Goal: Task Accomplishment & Management: Use online tool/utility

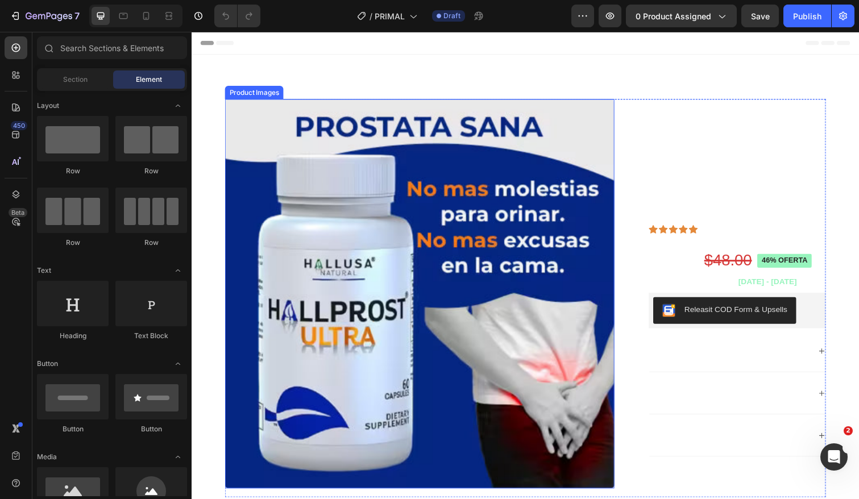
click at [377, 202] on img at bounding box center [425, 300] width 398 height 398
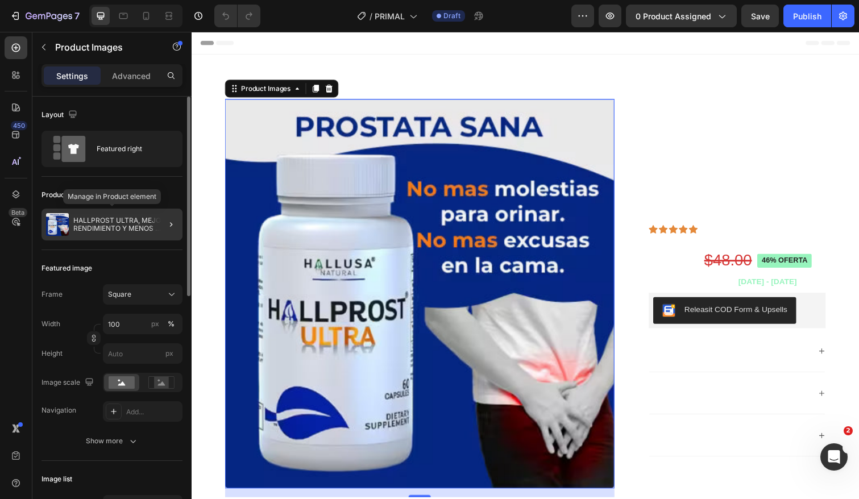
click at [106, 223] on p "HALLPROST ULTRA, MEJOR RENDIMIENTO Y MENOS MOLESTIAS" at bounding box center [125, 225] width 105 height 16
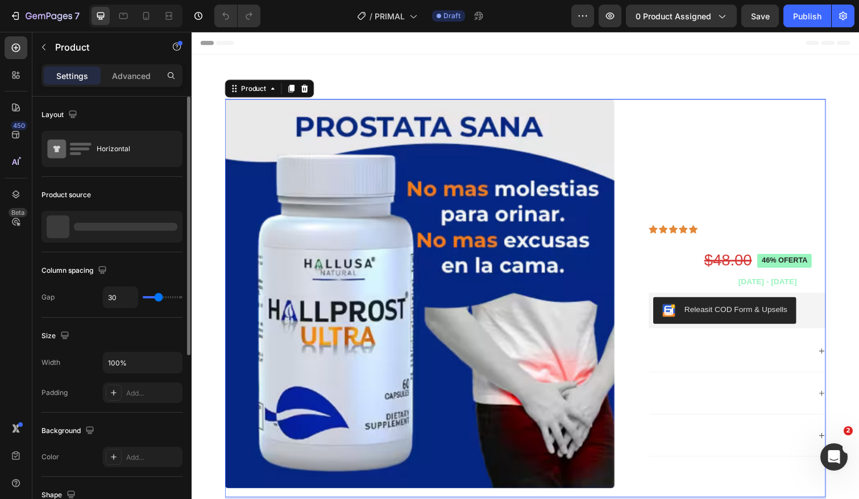
click at [106, 223] on div at bounding box center [125, 227] width 103 height 8
click at [105, 223] on p "HALLPROST ULTRA, MEJOR RENDIMIENTO Y MENOS MOLESTIAS" at bounding box center [127, 227] width 102 height 16
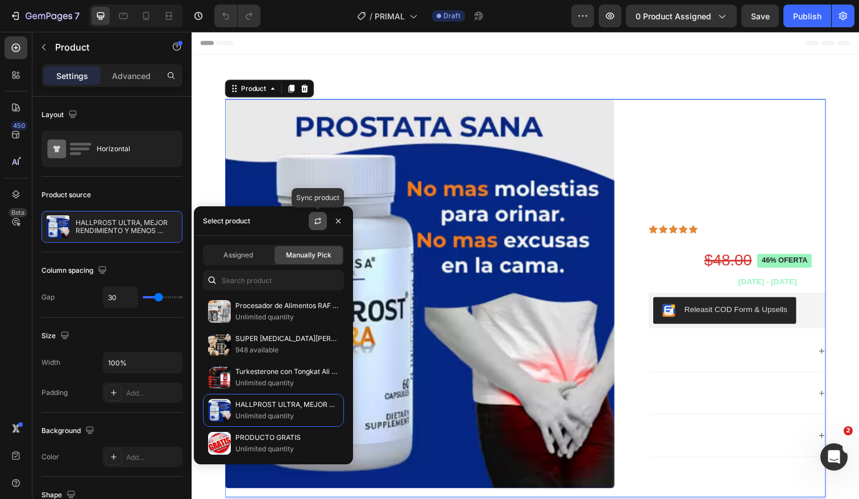
click at [318, 221] on icon "button" at bounding box center [317, 221] width 9 height 9
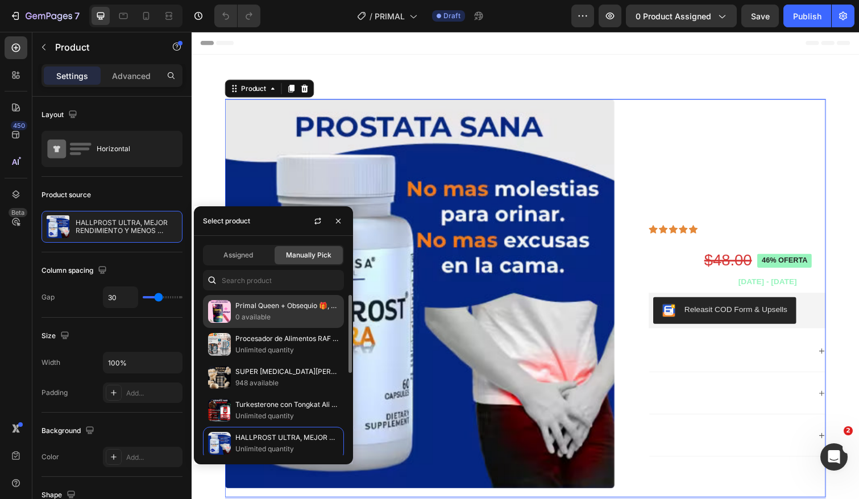
click at [259, 312] on p "0 available" at bounding box center [286, 317] width 103 height 11
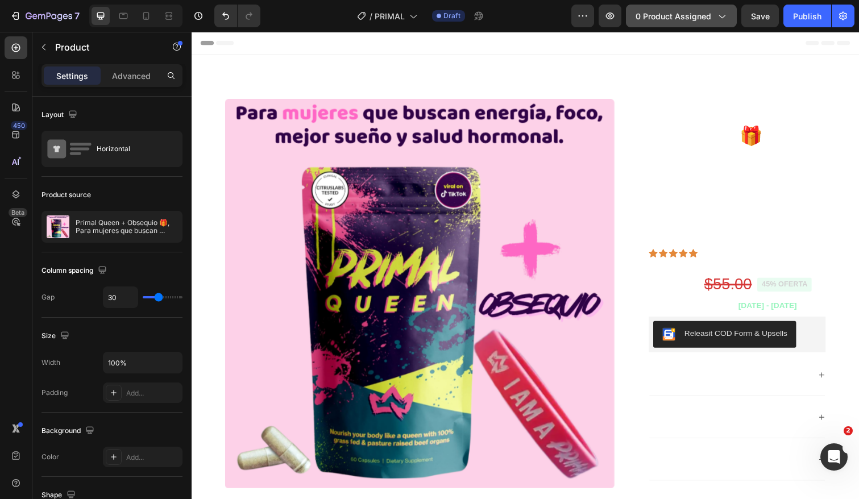
click at [726, 13] on icon "button" at bounding box center [721, 15] width 11 height 11
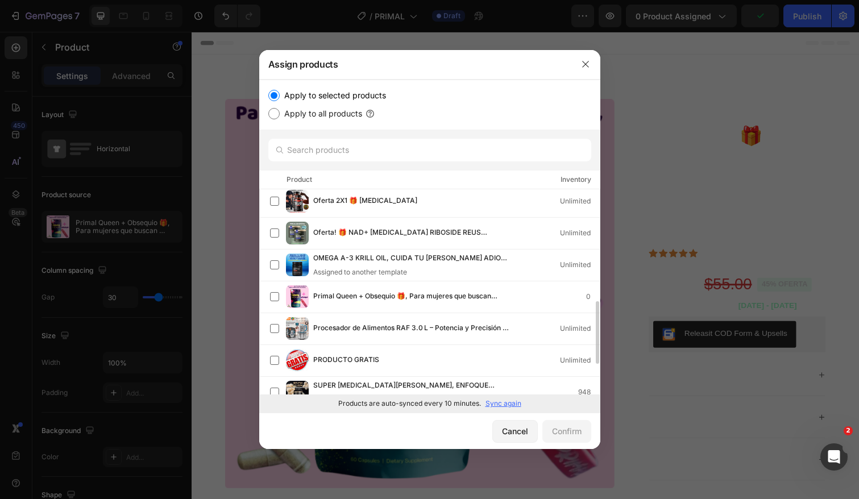
scroll to position [412, 0]
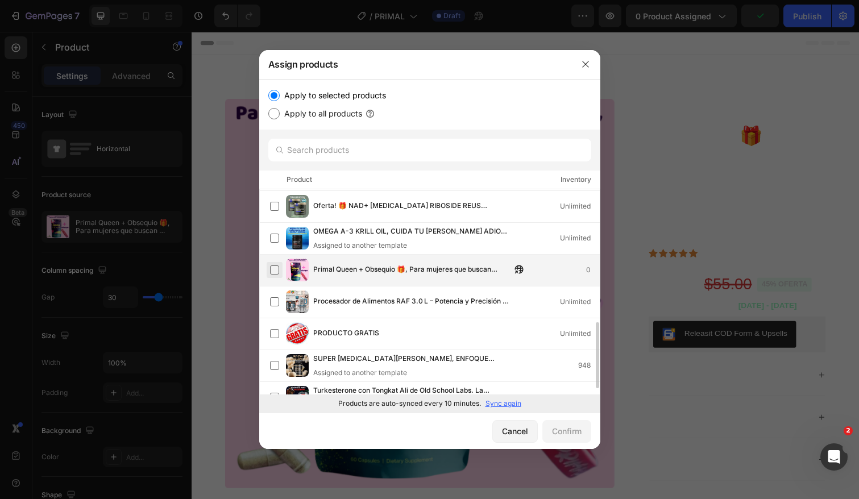
click at [277, 273] on label at bounding box center [274, 270] width 9 height 9
click at [562, 432] on div "Confirm" at bounding box center [567, 431] width 30 height 12
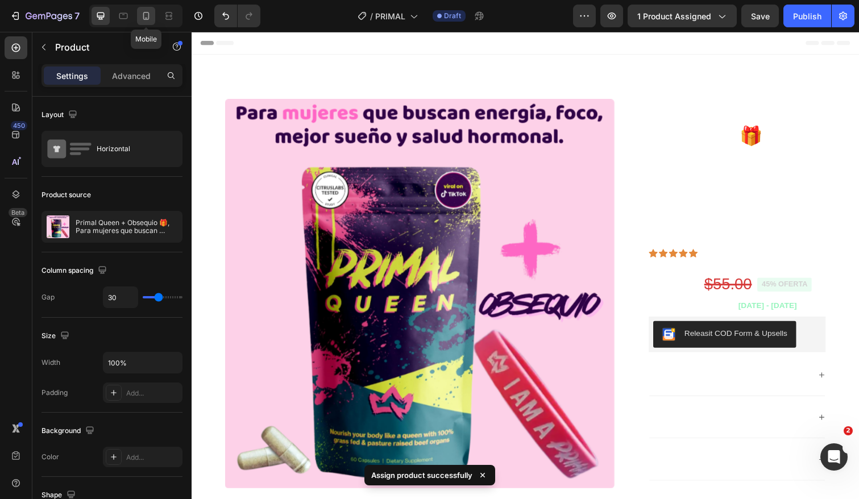
click at [147, 19] on icon at bounding box center [145, 15] width 11 height 11
type input "0"
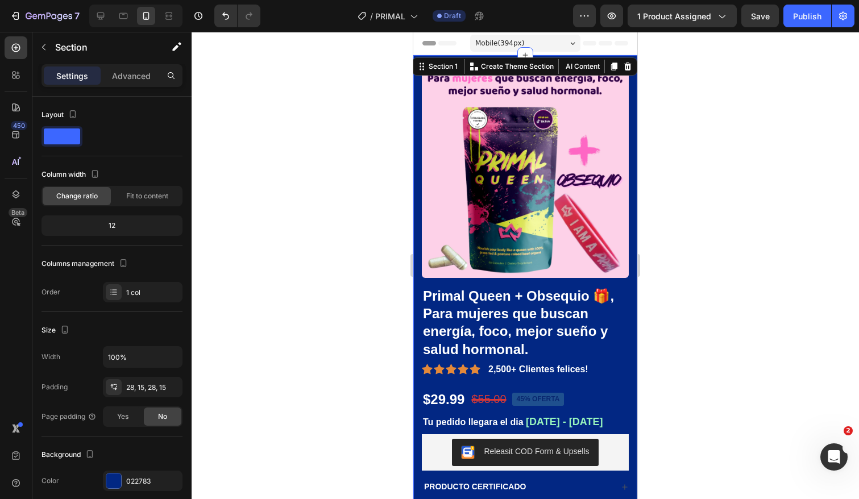
click at [632, 299] on div "Product Images Primal Queen + Obsequio 🎁, Para mujeres que buscan energía, foco…" at bounding box center [525, 323] width 224 height 536
click at [117, 478] on div at bounding box center [113, 481] width 15 height 15
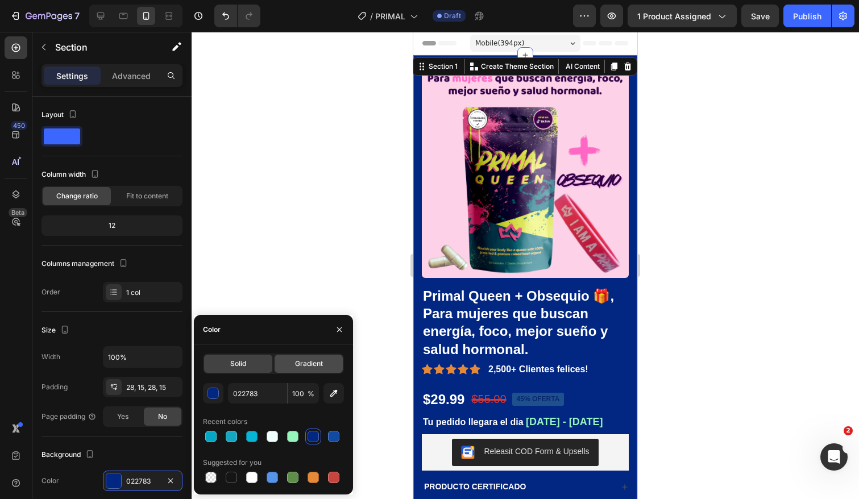
click at [310, 364] on span "Gradient" at bounding box center [309, 364] width 28 height 10
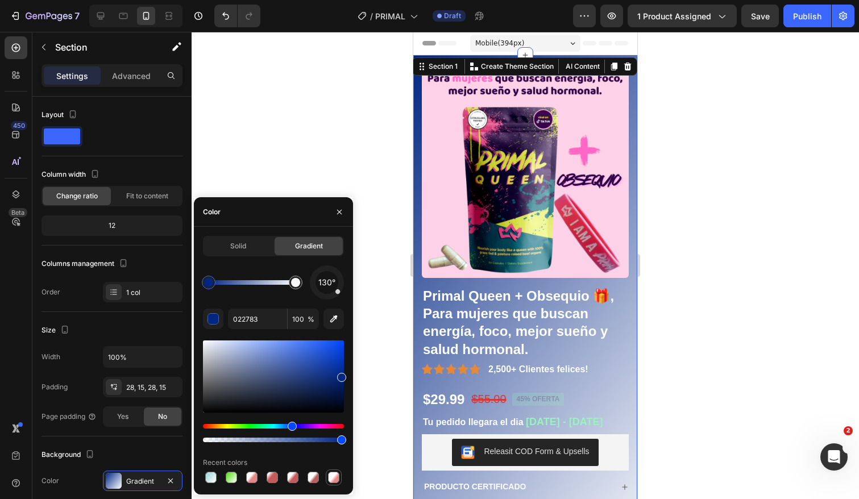
click at [332, 480] on div at bounding box center [333, 477] width 11 height 11
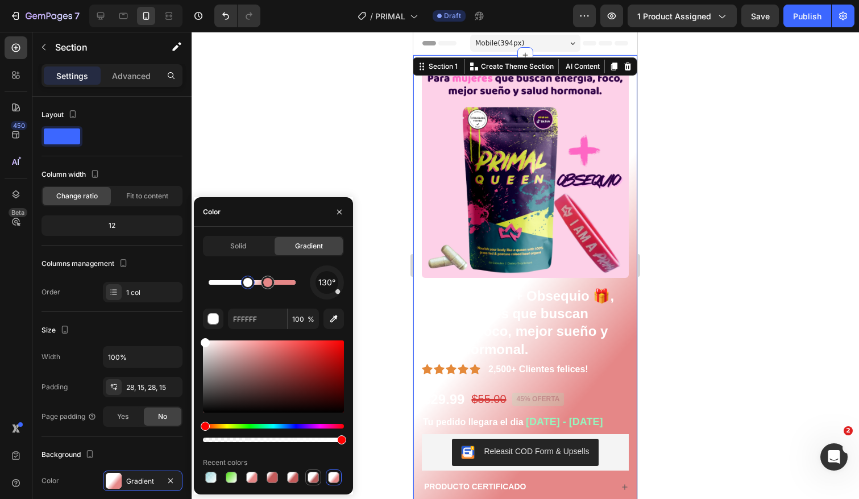
click at [314, 478] on div at bounding box center [313, 477] width 11 height 11
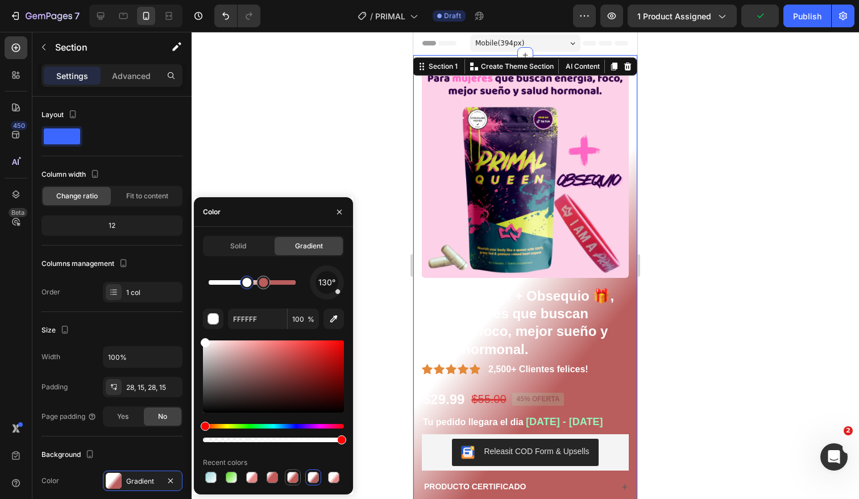
click at [293, 478] on div at bounding box center [292, 477] width 11 height 11
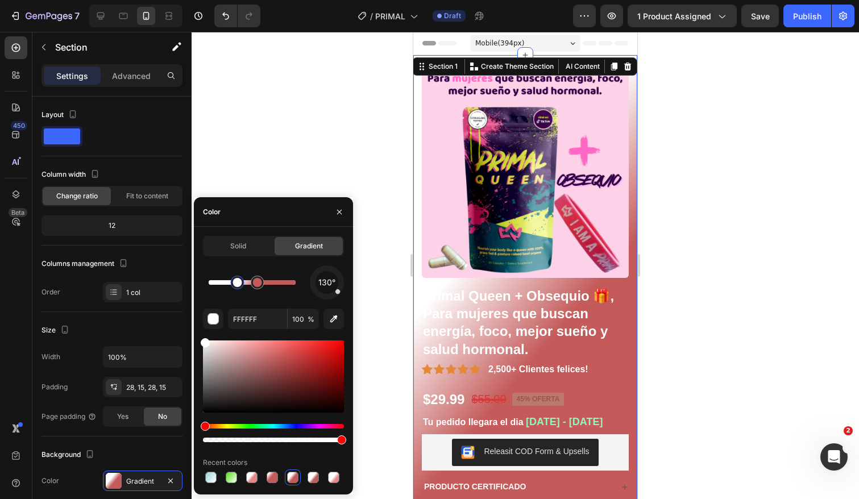
click at [240, 285] on div at bounding box center [237, 282] width 9 height 9
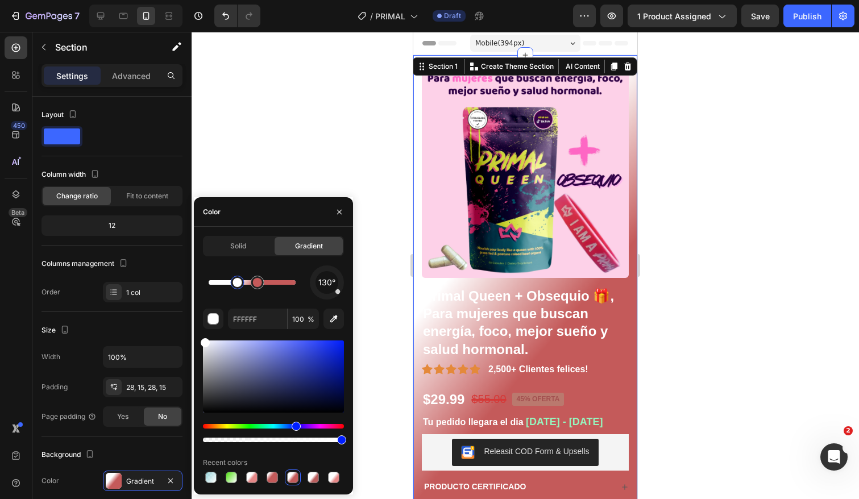
click at [295, 428] on div "Hue" at bounding box center [273, 426] width 141 height 5
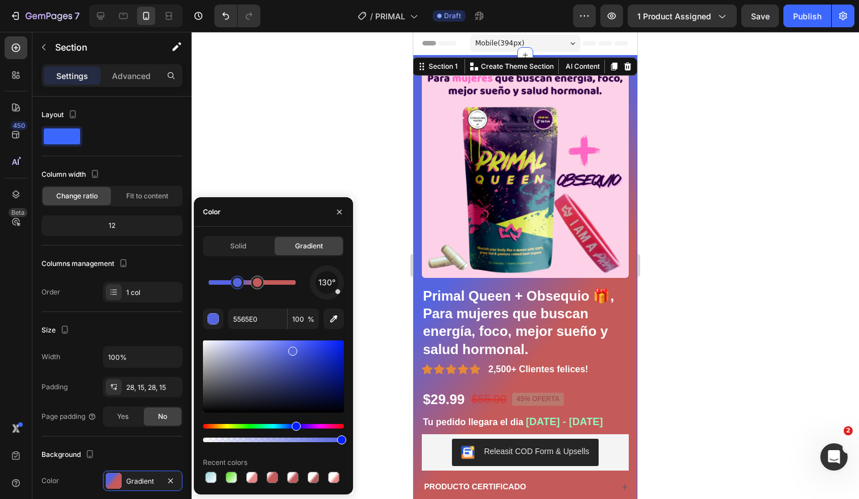
drag, startPoint x: 205, startPoint y: 342, endPoint x: 293, endPoint y: 350, distance: 88.5
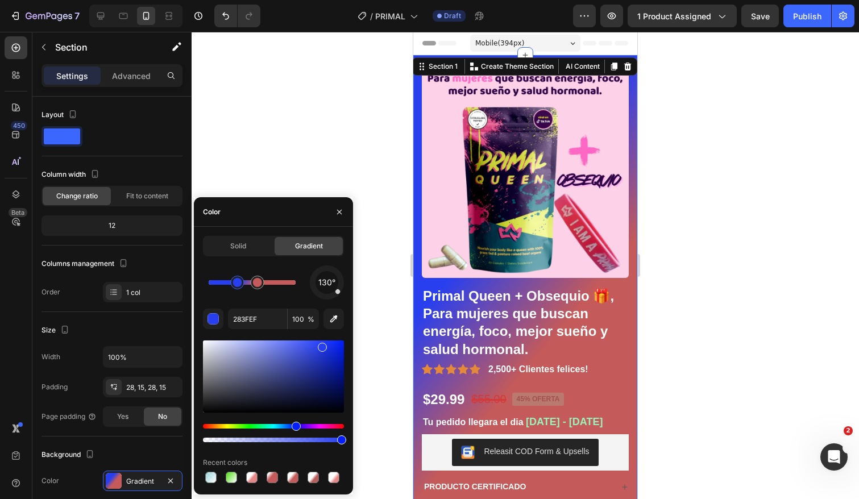
drag, startPoint x: 291, startPoint y: 351, endPoint x: 317, endPoint y: 345, distance: 26.8
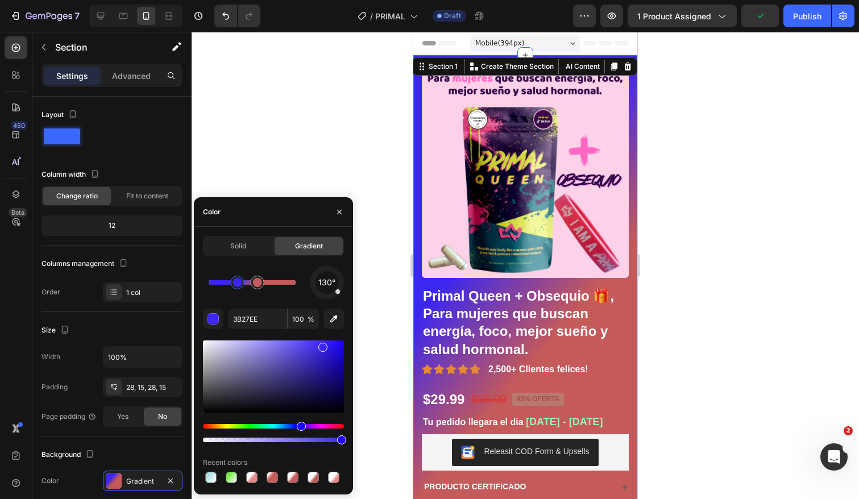
drag, startPoint x: 297, startPoint y: 425, endPoint x: 305, endPoint y: 426, distance: 7.5
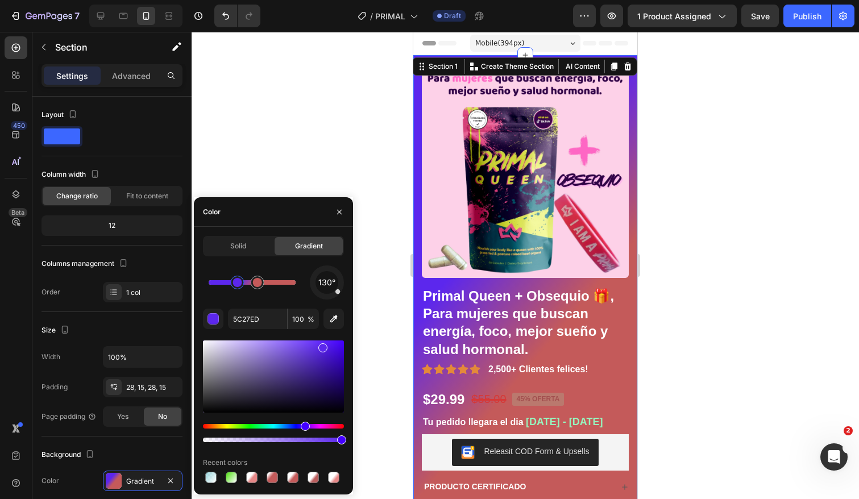
drag, startPoint x: 301, startPoint y: 426, endPoint x: 310, endPoint y: 425, distance: 8.5
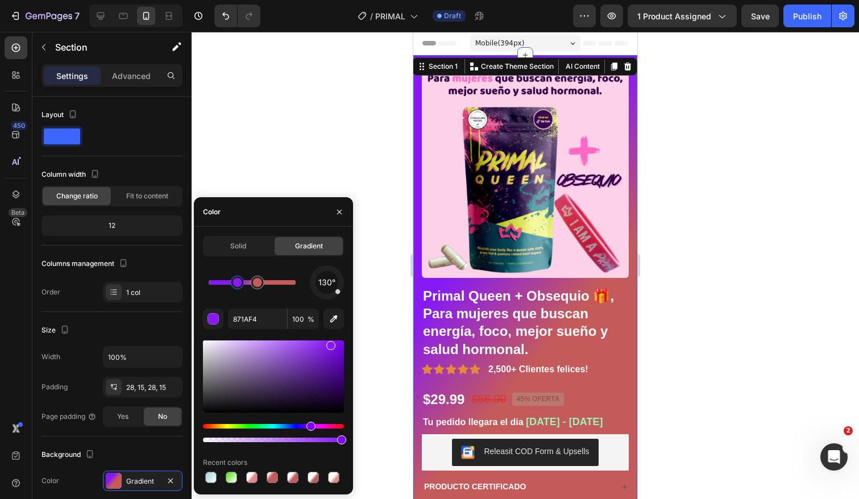
drag, startPoint x: 323, startPoint y: 349, endPoint x: 288, endPoint y: 357, distance: 36.3
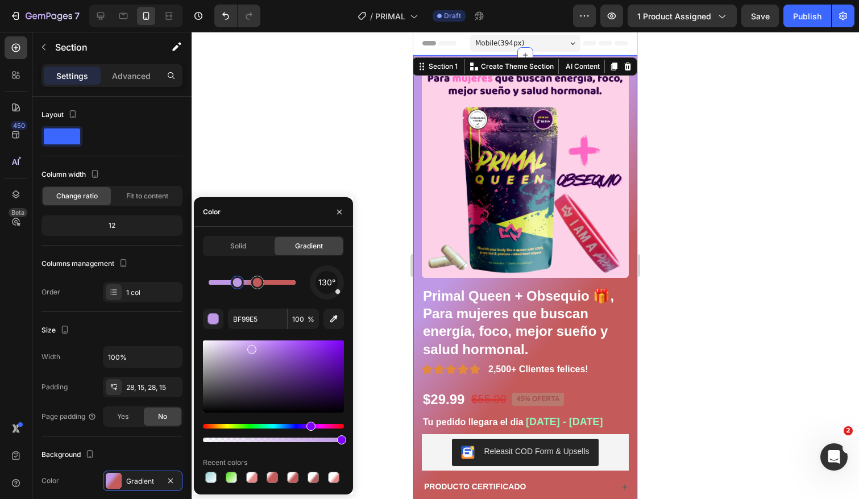
drag, startPoint x: 331, startPoint y: 347, endPoint x: 249, endPoint y: 345, distance: 81.9
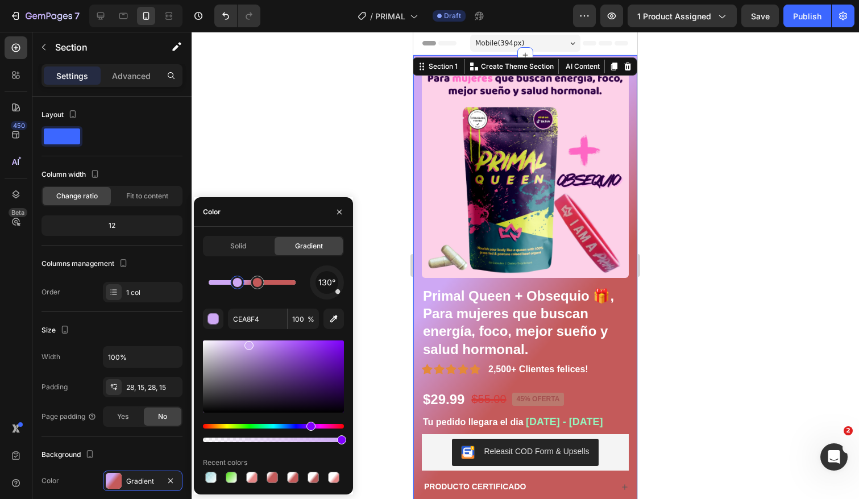
drag, startPoint x: 252, startPoint y: 348, endPoint x: 247, endPoint y: 343, distance: 7.7
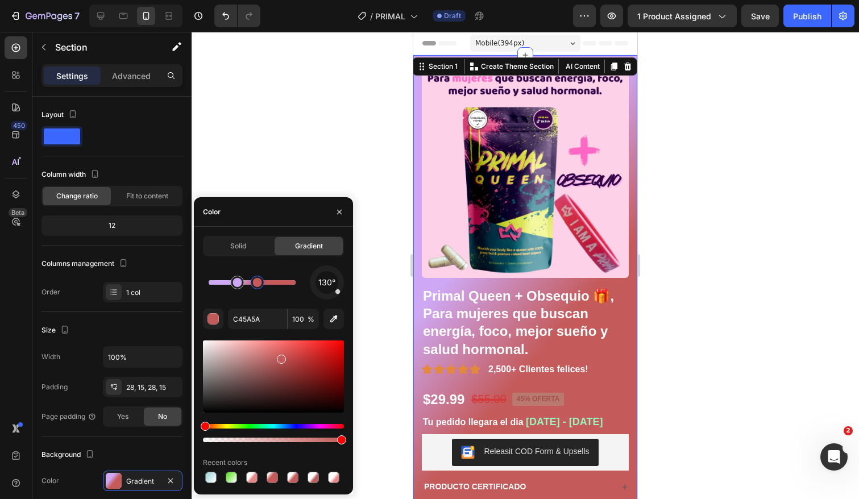
click at [262, 288] on div at bounding box center [257, 282] width 20 height 20
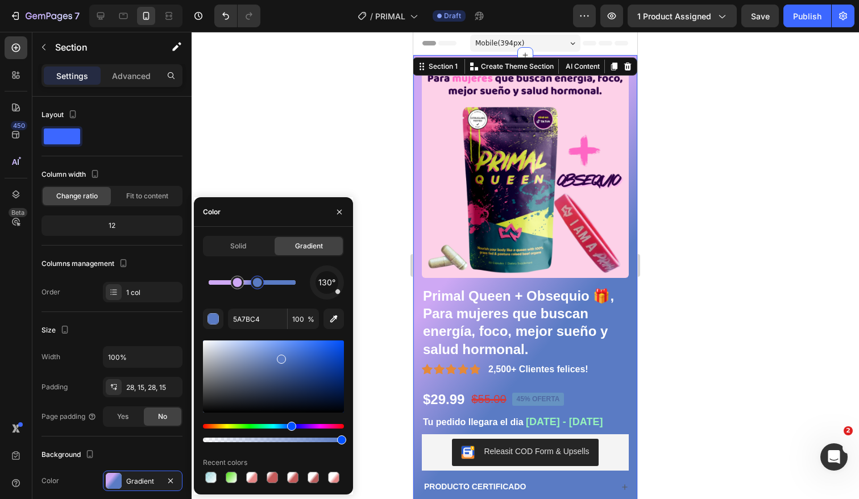
drag, startPoint x: 206, startPoint y: 427, endPoint x: 297, endPoint y: 433, distance: 90.6
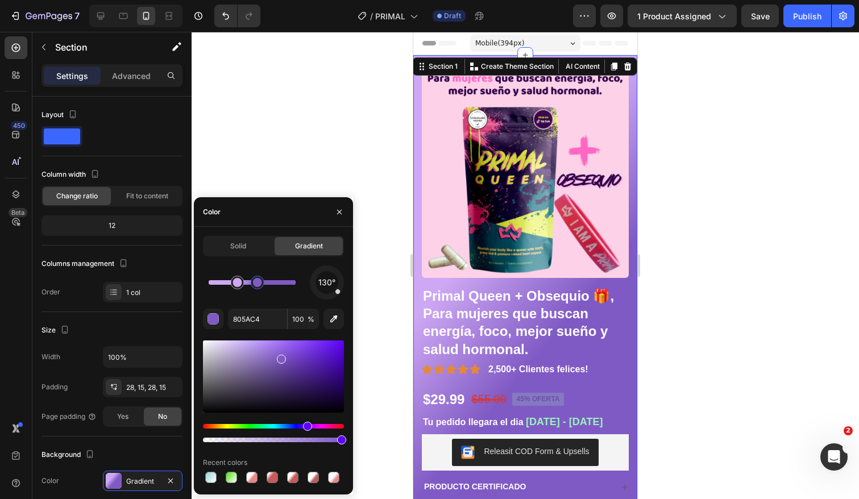
drag, startPoint x: 292, startPoint y: 428, endPoint x: 305, endPoint y: 428, distance: 13.7
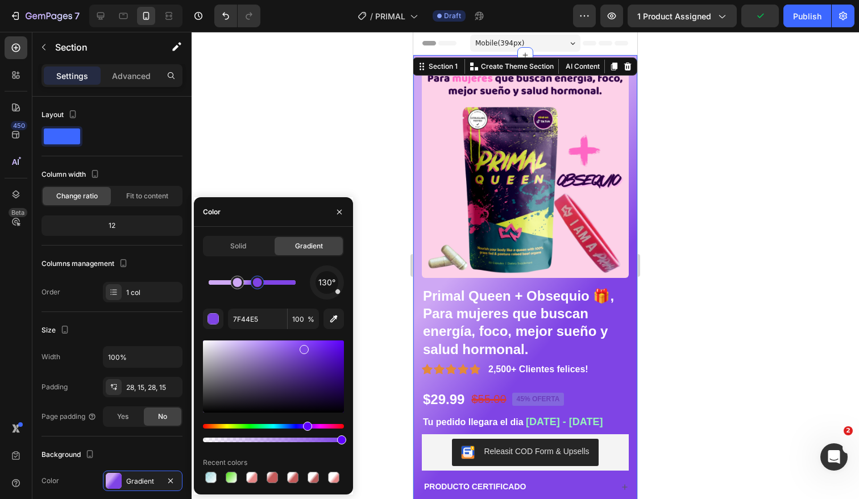
drag, startPoint x: 282, startPoint y: 357, endPoint x: 303, endPoint y: 347, distance: 23.2
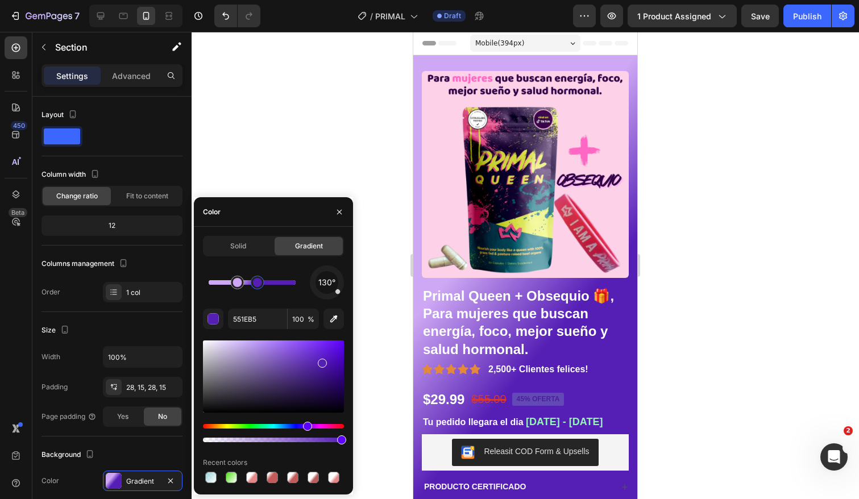
drag, startPoint x: 305, startPoint y: 347, endPoint x: 324, endPoint y: 352, distance: 18.8
click at [237, 285] on div at bounding box center [237, 282] width 9 height 9
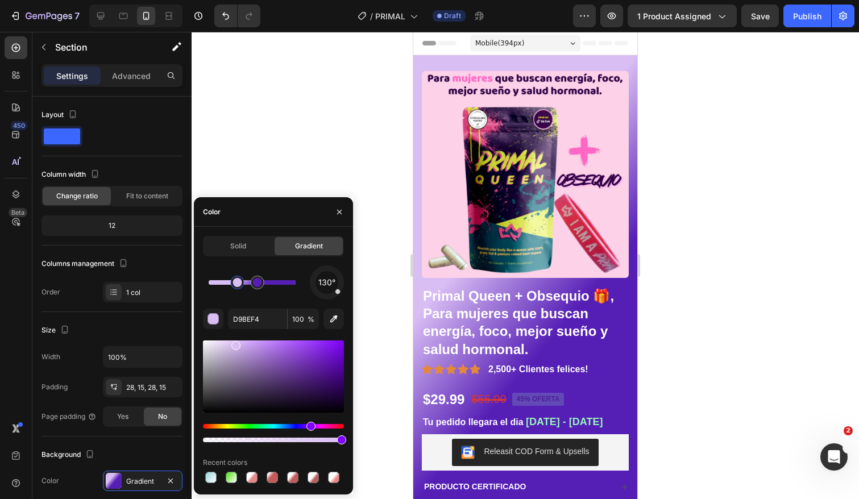
drag, startPoint x: 250, startPoint y: 346, endPoint x: 243, endPoint y: 370, distance: 24.3
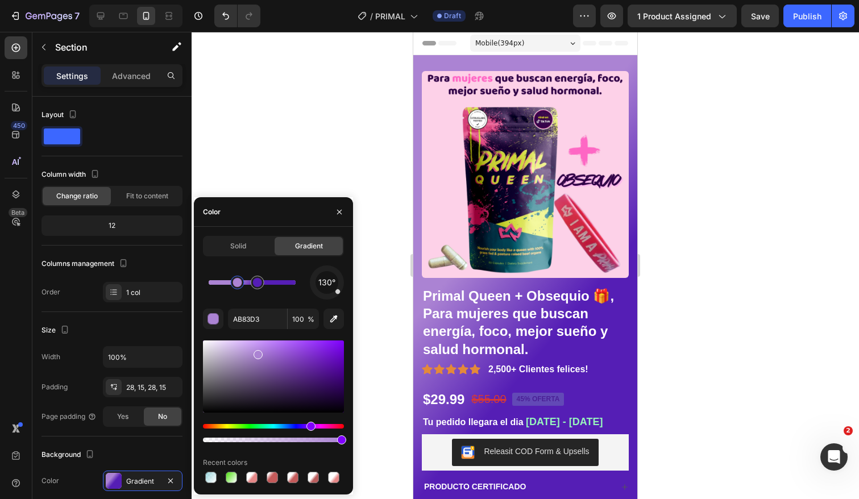
drag, startPoint x: 237, startPoint y: 346, endPoint x: 257, endPoint y: 353, distance: 21.0
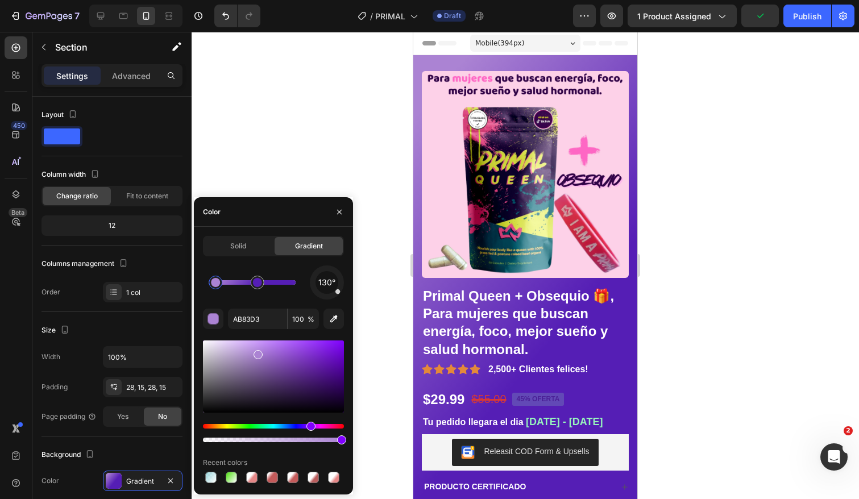
drag, startPoint x: 239, startPoint y: 284, endPoint x: 216, endPoint y: 283, distance: 22.8
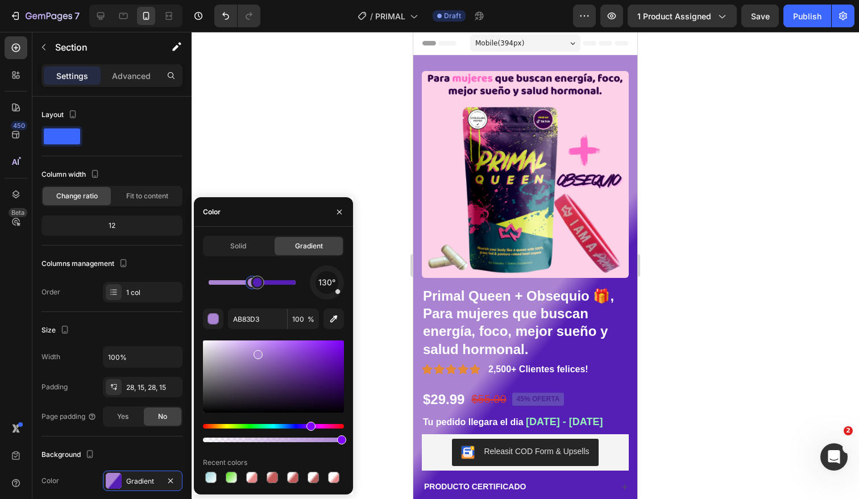
drag, startPoint x: 216, startPoint y: 283, endPoint x: 241, endPoint y: 285, distance: 24.6
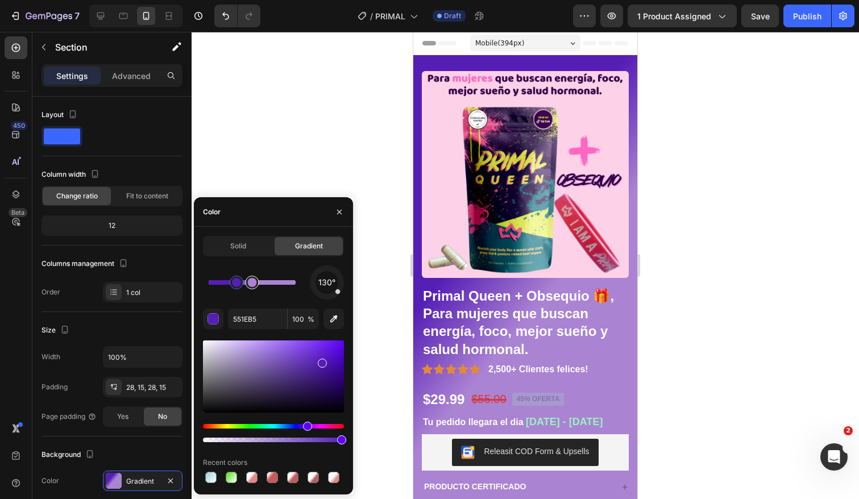
drag, startPoint x: 247, startPoint y: 285, endPoint x: 261, endPoint y: 287, distance: 14.4
type input "AB83D3"
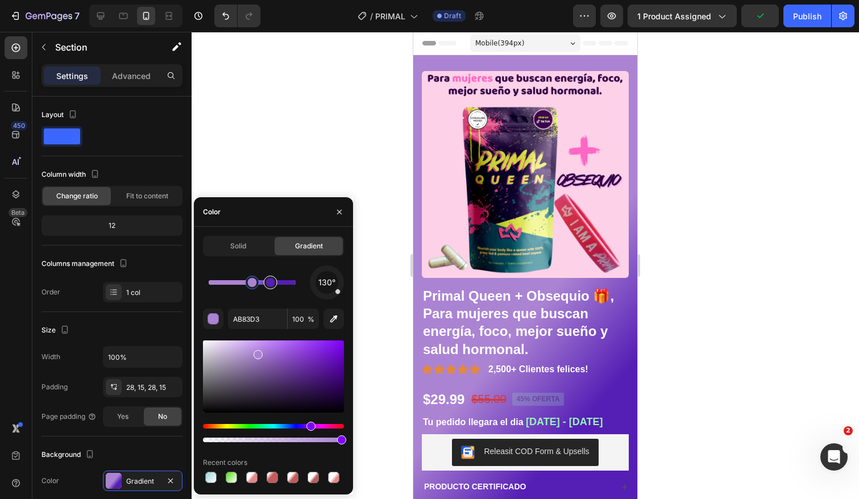
drag, startPoint x: 237, startPoint y: 285, endPoint x: 269, endPoint y: 290, distance: 32.8
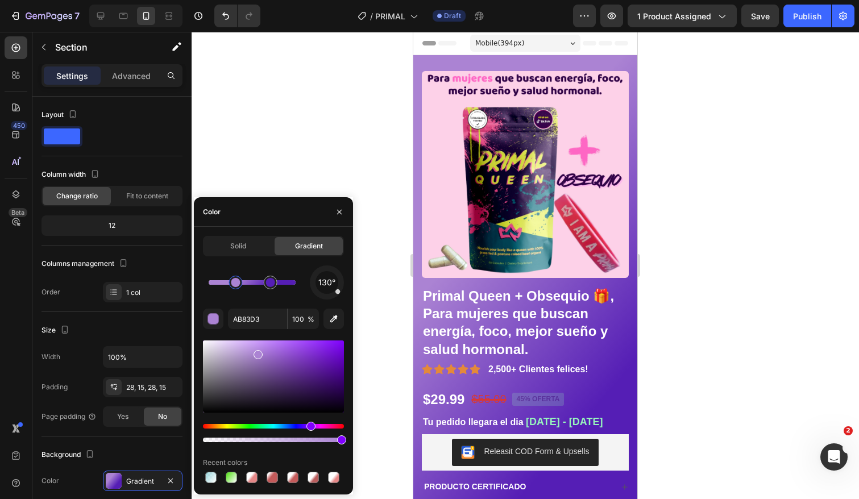
drag, startPoint x: 251, startPoint y: 285, endPoint x: 242, endPoint y: 285, distance: 9.1
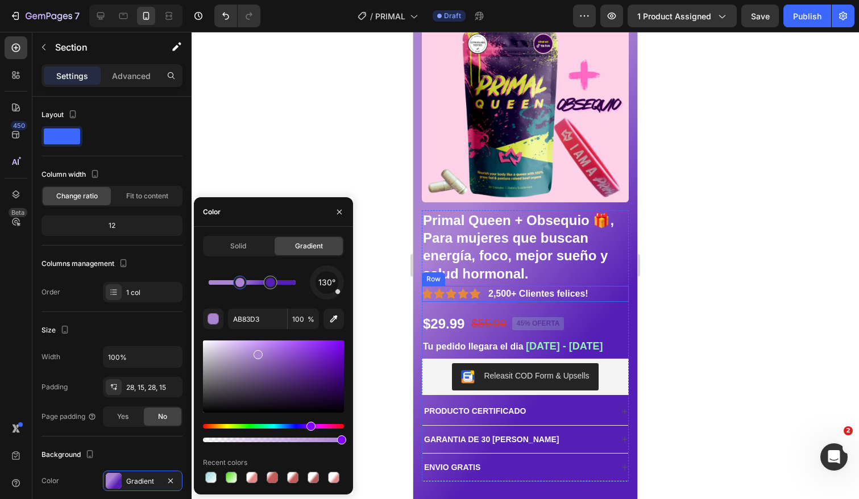
scroll to position [78, 0]
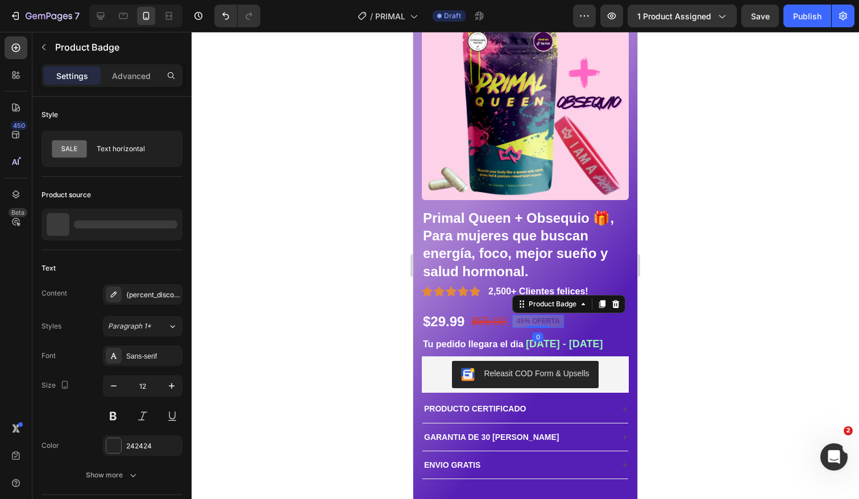
click at [549, 324] on pre "45% OFERTA" at bounding box center [538, 322] width 52 height 14
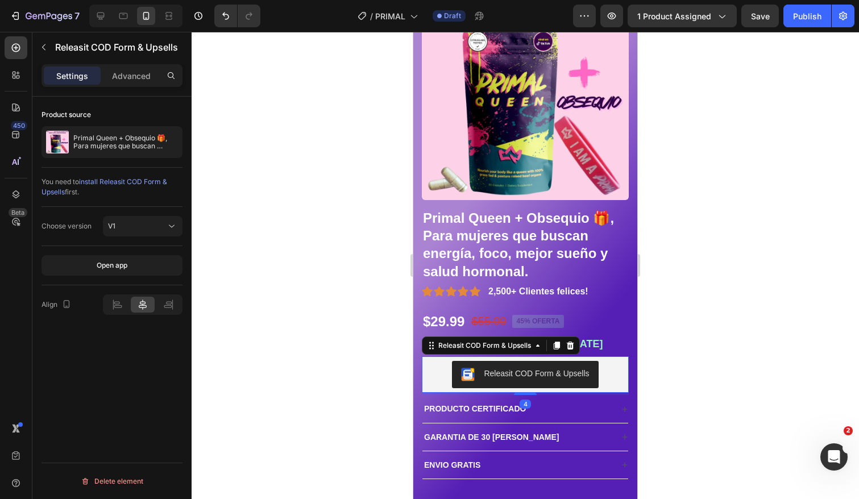
scroll to position [0, 0]
click at [618, 376] on div "Releasit COD Form & Upsells" at bounding box center [525, 374] width 198 height 27
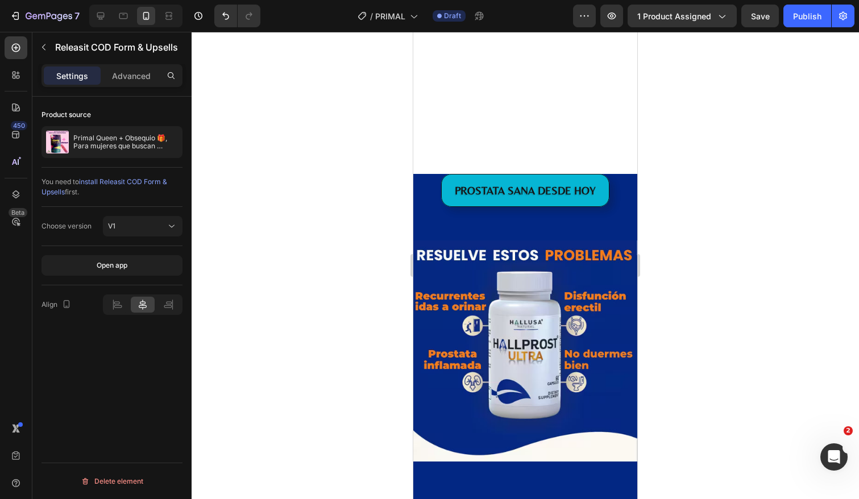
scroll to position [670, 0]
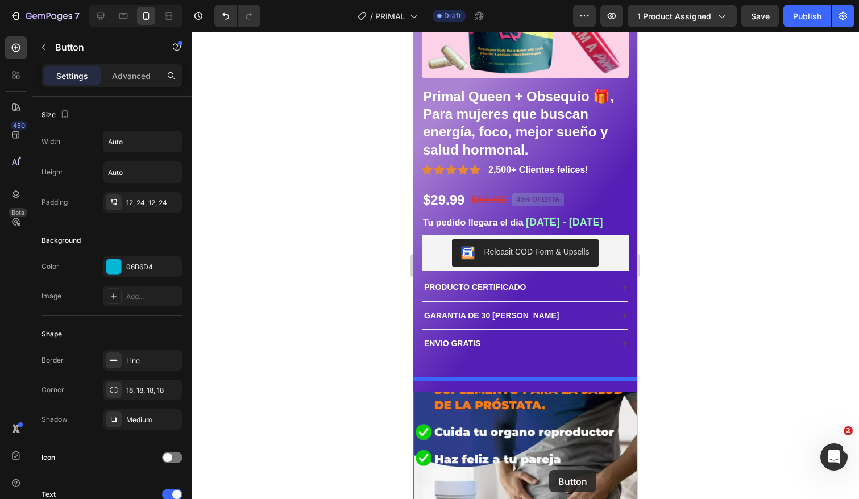
scroll to position [225, 0]
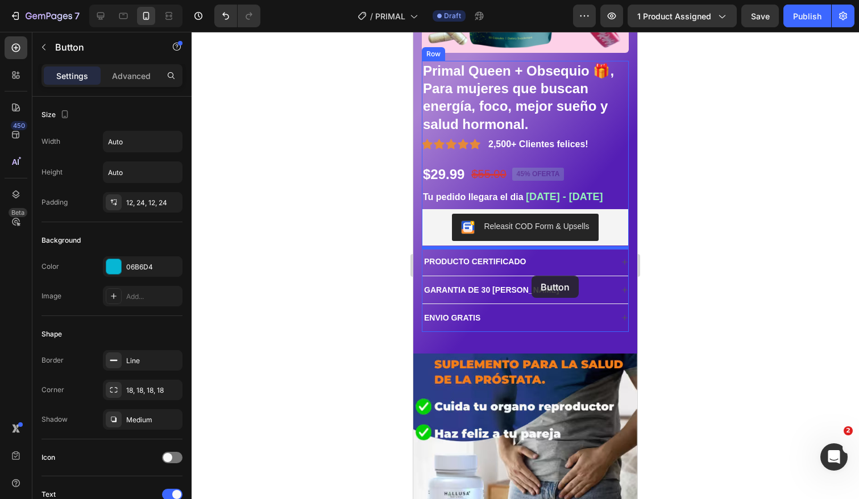
drag, startPoint x: 602, startPoint y: 373, endPoint x: 532, endPoint y: 276, distance: 120.1
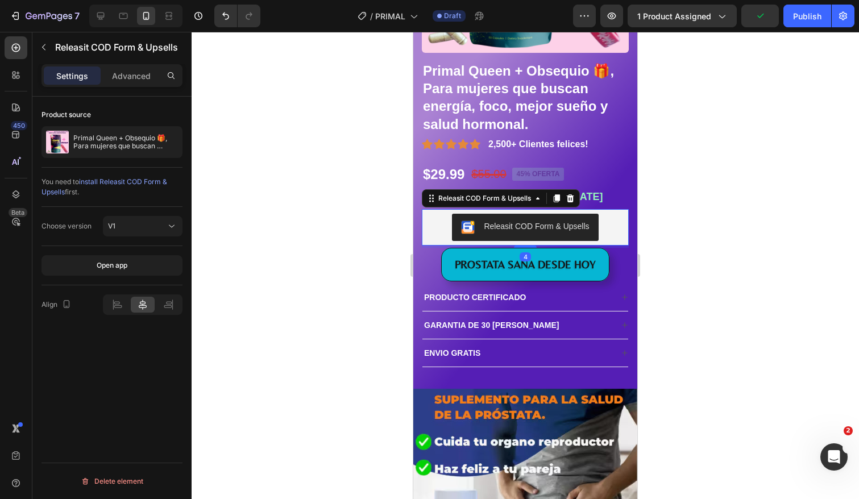
click at [615, 224] on div "Releasit COD Form & Upsells" at bounding box center [525, 227] width 198 height 27
click at [571, 199] on icon at bounding box center [570, 198] width 7 height 8
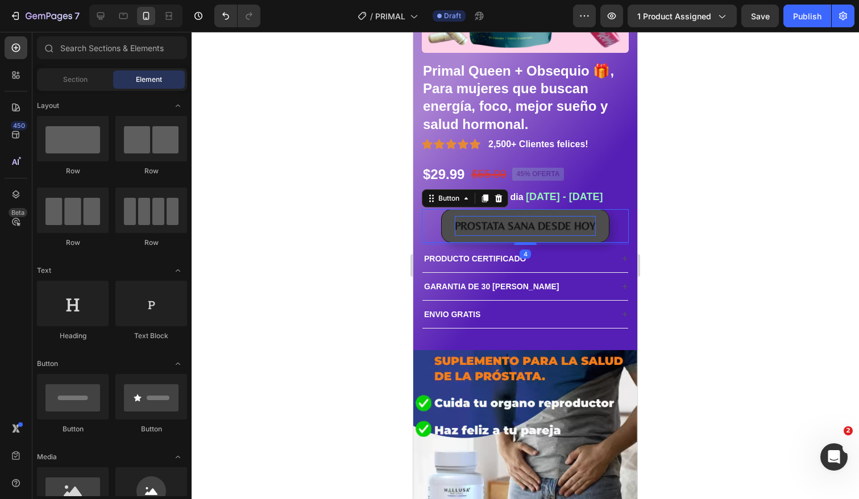
click at [585, 226] on p "PROSTATA SANA DESDE HOY" at bounding box center [525, 225] width 141 height 19
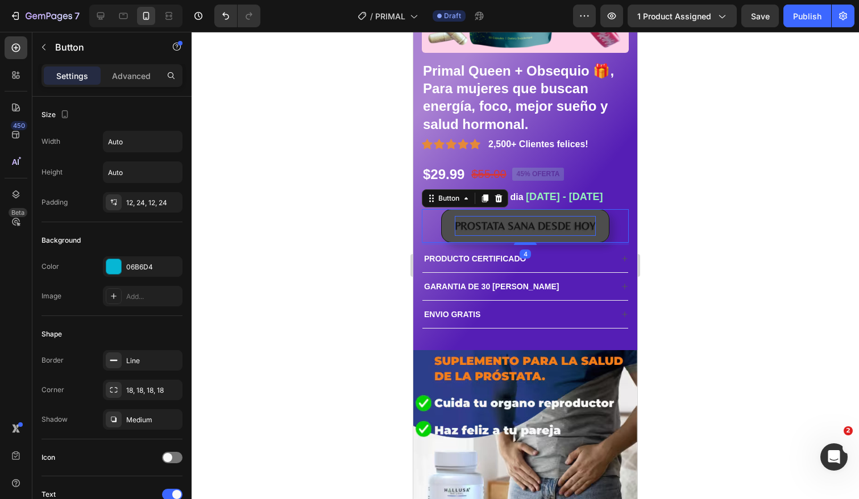
click at [585, 226] on p "PROSTATA SANA DESDE HOY" at bounding box center [525, 225] width 141 height 19
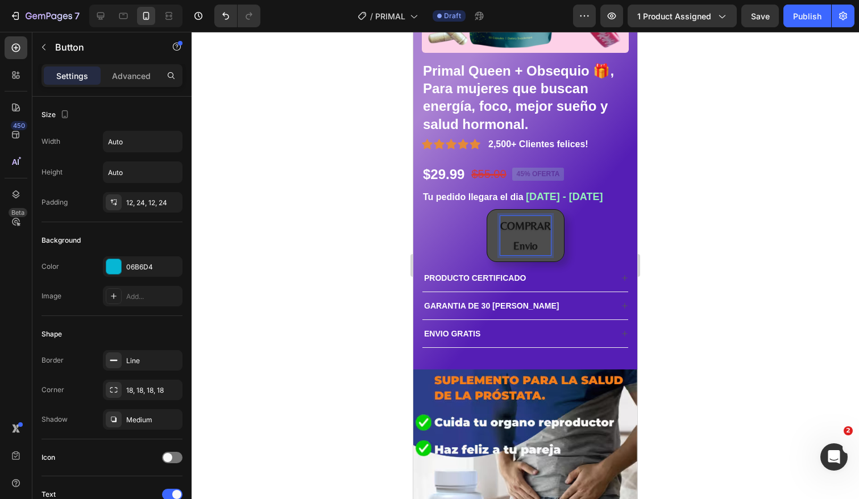
click at [487, 209] on button "COMPRAR Envio" at bounding box center [526, 235] width 78 height 52
click at [487, 209] on button "COMPRAR Envio gratis" at bounding box center [526, 235] width 78 height 52
click at [483, 209] on button "COMPRAR Envio gratis y" at bounding box center [525, 235] width 85 height 52
click at [472, 209] on button "COMPRAR Envio gratis y paga" at bounding box center [525, 235] width 107 height 52
click at [467, 209] on button "COMPRAR Envio gratis y paga al" at bounding box center [525, 235] width 117 height 52
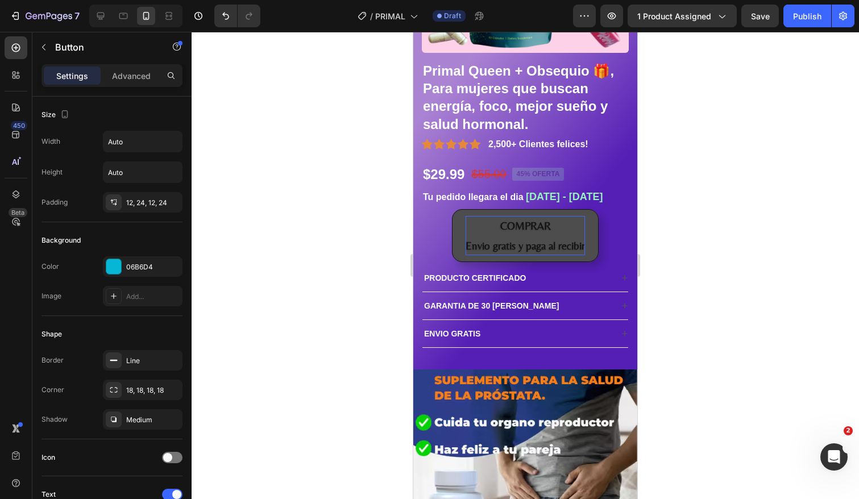
click at [622, 238] on div "COMPRAR Envio gratis y paga al recibir Button 4" at bounding box center [525, 235] width 207 height 52
click at [593, 226] on button "COMPRAR Envio gratis y paga al recibir" at bounding box center [525, 235] width 147 height 52
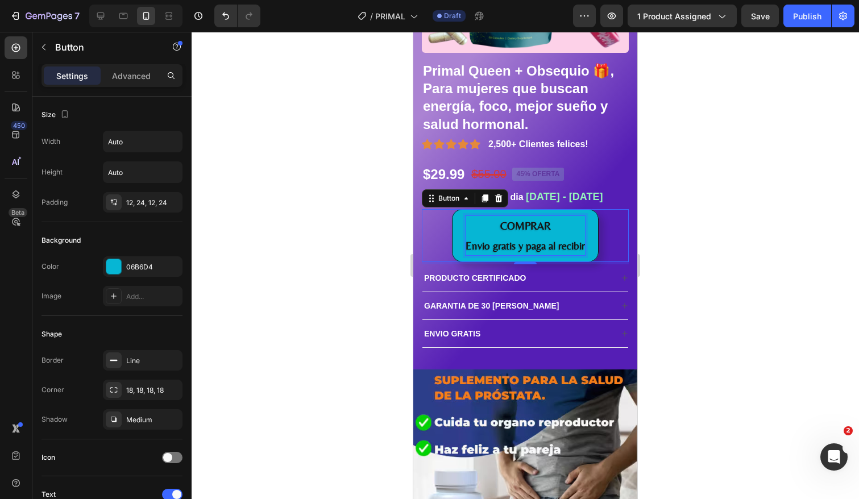
click at [554, 227] on p "COMPRAR Envio gratis y paga al recibir" at bounding box center [525, 235] width 119 height 39
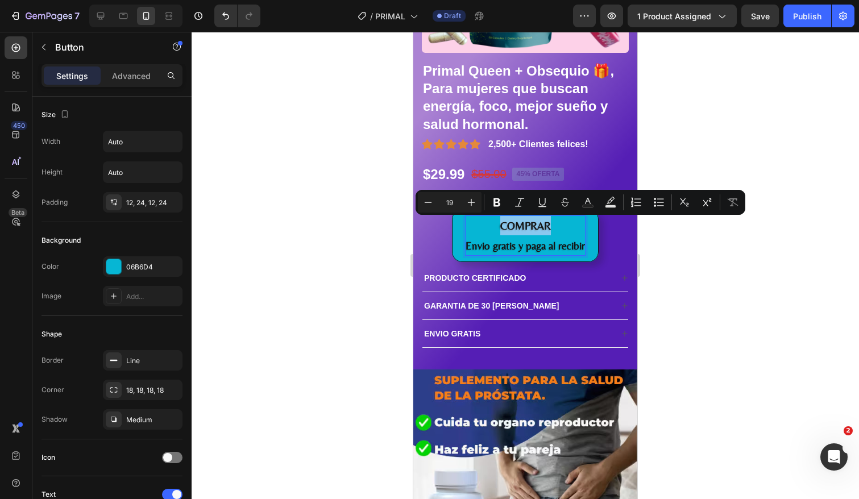
drag, startPoint x: 555, startPoint y: 226, endPoint x: 500, endPoint y: 227, distance: 54.6
click at [500, 227] on p "COMPRAR Envio gratis y paga al recibir" at bounding box center [525, 235] width 119 height 39
click at [470, 206] on icon "Editor contextual toolbar" at bounding box center [471, 202] width 11 height 11
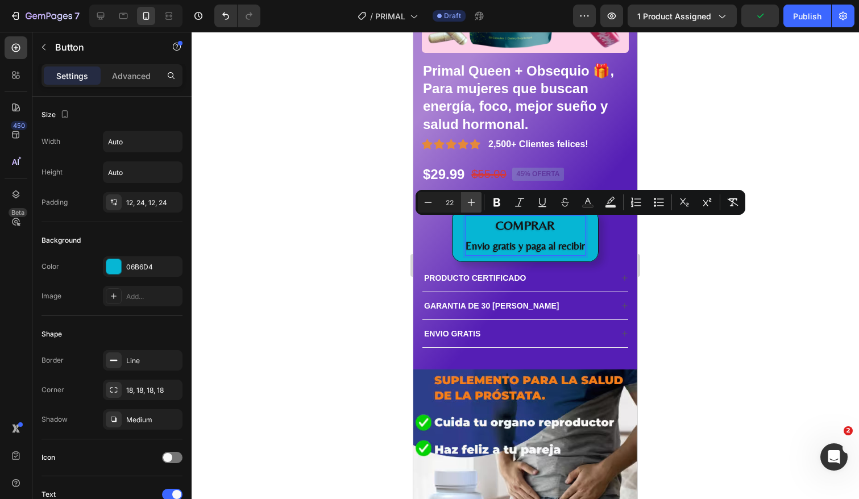
click at [470, 206] on icon "Editor contextual toolbar" at bounding box center [471, 202] width 11 height 11
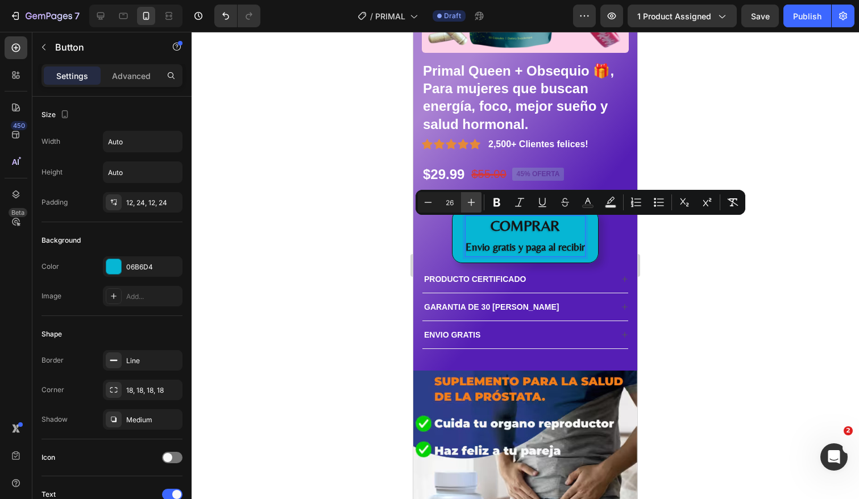
click at [470, 206] on icon "Editor contextual toolbar" at bounding box center [471, 202] width 11 height 11
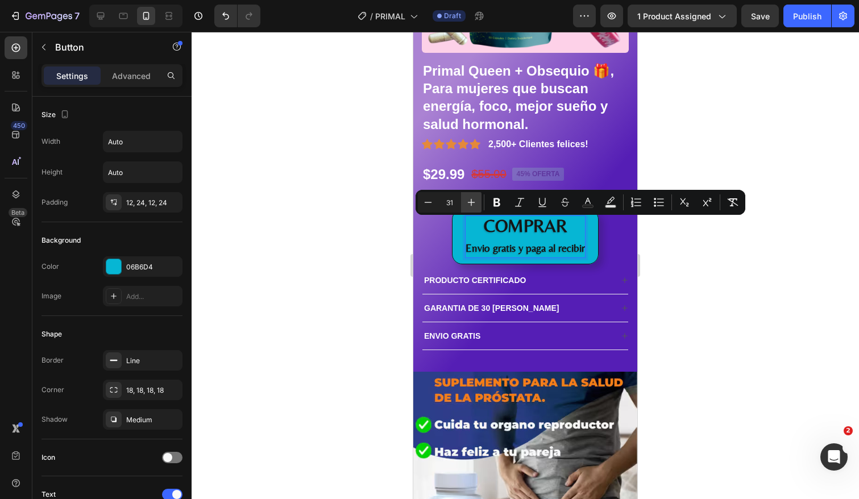
click at [470, 206] on icon "Editor contextual toolbar" at bounding box center [471, 202] width 11 height 11
type input "33"
click at [622, 253] on div "COMPRAR Envio gratis y paga al recibir Button 4" at bounding box center [525, 236] width 207 height 55
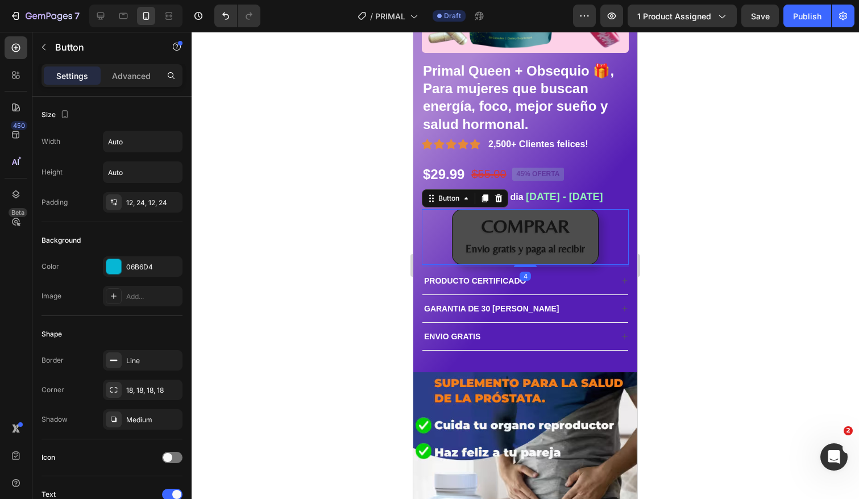
click at [594, 220] on button "COMPRAR Envio gratis y paga al recibir" at bounding box center [525, 236] width 147 height 55
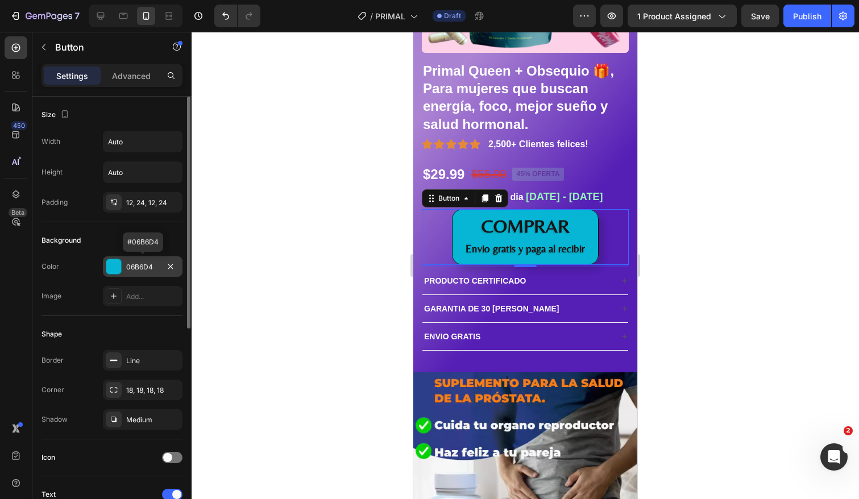
click at [111, 267] on div at bounding box center [113, 266] width 15 height 15
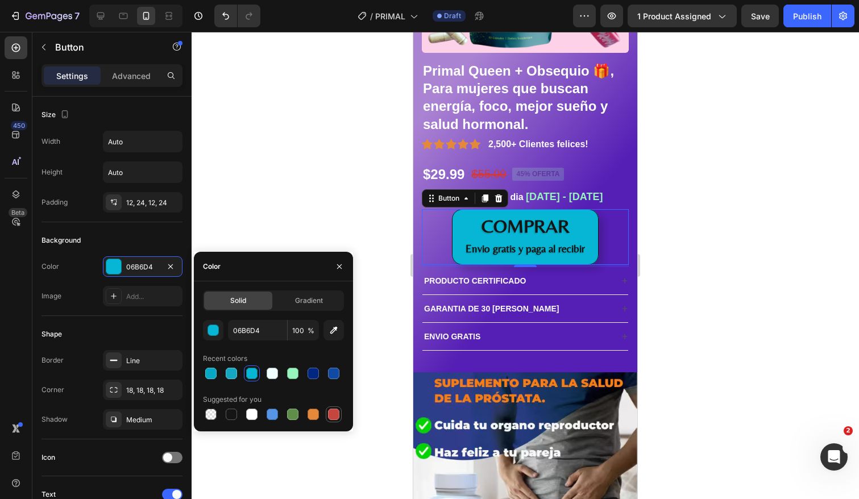
click at [334, 416] on div at bounding box center [333, 414] width 11 height 11
type input "C5453F"
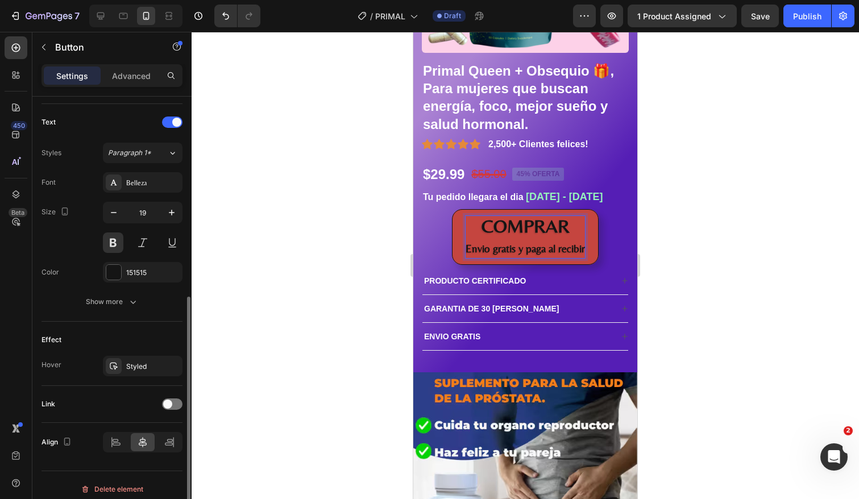
scroll to position [380, 0]
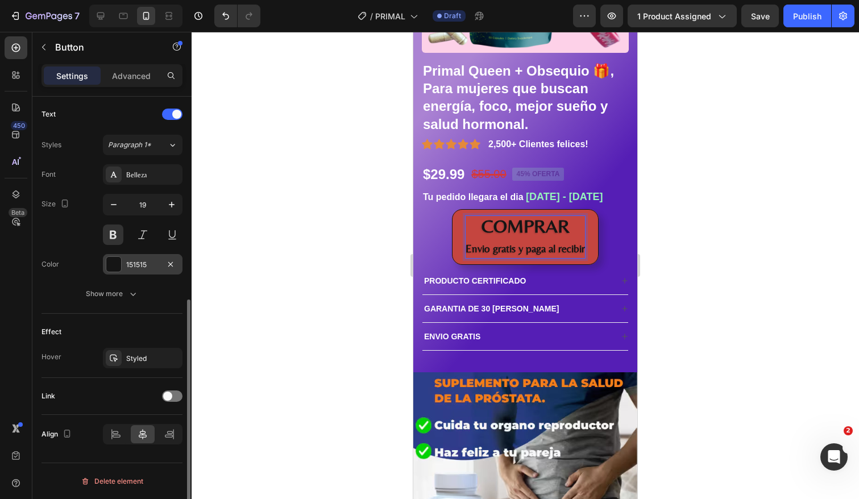
click at [115, 271] on div at bounding box center [113, 264] width 15 height 15
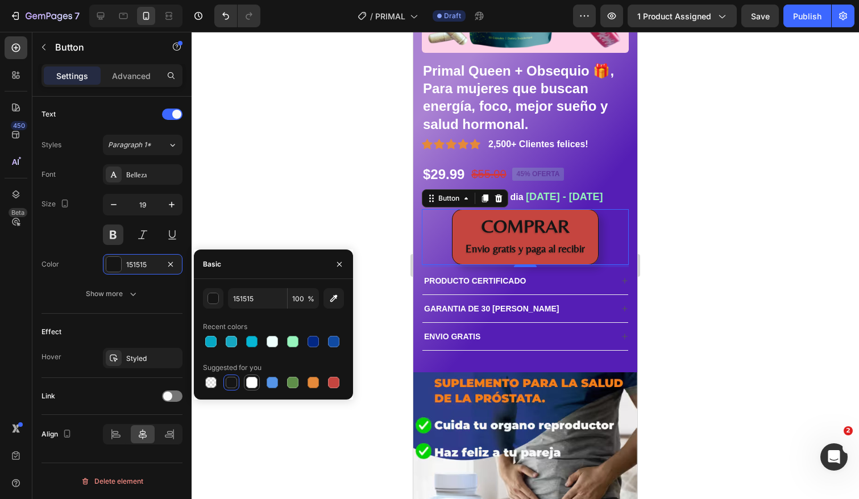
click at [250, 382] on div at bounding box center [251, 382] width 11 height 11
type input "FFFFFF"
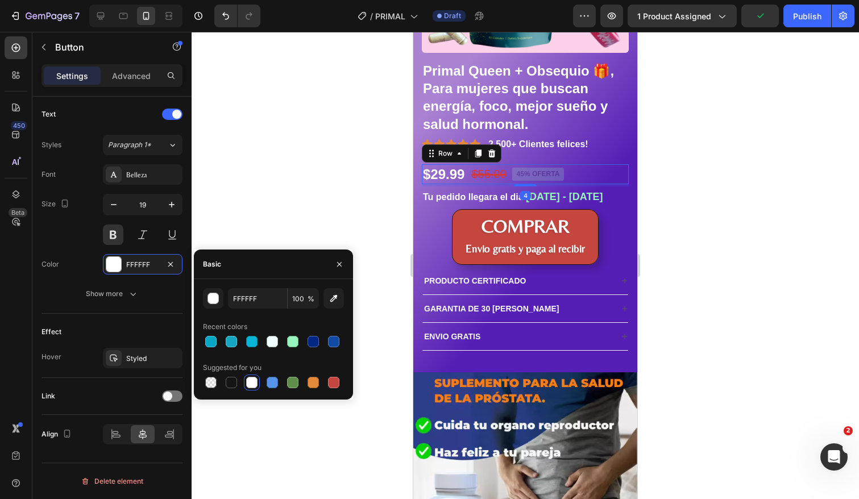
click at [604, 173] on div "$29.99 Product Price Product Price $55.00 Product Price Product Price 45% OFERT…" at bounding box center [525, 174] width 207 height 20
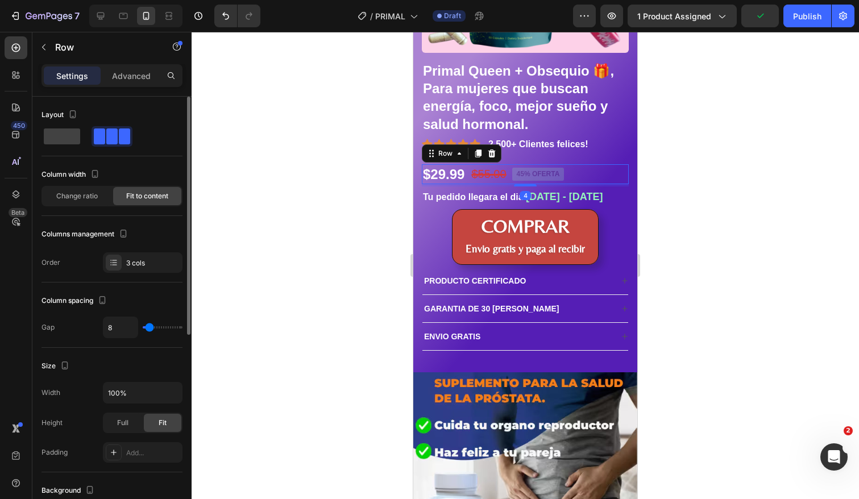
click at [678, 214] on div at bounding box center [526, 265] width 668 height 467
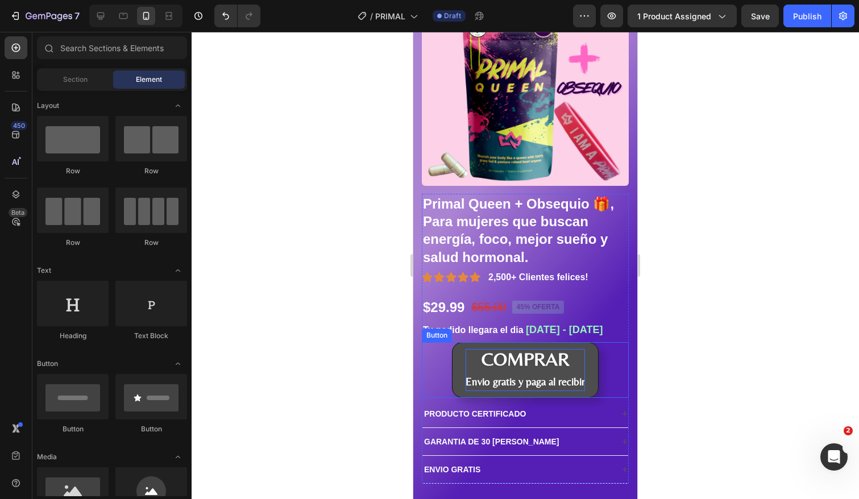
scroll to position [96, 0]
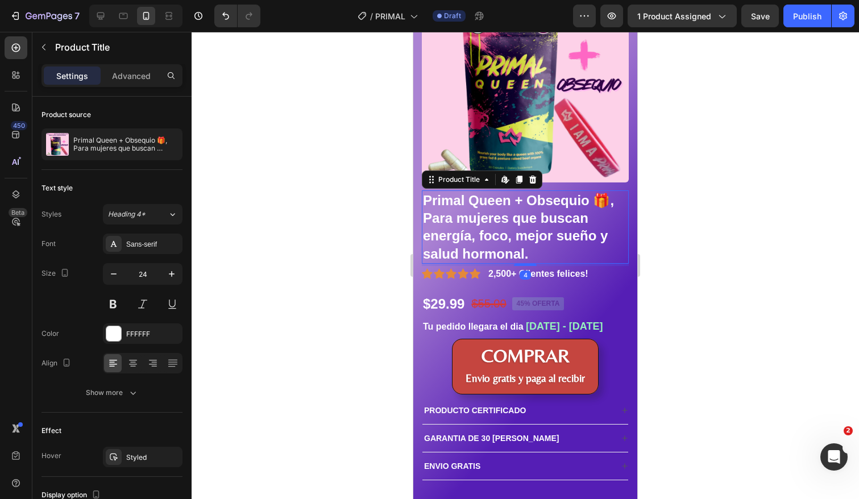
click at [540, 226] on h1 "Primal Queen + Obsequio 🎁, Para mujeres que buscan energía, foco, mejor sueño y…" at bounding box center [525, 227] width 207 height 73
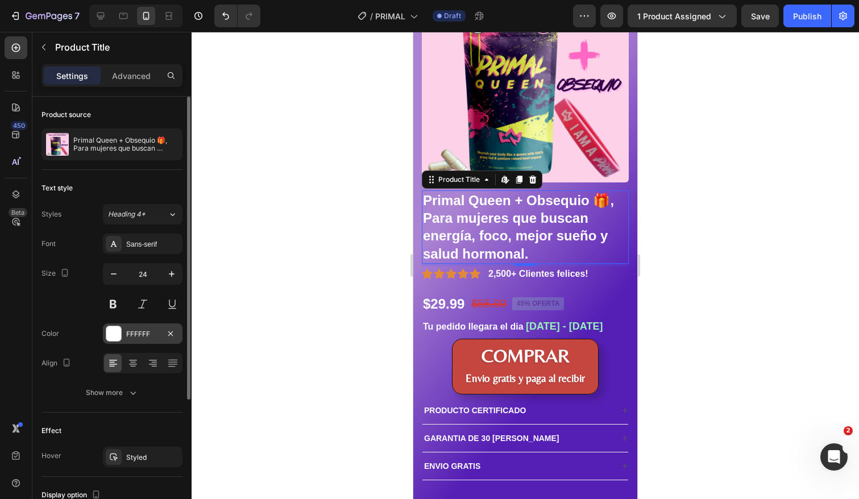
click at [115, 336] on div at bounding box center [113, 333] width 15 height 15
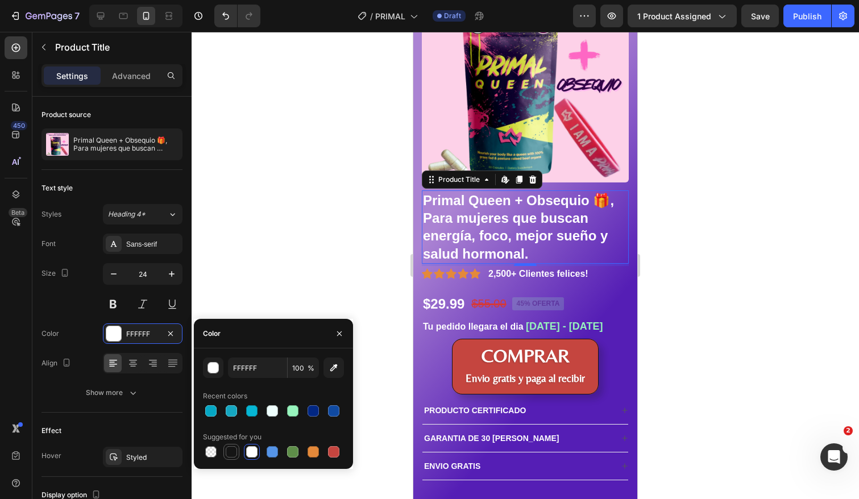
click at [230, 453] on div at bounding box center [231, 451] width 11 height 11
type input "151515"
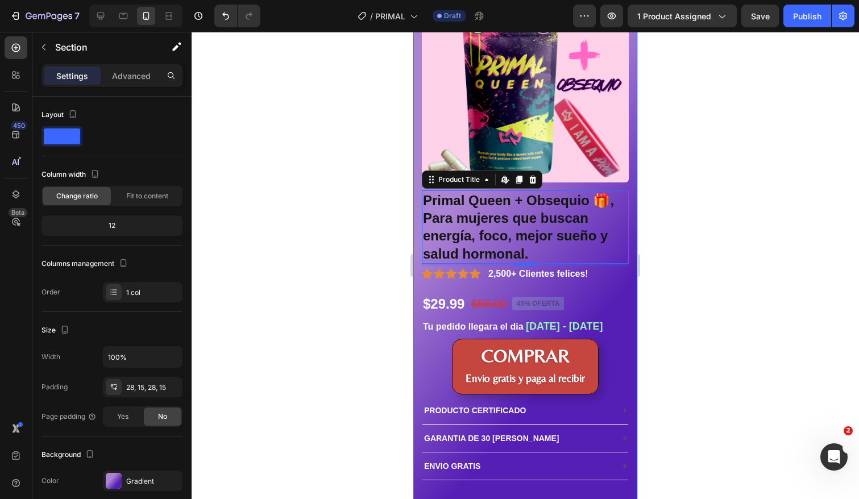
click at [636, 312] on div "Product Images Primal Queen + Obsequio 🎁, Para mujeres que buscan energía, foco…" at bounding box center [525, 237] width 224 height 555
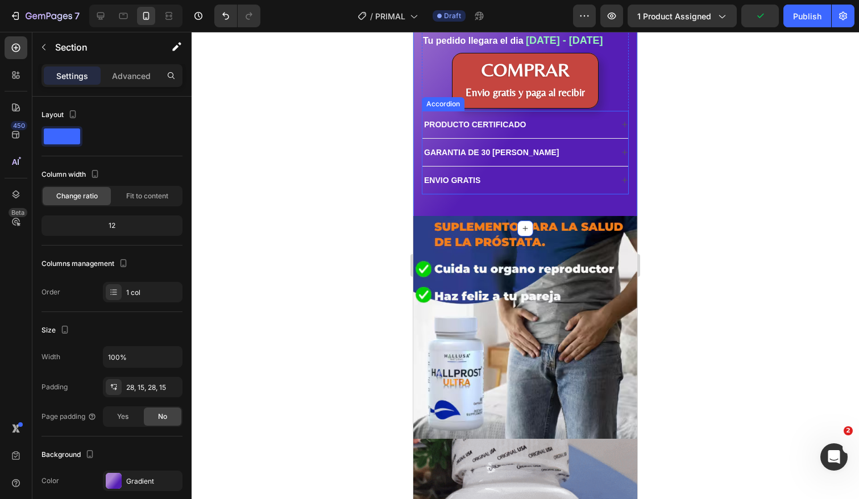
scroll to position [384, 0]
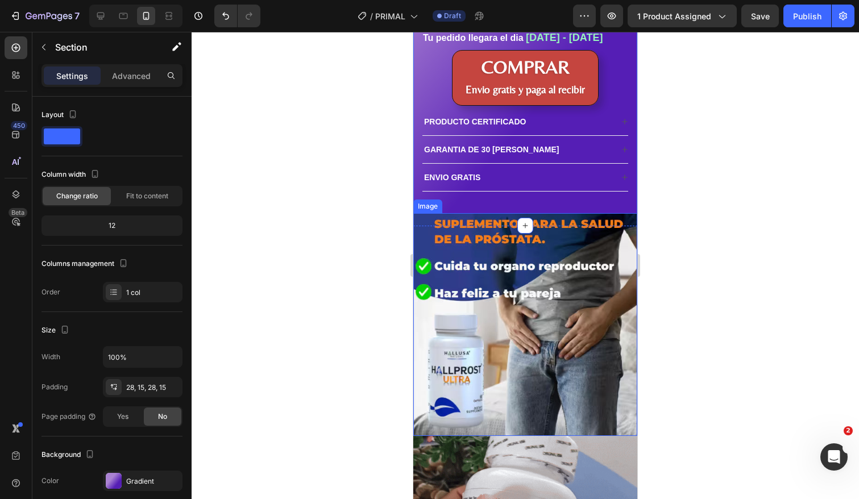
click at [558, 387] on img at bounding box center [525, 324] width 224 height 223
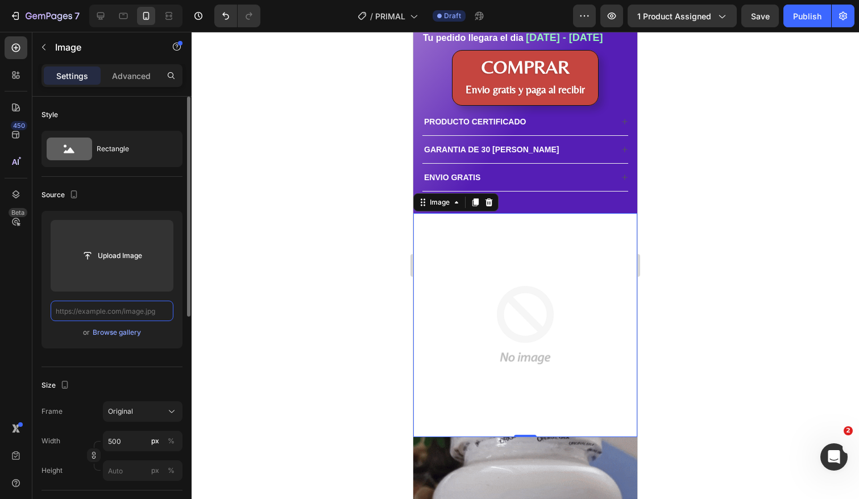
scroll to position [0, 0]
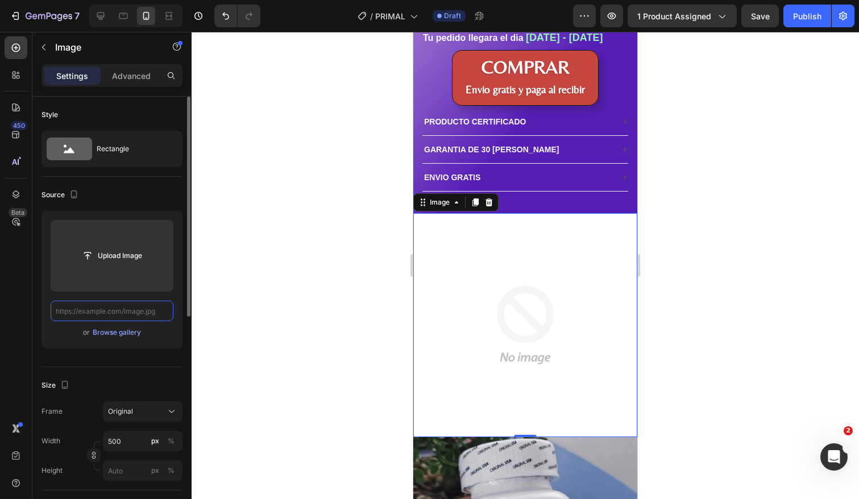
paste input "[URL][DOMAIN_NAME][DATE]"
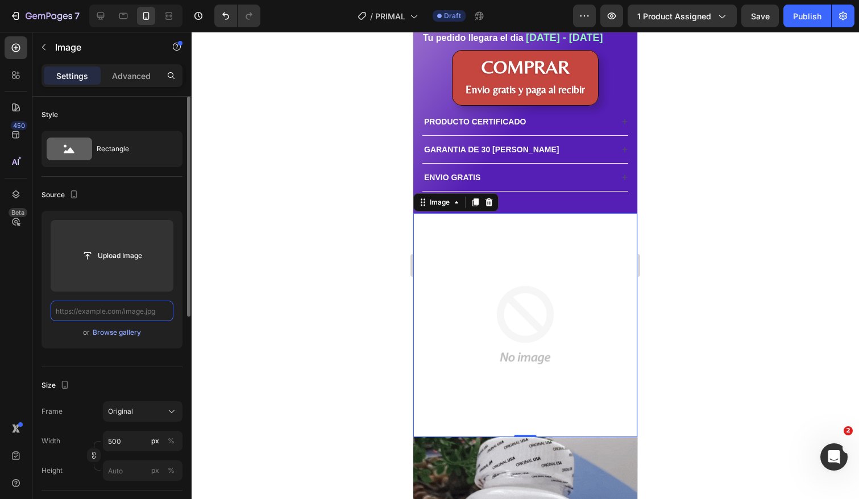
type input "[URL][DOMAIN_NAME][DATE]"
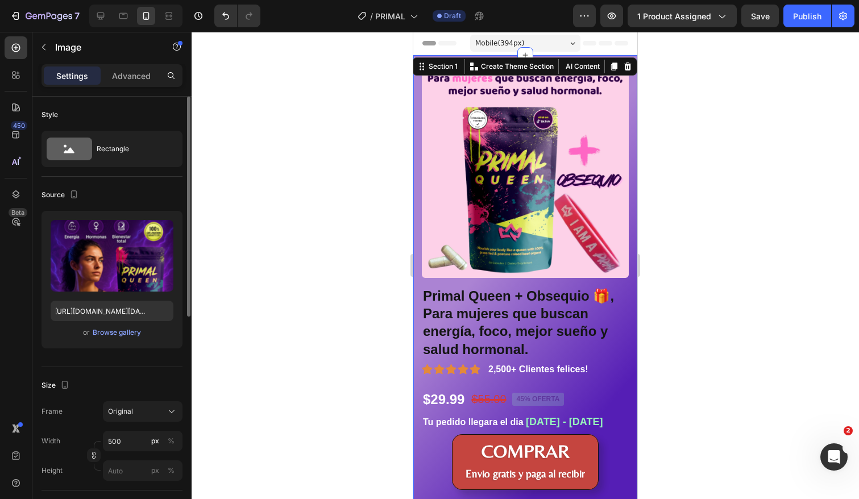
click at [632, 306] on div "Product Images Primal Queen + Obsequio 🎁, Para mujeres que buscan energía, foco…" at bounding box center [525, 332] width 224 height 555
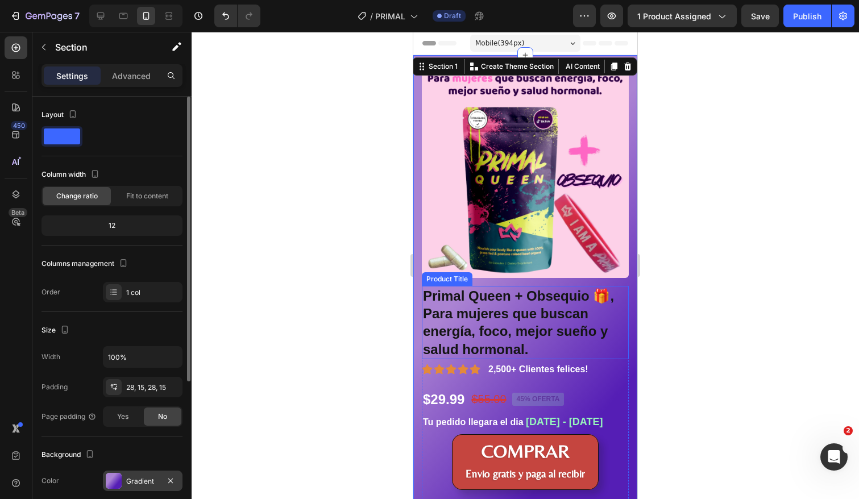
click at [113, 483] on div at bounding box center [114, 481] width 16 height 16
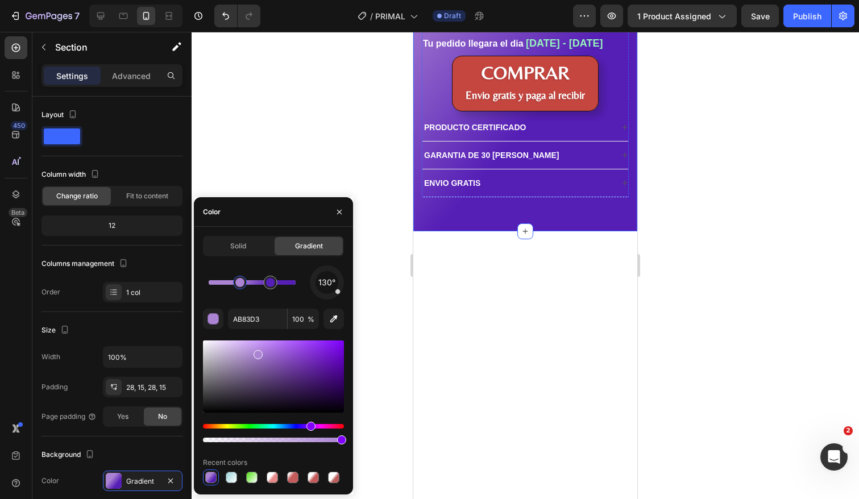
scroll to position [390, 0]
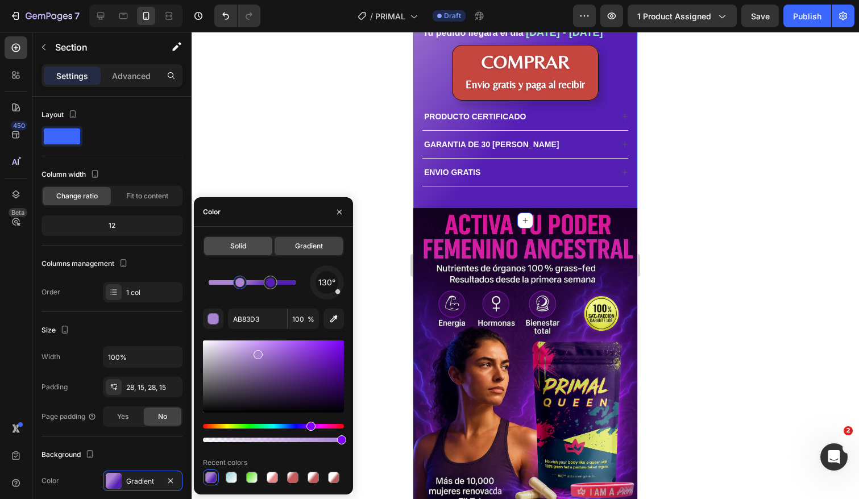
click at [238, 251] on span "Solid" at bounding box center [238, 246] width 16 height 10
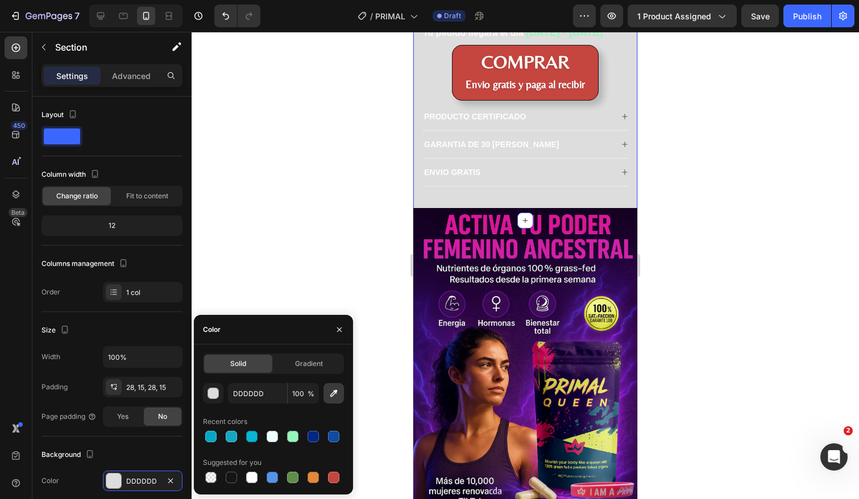
click at [335, 391] on icon "button" at bounding box center [333, 393] width 7 height 7
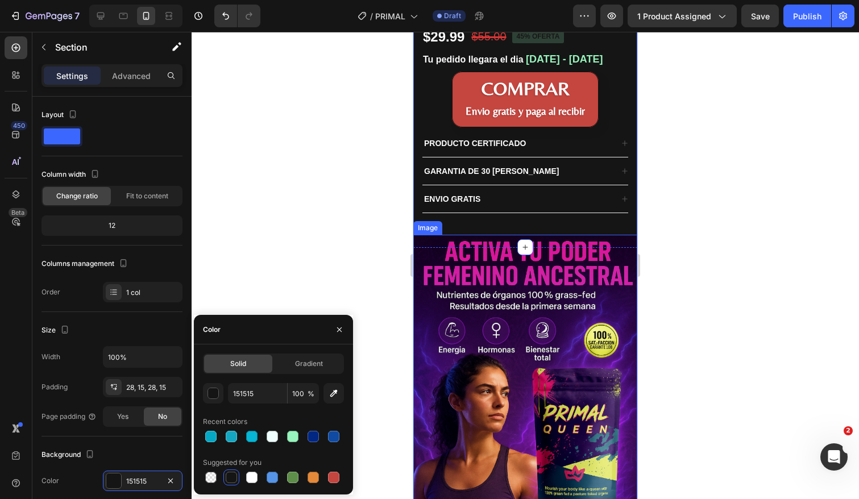
scroll to position [351, 0]
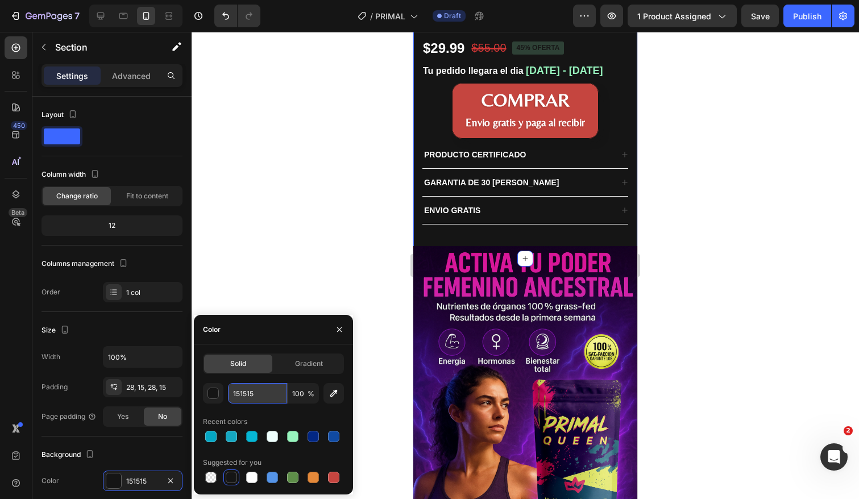
paste input "#300941"
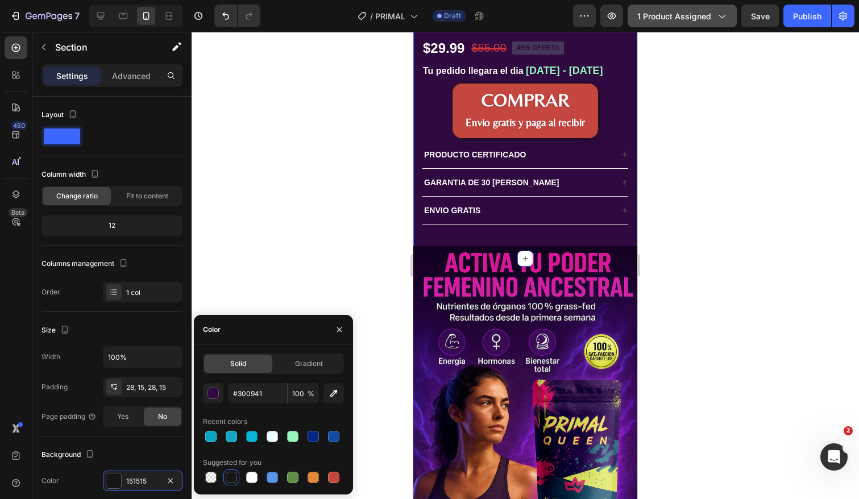
drag, startPoint x: 259, startPoint y: 397, endPoint x: 699, endPoint y: 7, distance: 588.6
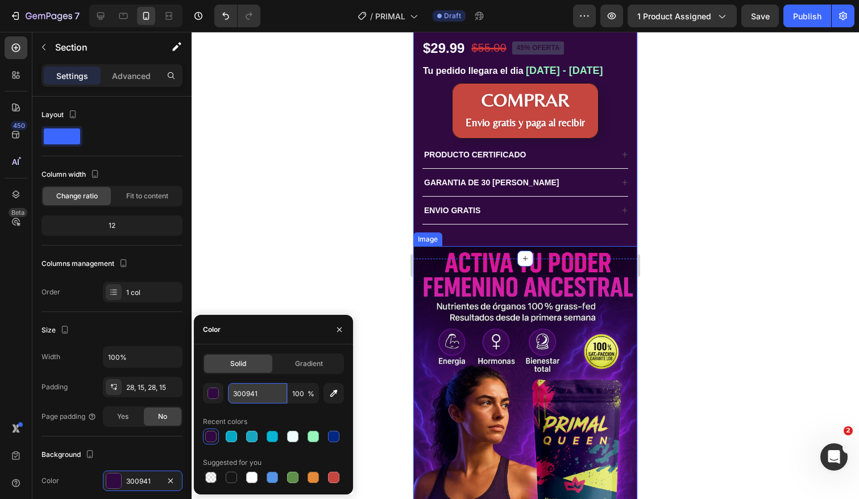
paste input "#20102e"
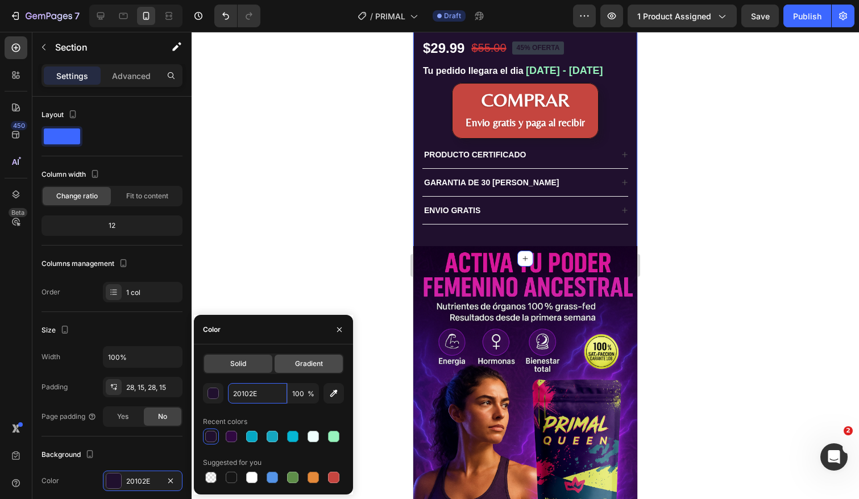
paste input "#20102e"
type input "20102E"
click at [292, 335] on div "Color" at bounding box center [273, 330] width 159 height 30
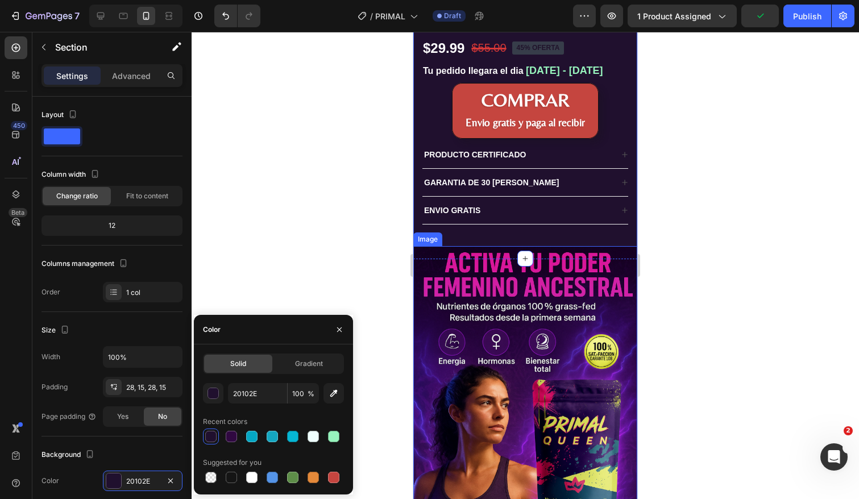
click at [396, 273] on div at bounding box center [526, 265] width 668 height 467
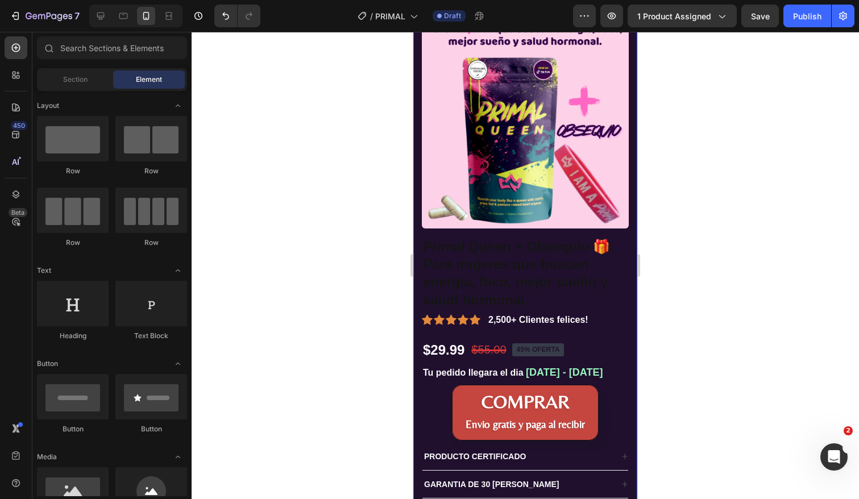
scroll to position [63, 0]
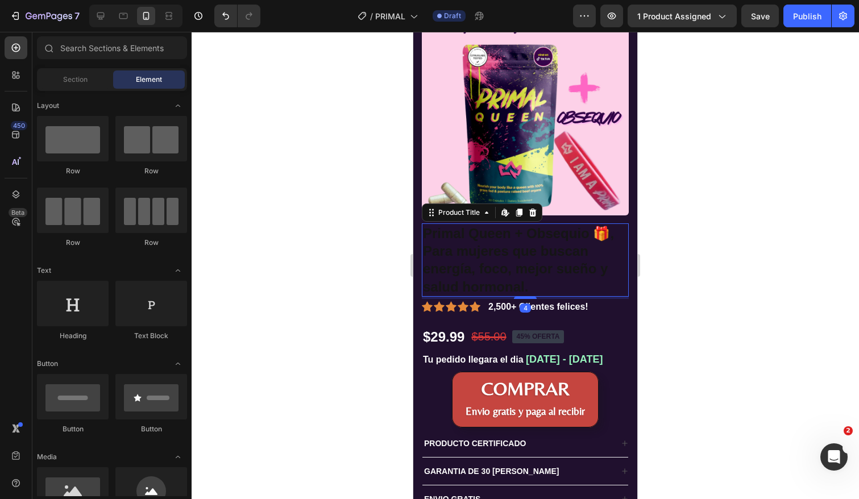
click at [518, 260] on h1 "Primal Queen + Obsequio 🎁, Para mujeres que buscan energía, foco, mejor sueño y…" at bounding box center [525, 259] width 207 height 73
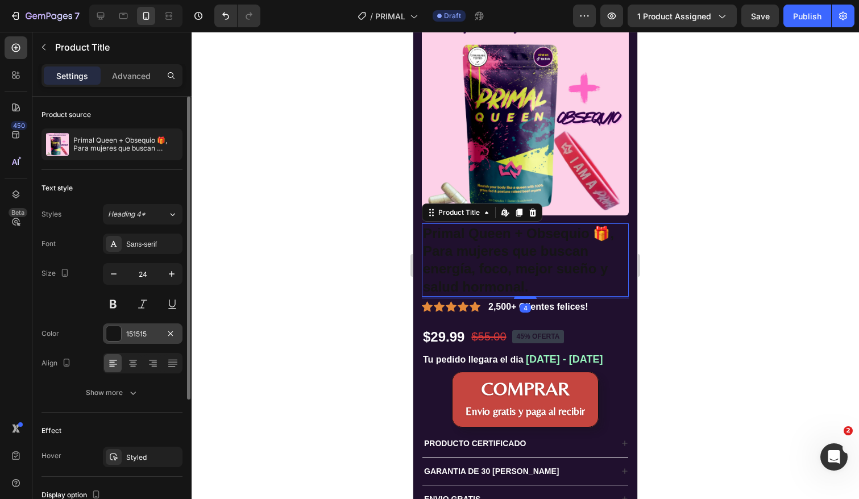
click at [118, 332] on div at bounding box center [113, 333] width 15 height 15
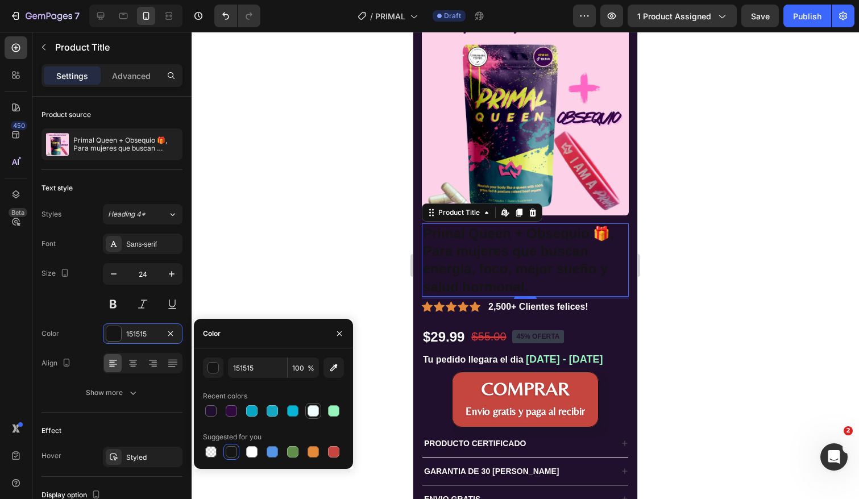
click at [315, 411] on div at bounding box center [313, 410] width 11 height 11
type input "EFFFFD"
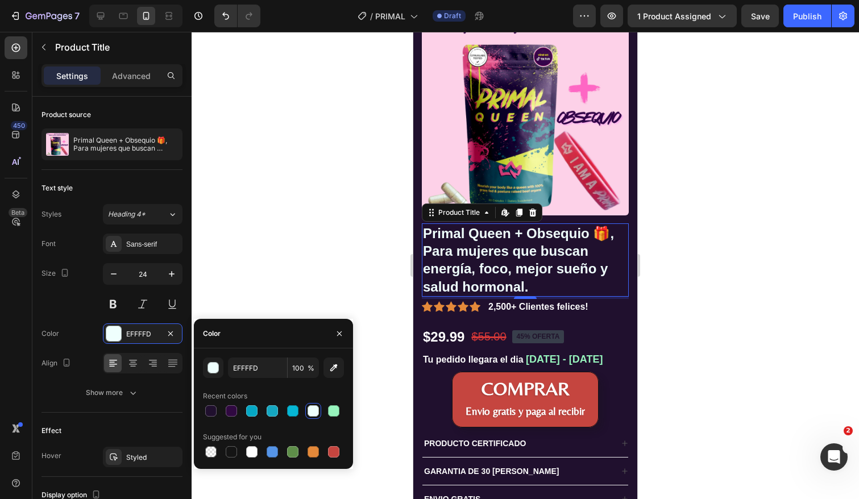
click at [325, 285] on div at bounding box center [526, 265] width 668 height 467
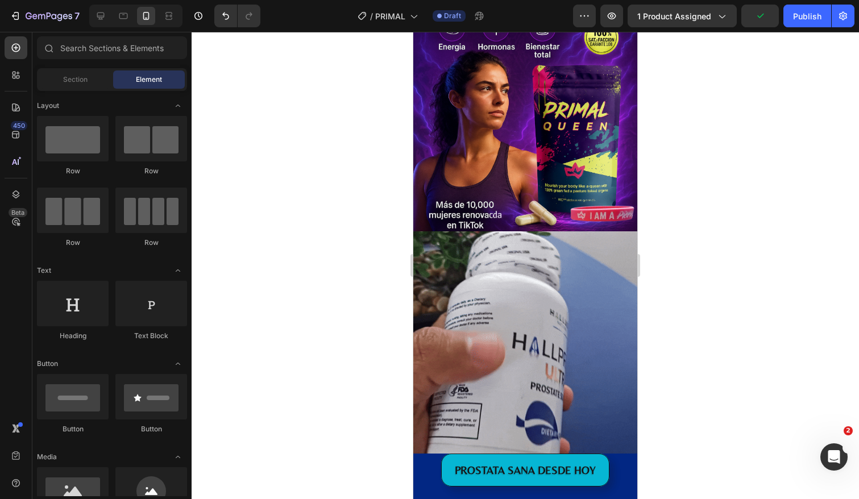
scroll to position [670, 0]
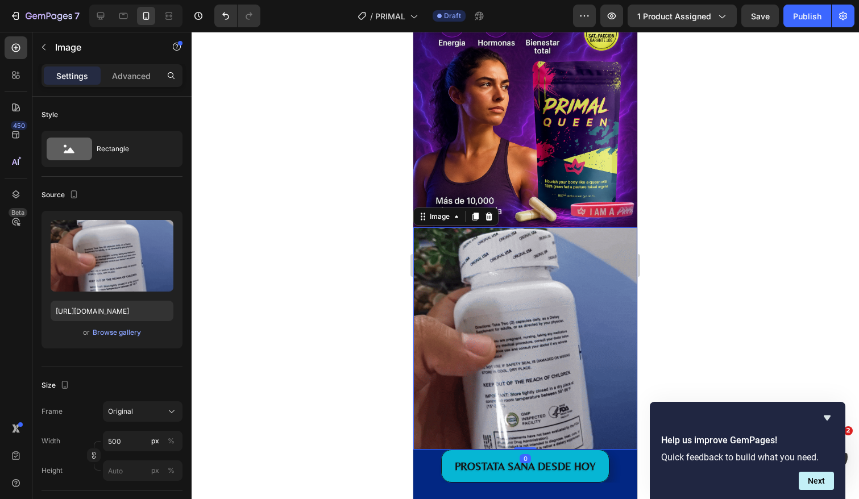
click at [515, 293] on img at bounding box center [525, 338] width 224 height 222
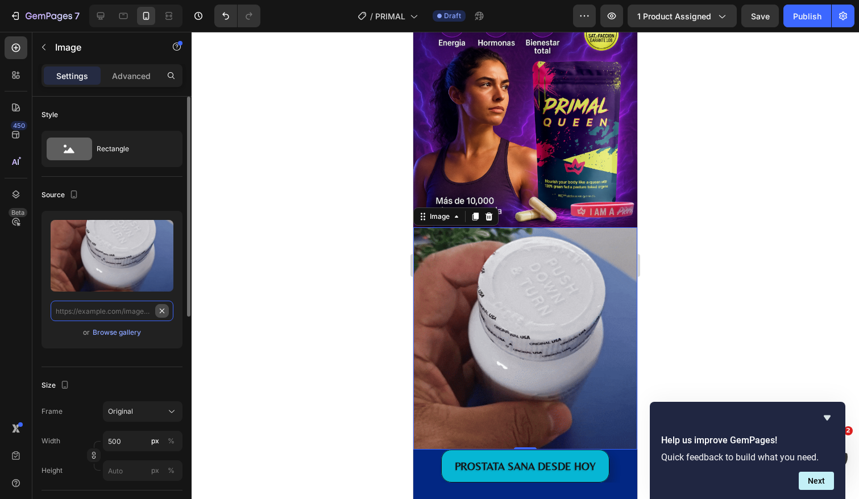
scroll to position [0, 0]
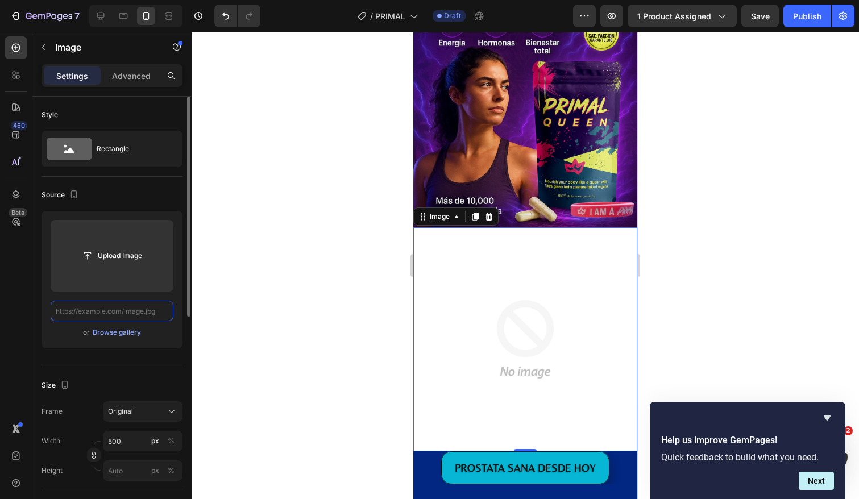
paste input "[URL][DOMAIN_NAME]"
type input "[URL][DOMAIN_NAME]"
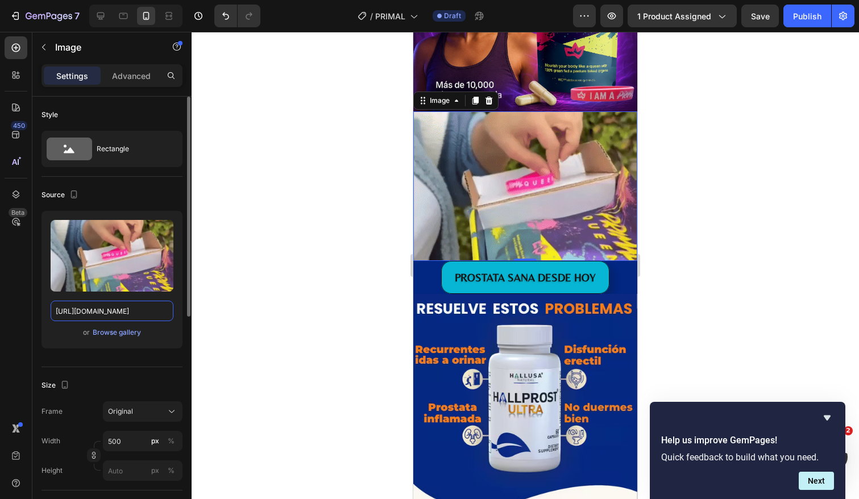
scroll to position [810, 0]
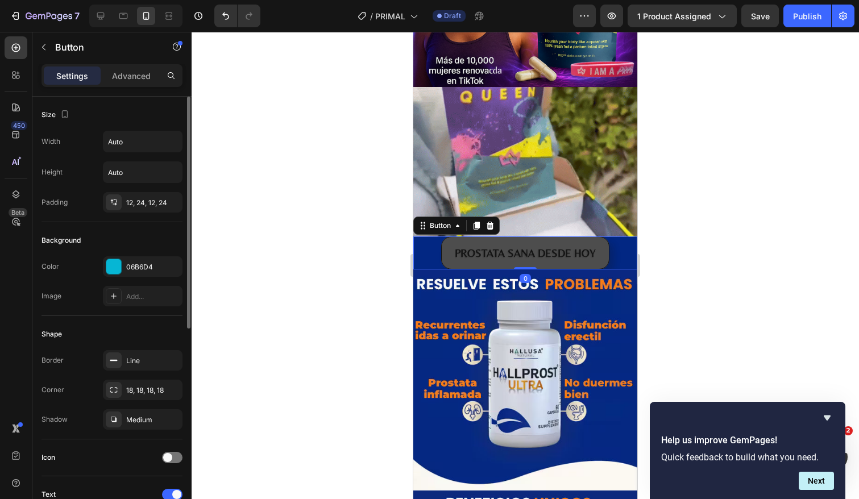
click at [602, 248] on button "PROSTATA SANA DESDE HOY" at bounding box center [525, 253] width 168 height 33
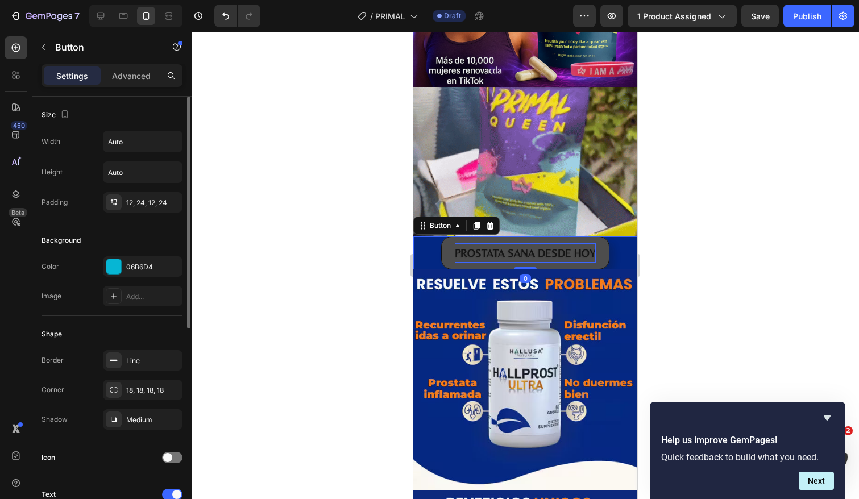
click at [592, 255] on p "PROSTATA SANA DESDE HOY" at bounding box center [525, 252] width 141 height 19
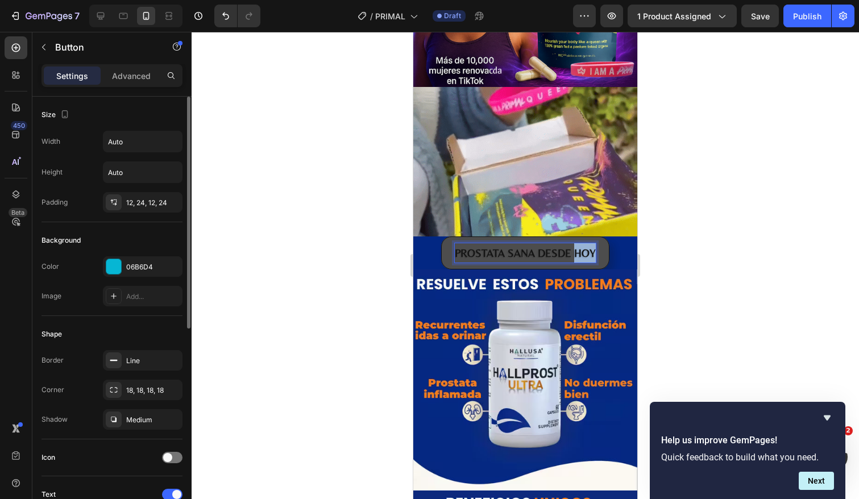
click at [592, 255] on p "PROSTATA SANA DESDE HOY" at bounding box center [525, 252] width 141 height 19
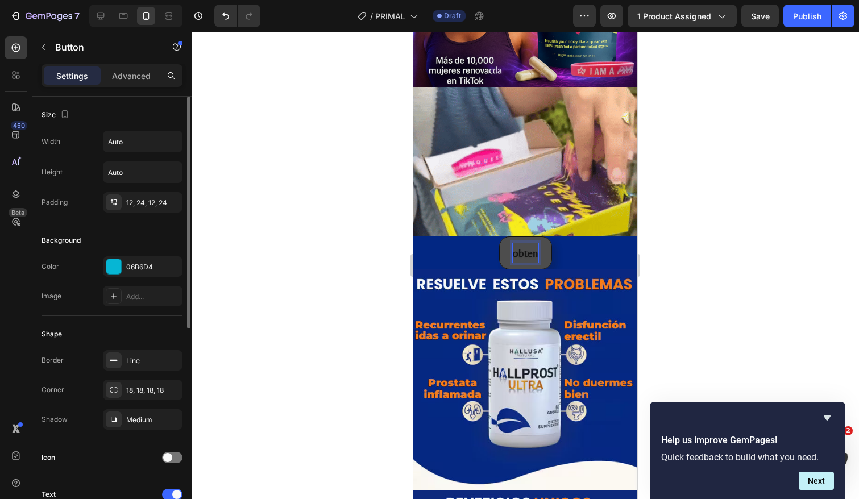
click at [499, 237] on button "obten" at bounding box center [525, 253] width 53 height 33
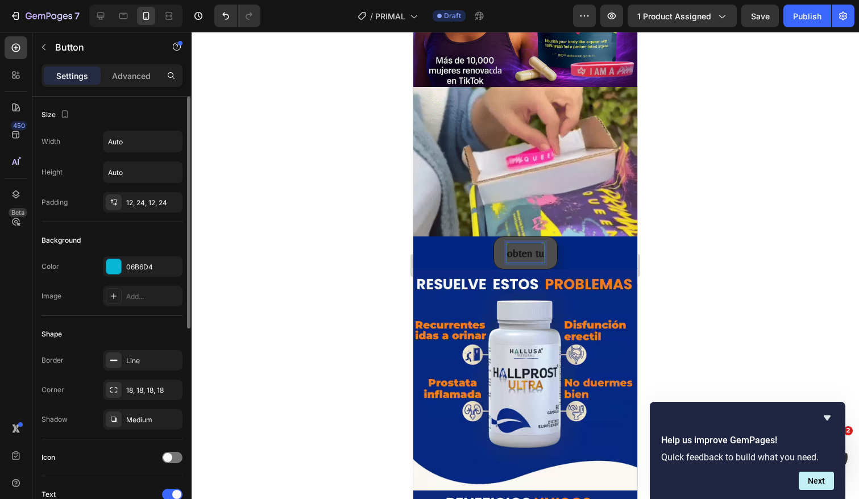
click at [494, 237] on button "obten tu" at bounding box center [526, 253] width 64 height 33
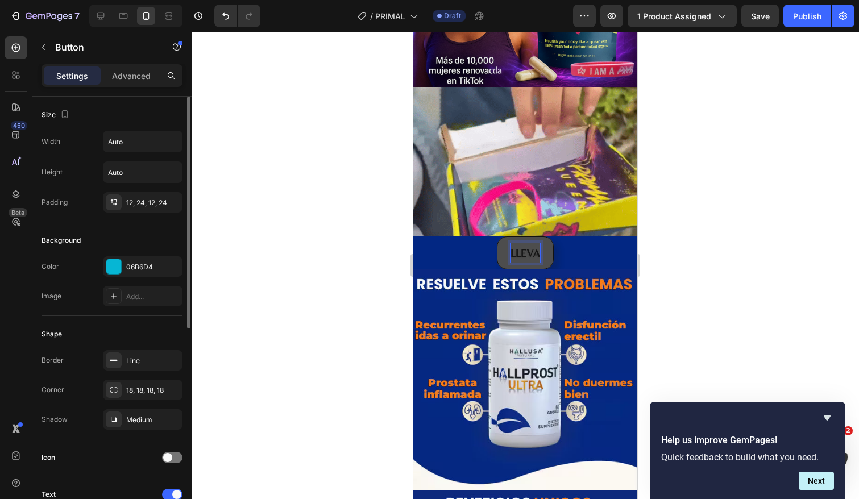
click at [497, 237] on button "LLEVA" at bounding box center [525, 253] width 57 height 33
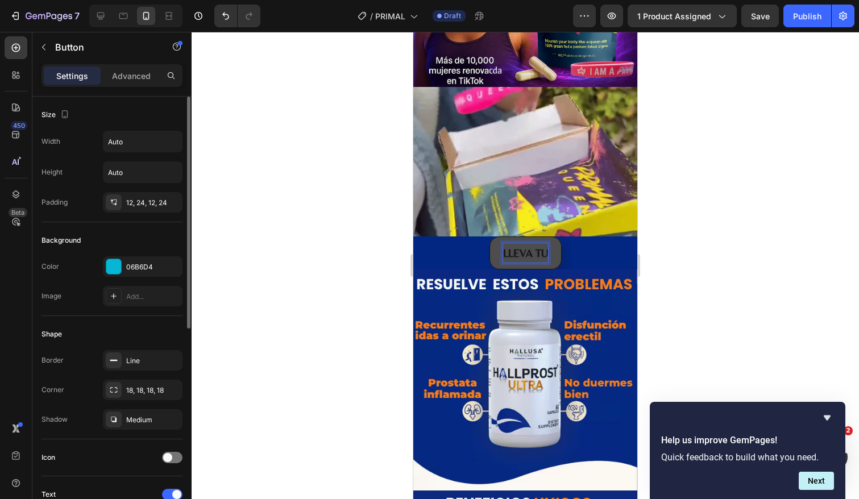
click at [490, 237] on button "LLEVA TU" at bounding box center [526, 253] width 72 height 33
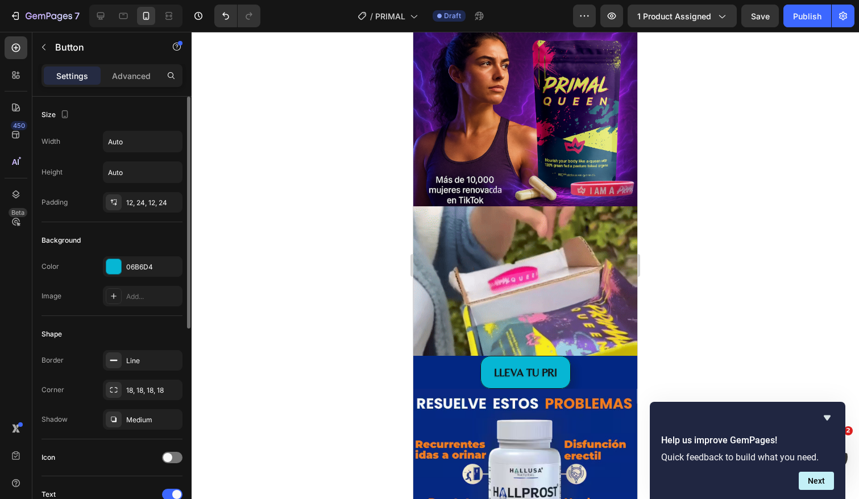
scroll to position [697, 0]
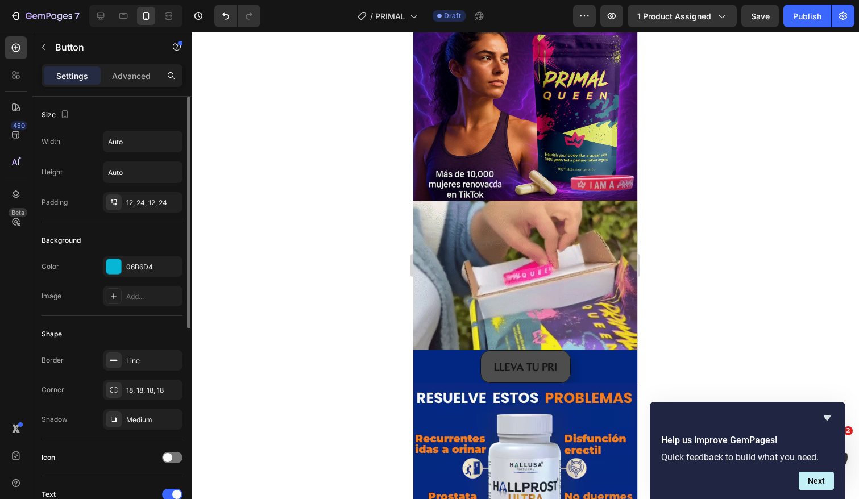
click at [561, 366] on button "LLEVA TU PRI" at bounding box center [526, 366] width 90 height 33
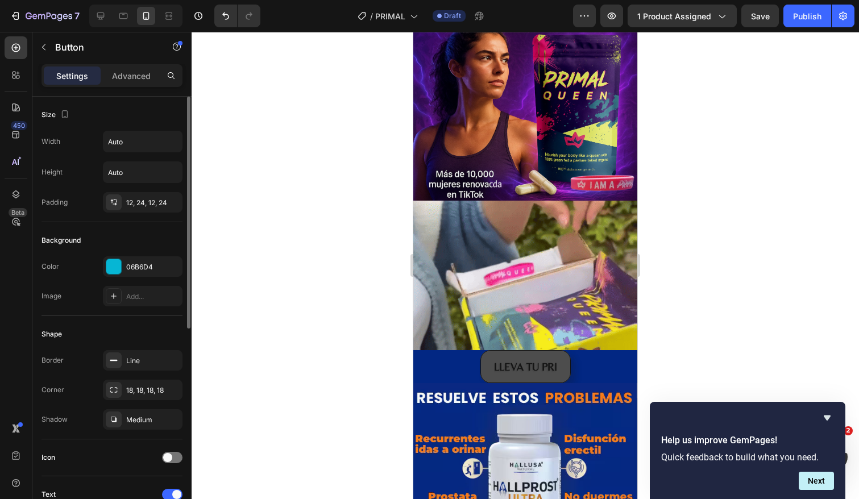
click at [560, 367] on button "LLEVA TU PRI" at bounding box center [526, 366] width 90 height 33
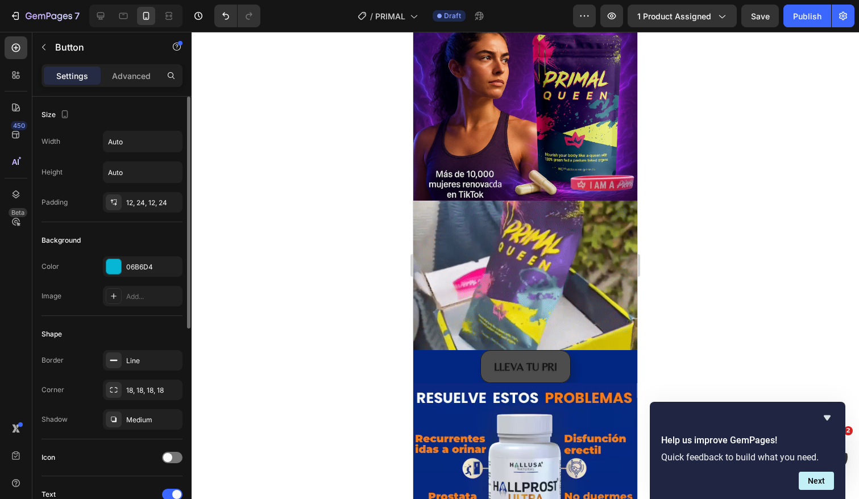
click at [560, 367] on button "LLEVA TU PRI" at bounding box center [526, 366] width 90 height 33
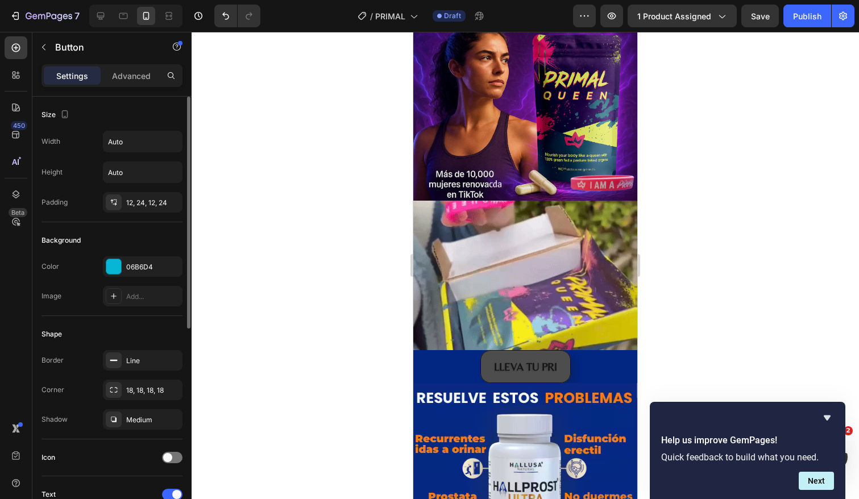
click at [560, 367] on button "LLEVA TU PRI" at bounding box center [526, 366] width 90 height 33
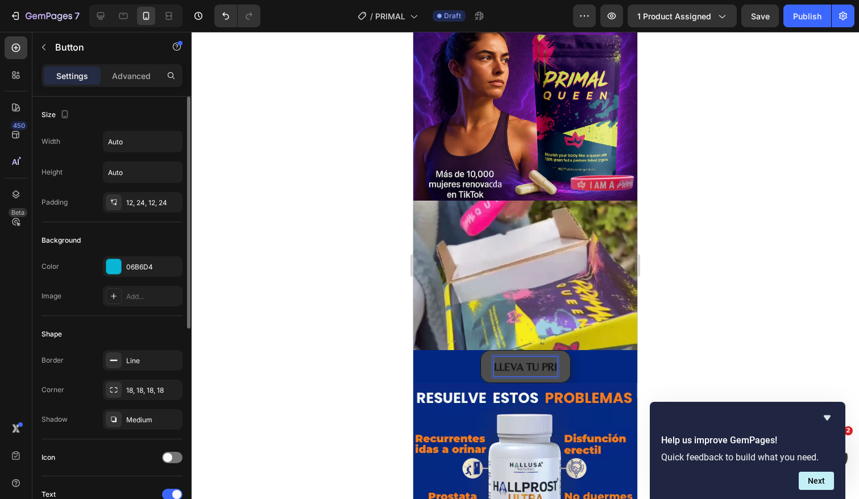
click at [554, 367] on p "LLEVA TU PRI" at bounding box center [525, 366] width 63 height 19
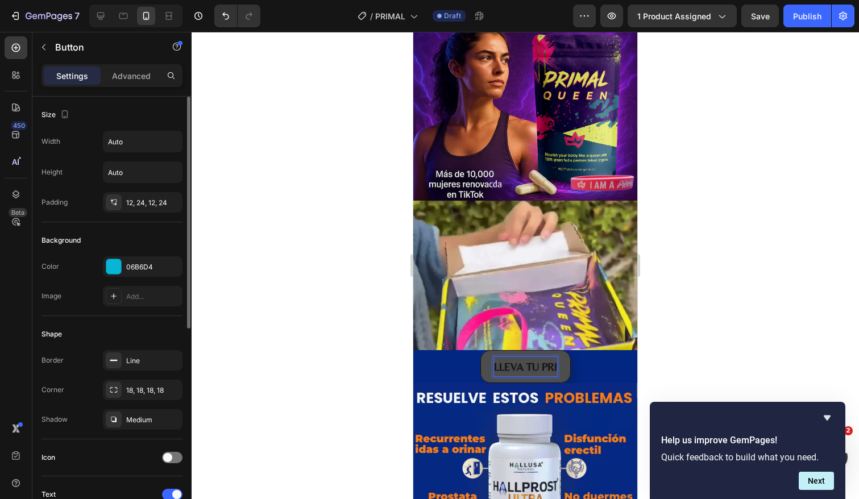
click at [554, 367] on p "LLEVA TU PRI" at bounding box center [525, 366] width 63 height 19
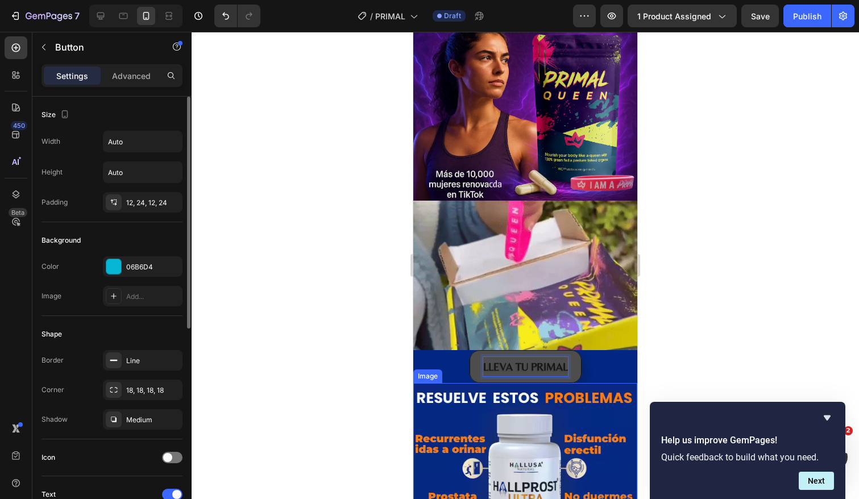
click at [470, 350] on button "LLEVA TU PRIMAL" at bounding box center [526, 366] width 112 height 33
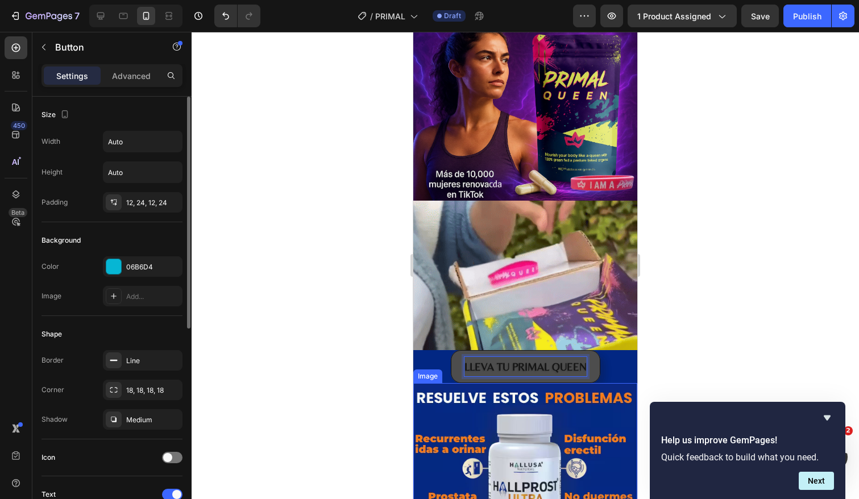
click at [451, 350] on button "LLEVA TU PRIMAL QUEEN" at bounding box center [526, 366] width 150 height 33
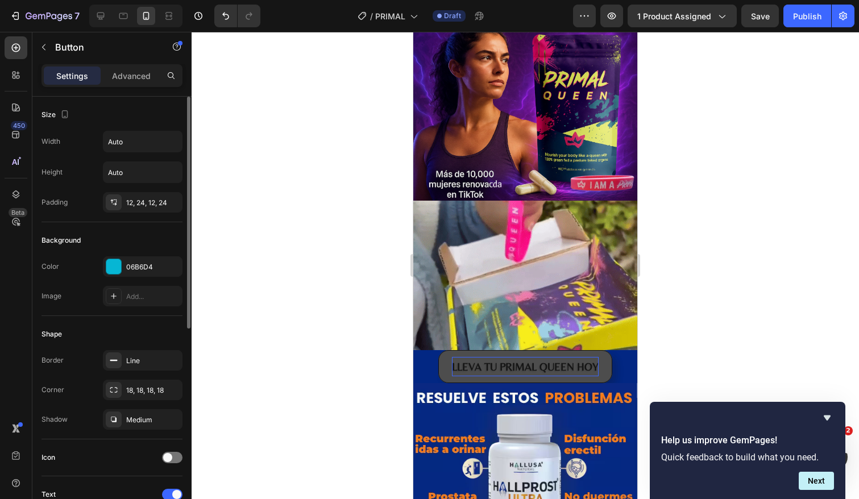
click at [624, 366] on div "LLEVA TU PRIMAL QUEEN HOY Button" at bounding box center [525, 366] width 224 height 33
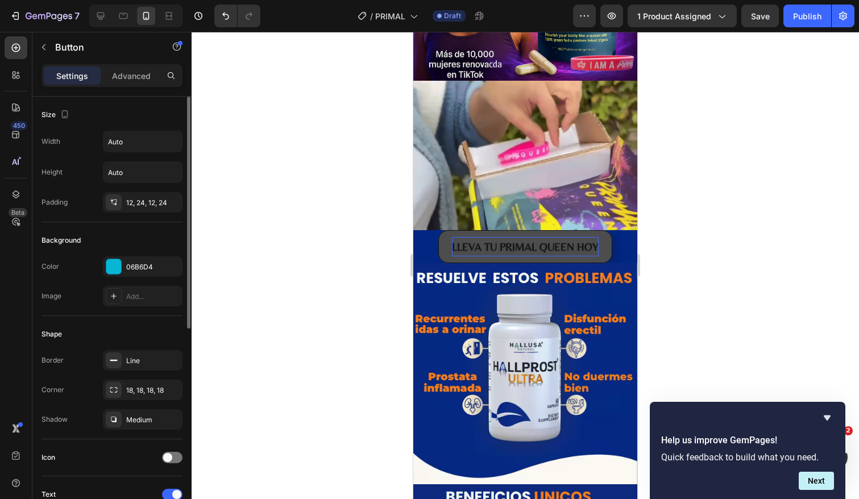
scroll to position [798, 0]
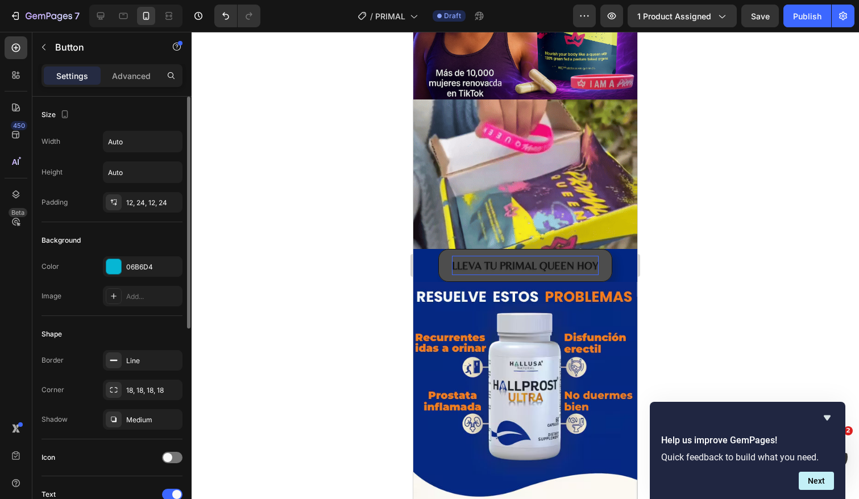
click at [618, 268] on div "LLEVA TU PRIMAL QUEEN HOY Button" at bounding box center [525, 265] width 224 height 33
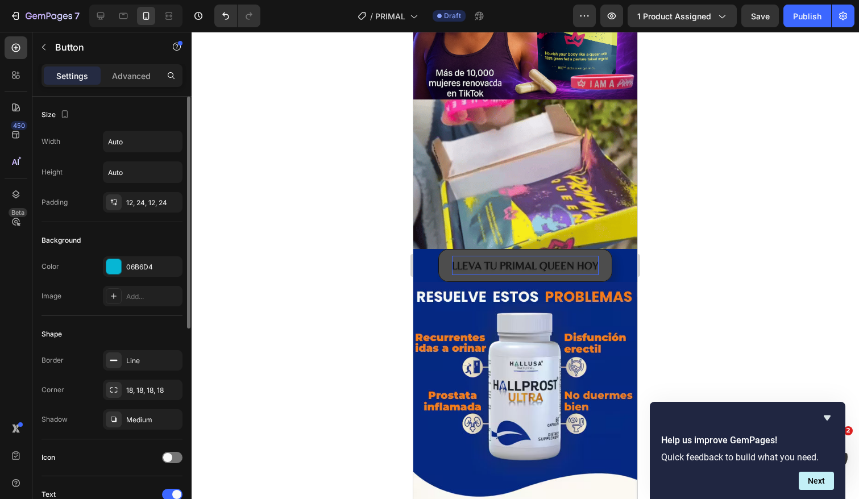
click at [606, 263] on button "LLEVA TU PRIMAL QUEEN HOY" at bounding box center [525, 265] width 174 height 33
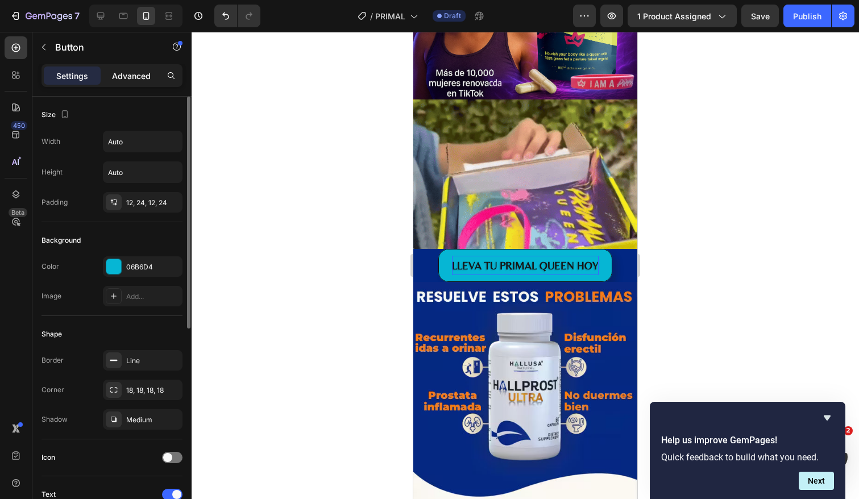
click at [136, 73] on p "Advanced" at bounding box center [131, 76] width 39 height 12
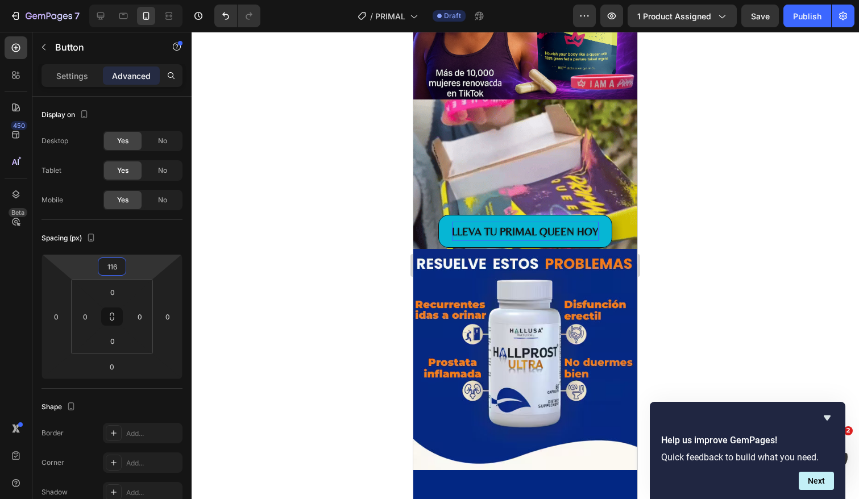
type input "118"
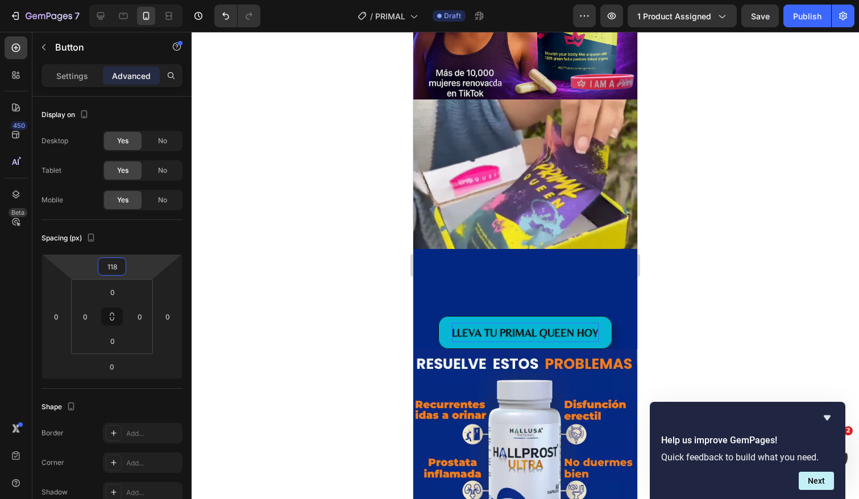
drag, startPoint x: 132, startPoint y: 263, endPoint x: 129, endPoint y: 229, distance: 33.7
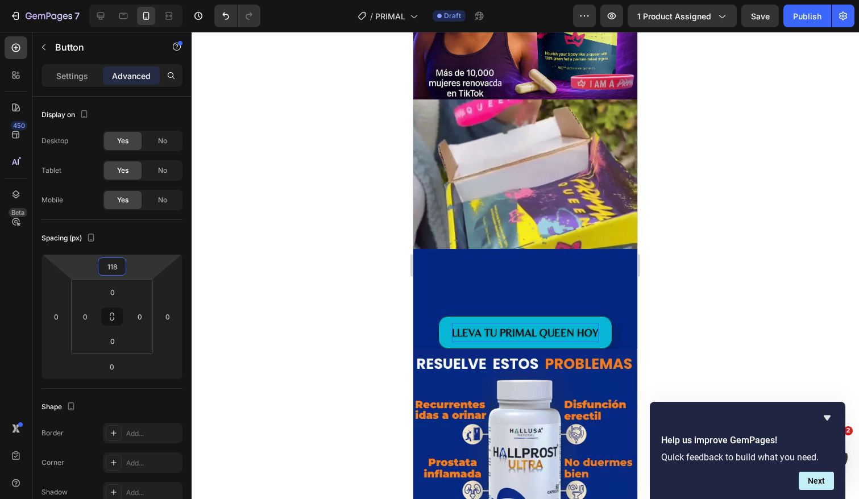
click at [129, 0] on html "7 Version history / PRIMAL Draft Preview 1 product assigned Save Publish 450 Be…" at bounding box center [429, 0] width 859 height 0
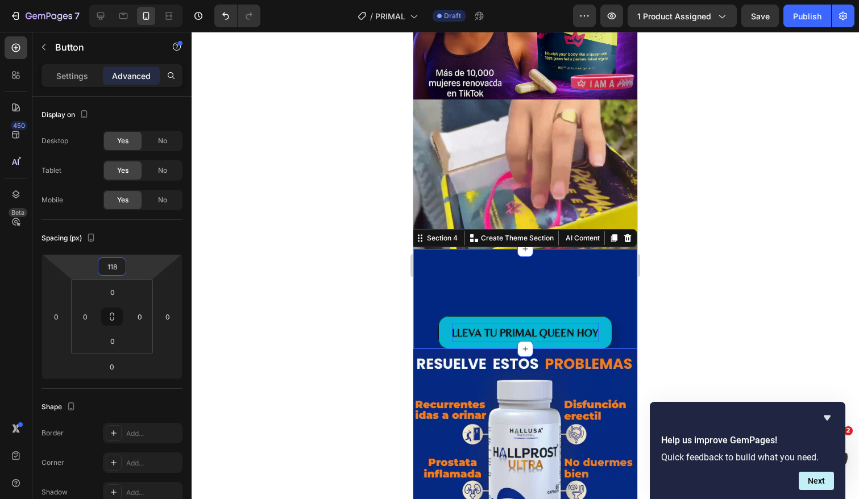
click at [469, 283] on div "LLEVA TU PRIMAL QUEEN HOY Button" at bounding box center [525, 299] width 224 height 100
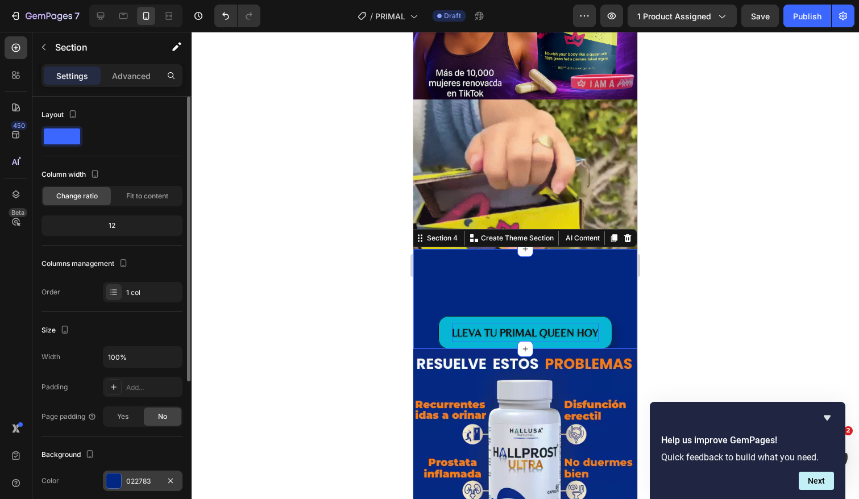
click at [116, 480] on div at bounding box center [113, 481] width 15 height 15
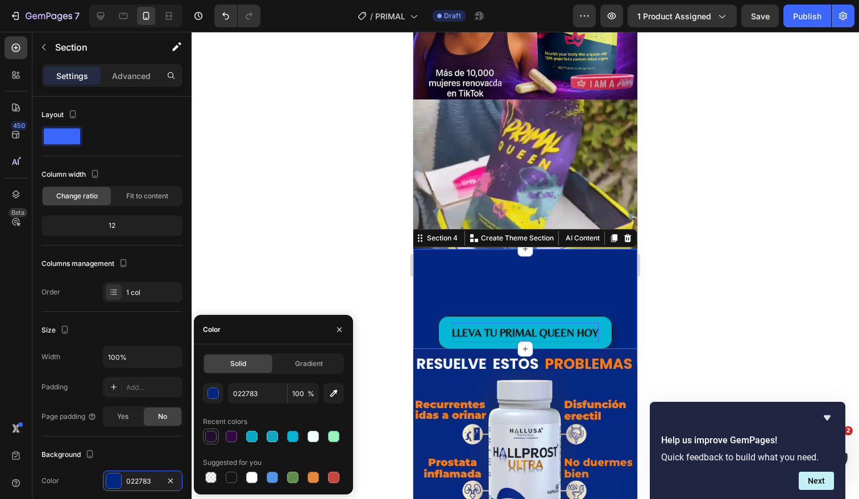
click at [214, 438] on div at bounding box center [210, 436] width 11 height 11
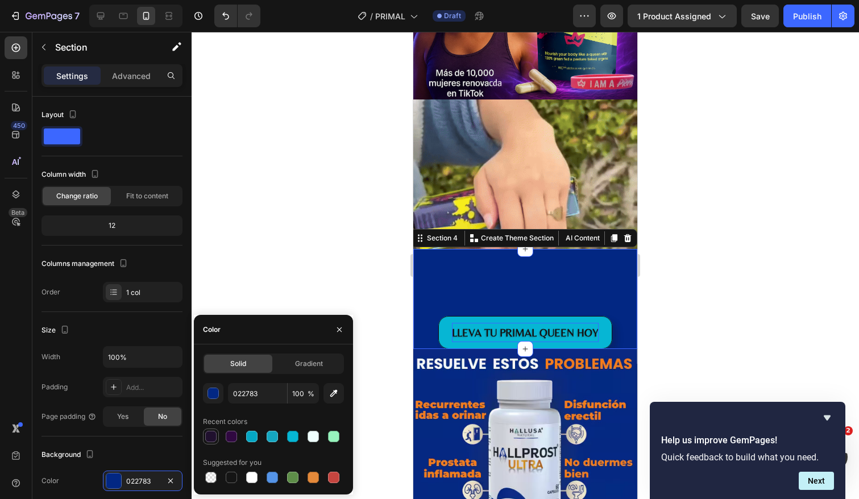
type input "20102E"
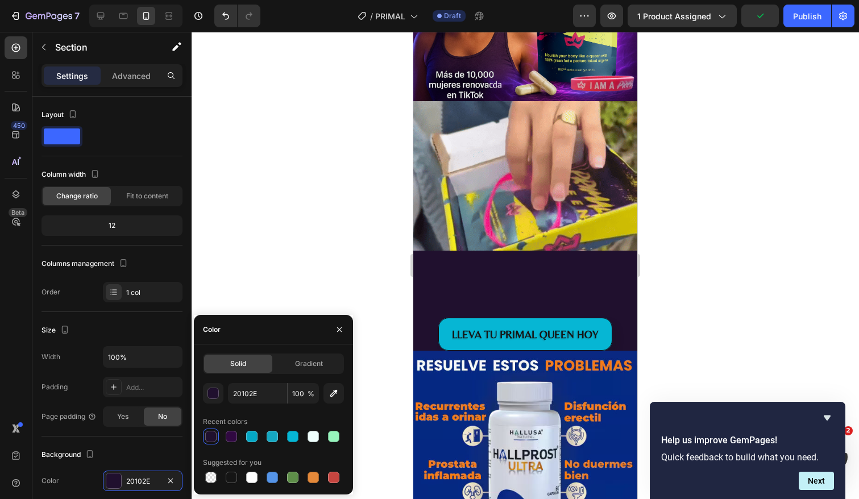
scroll to position [799, 0]
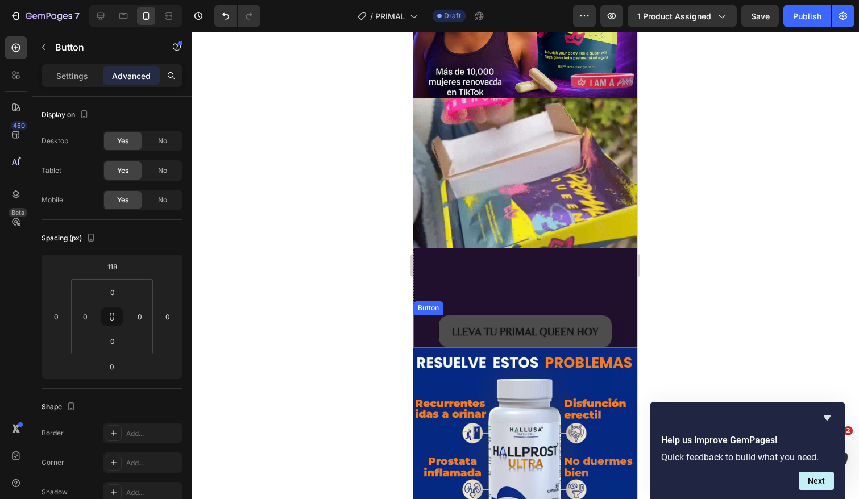
click at [444, 331] on button "LLEVA TU PRIMAL QUEEN HOY" at bounding box center [525, 331] width 174 height 33
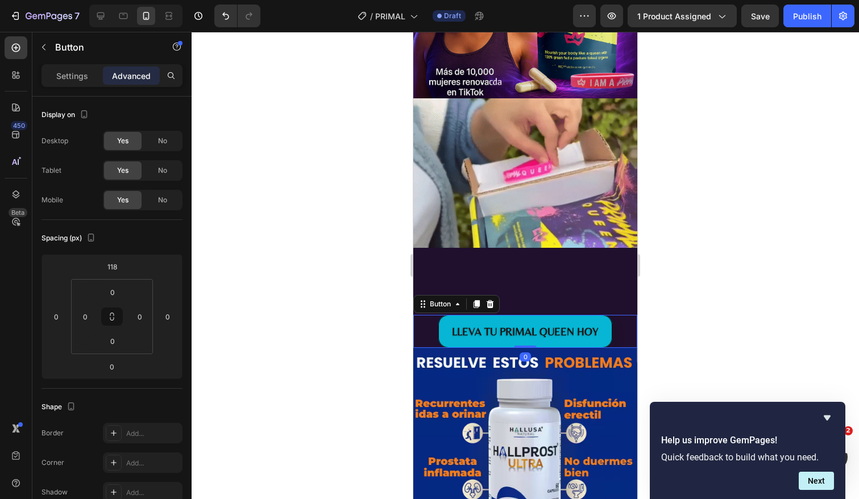
click at [138, 74] on p "Advanced" at bounding box center [131, 76] width 39 height 12
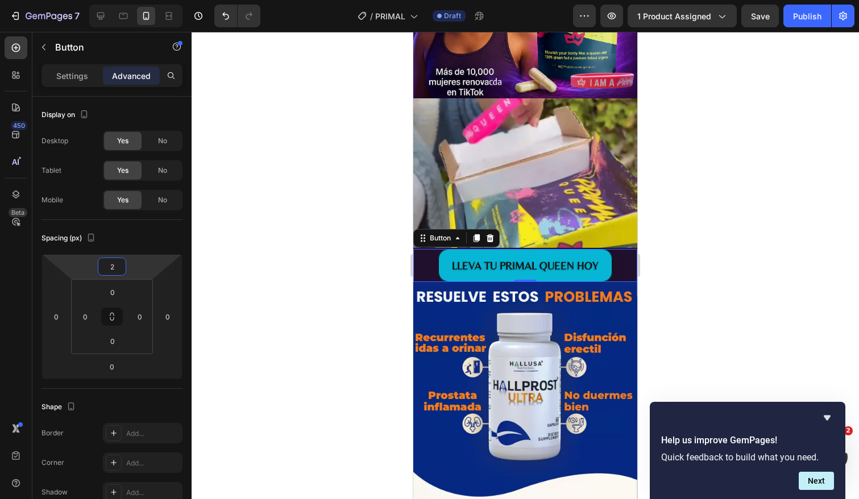
type input "0"
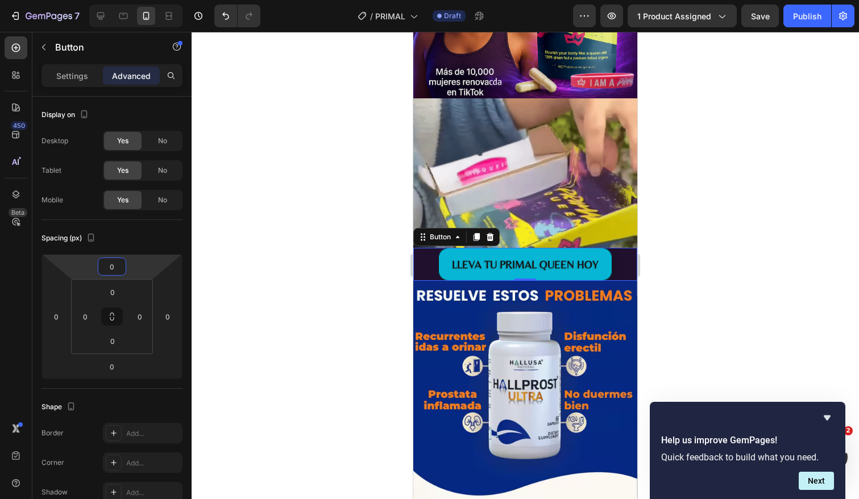
drag, startPoint x: 136, startPoint y: 262, endPoint x: 139, endPoint y: 295, distance: 33.7
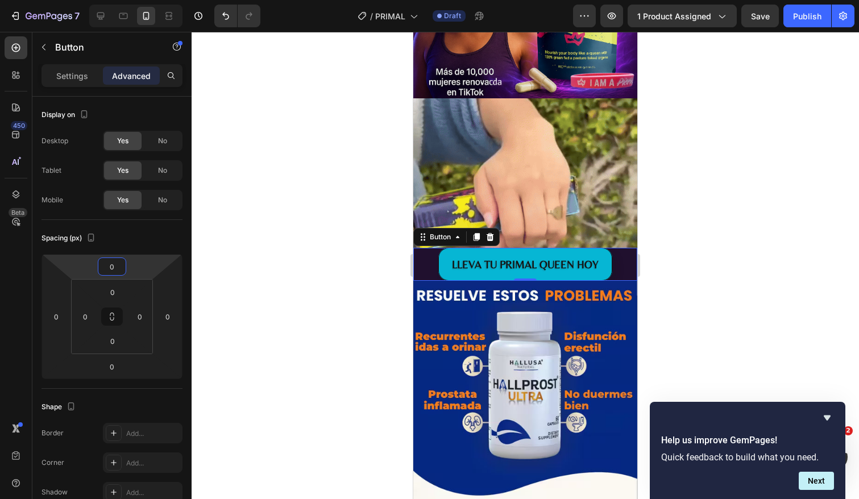
click at [139, 0] on html "7 Version history / PRIMAL Draft Preview 1 product assigned Save Publish 450 Be…" at bounding box center [429, 0] width 859 height 0
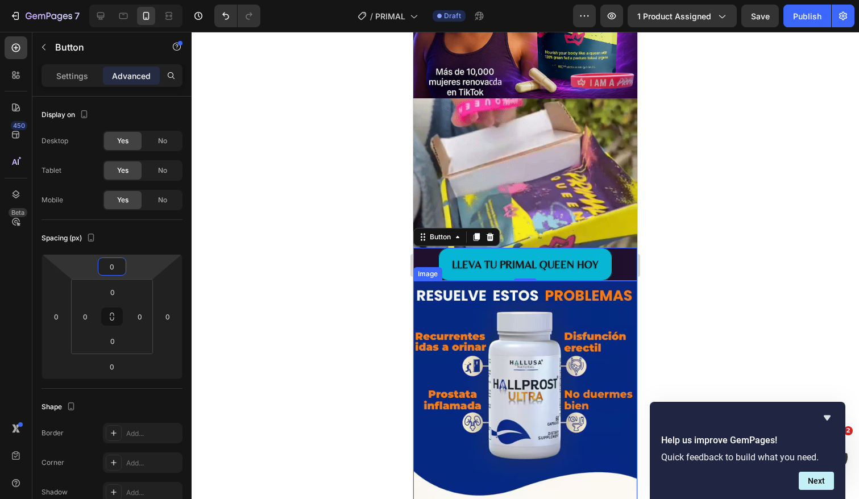
click at [615, 319] on img at bounding box center [525, 391] width 224 height 221
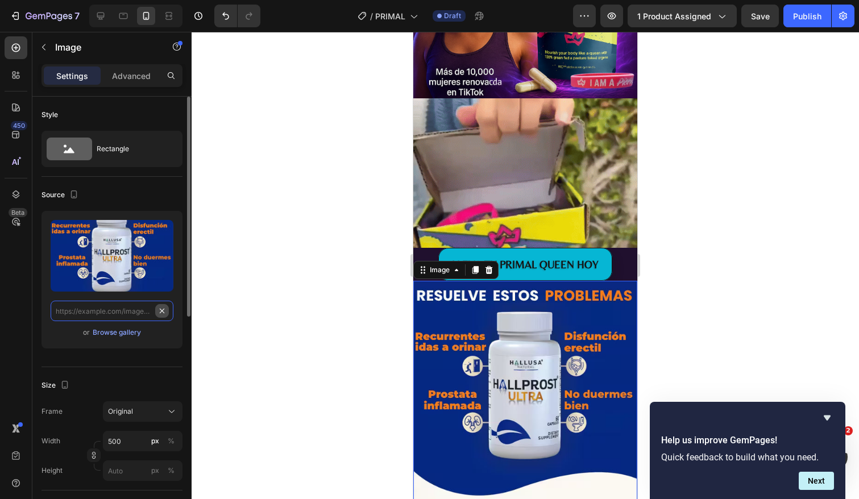
scroll to position [0, 0]
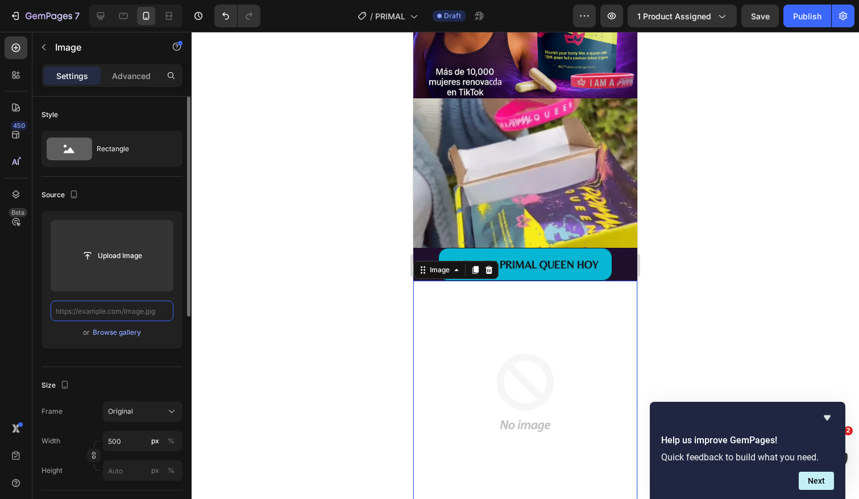
paste input "[URL][DOMAIN_NAME][DATE]"
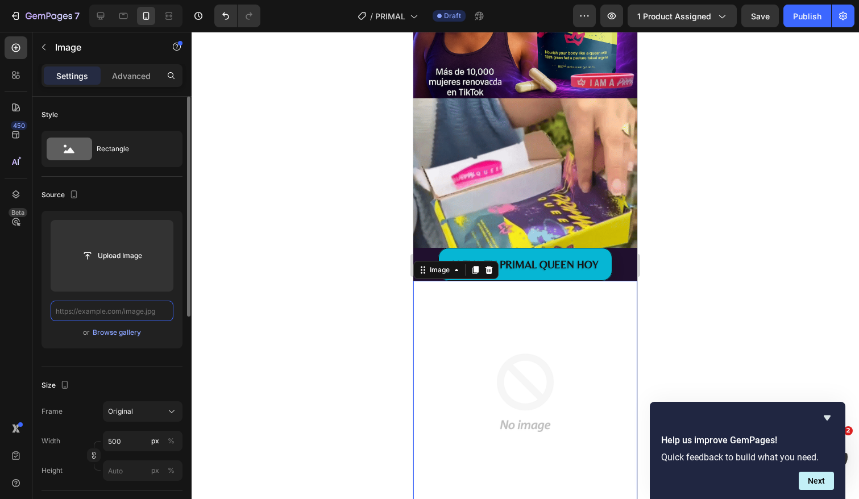
type input "[URL][DOMAIN_NAME][DATE]"
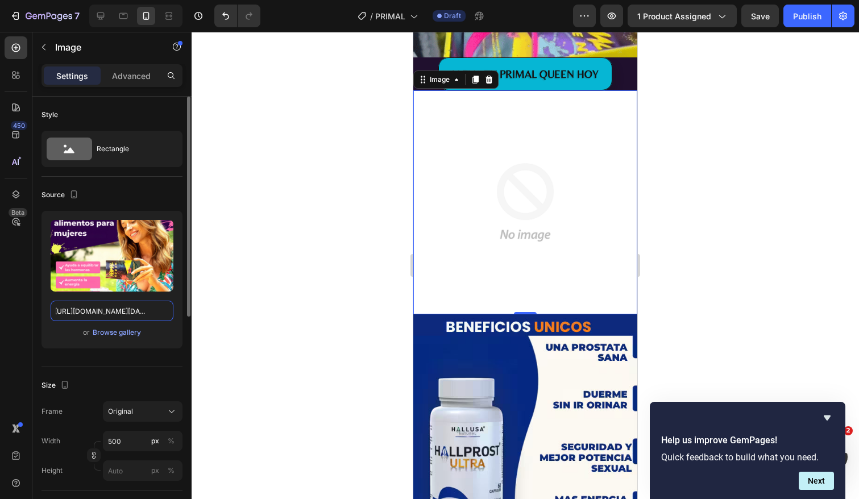
scroll to position [993, 0]
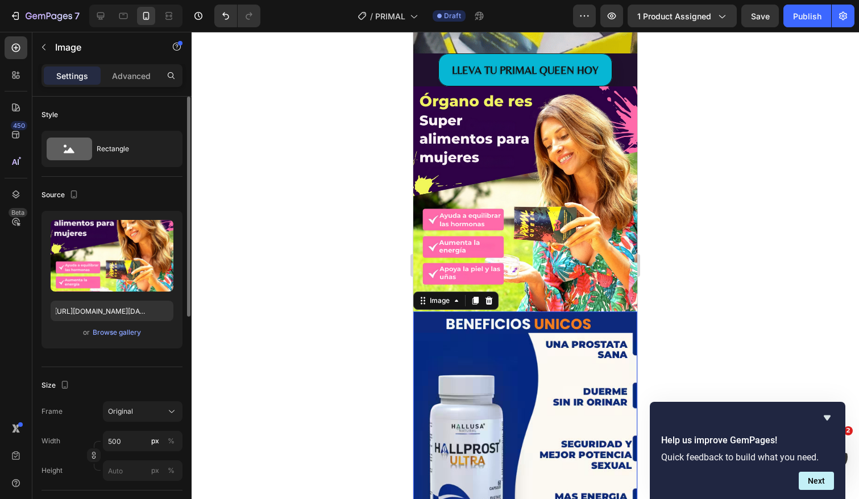
click at [550, 409] on img at bounding box center [525, 424] width 224 height 224
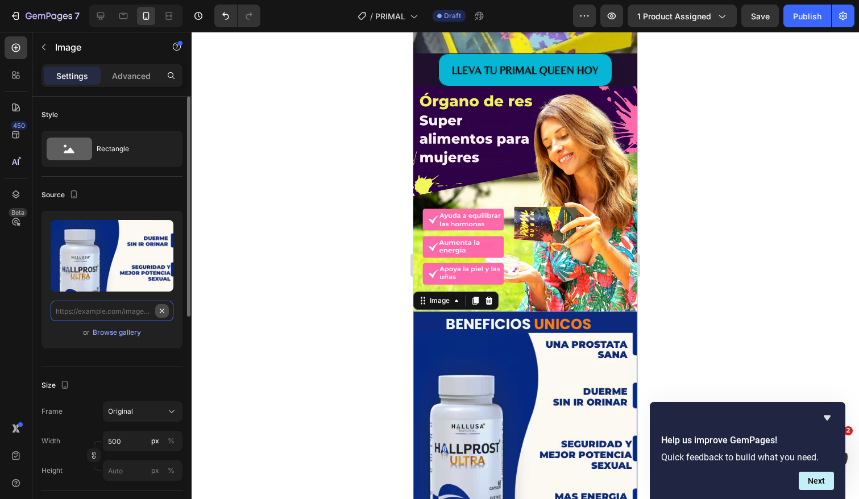
scroll to position [0, 0]
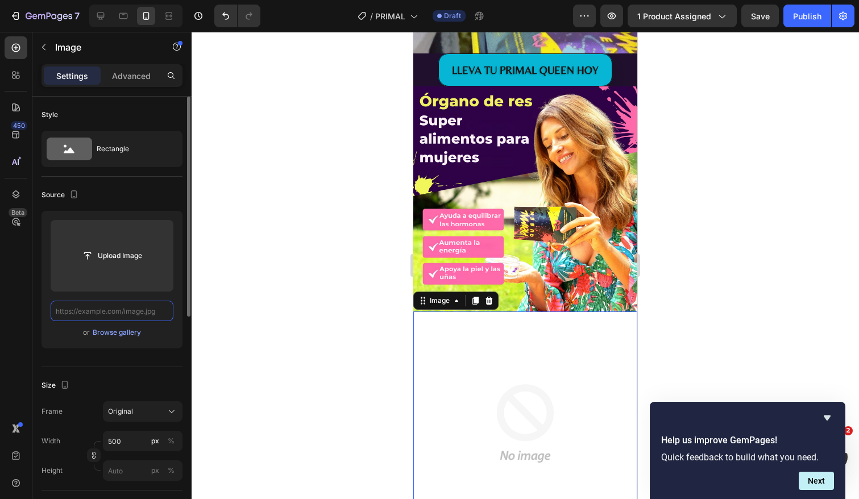
paste input "[URL][DOMAIN_NAME][DATE]"
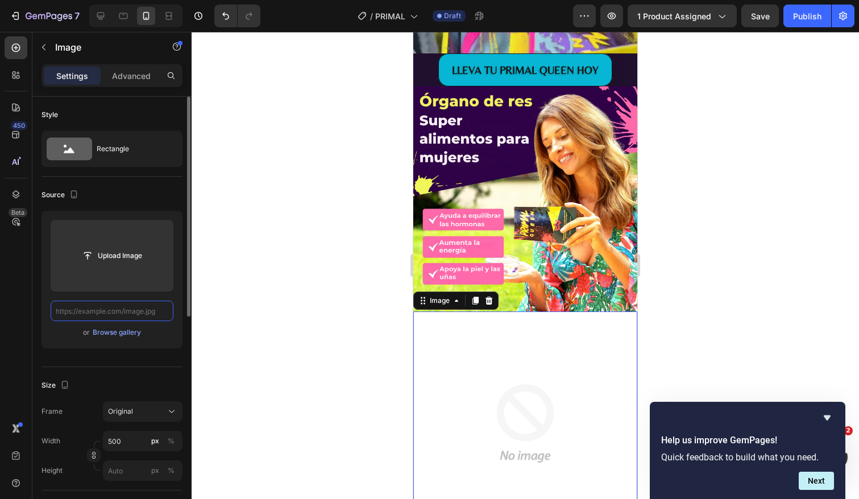
type input "[URL][DOMAIN_NAME][DATE]"
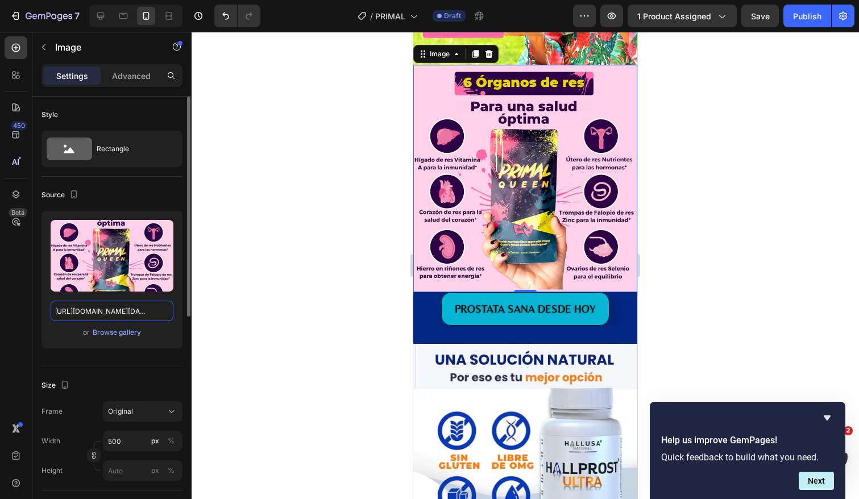
scroll to position [1243, 0]
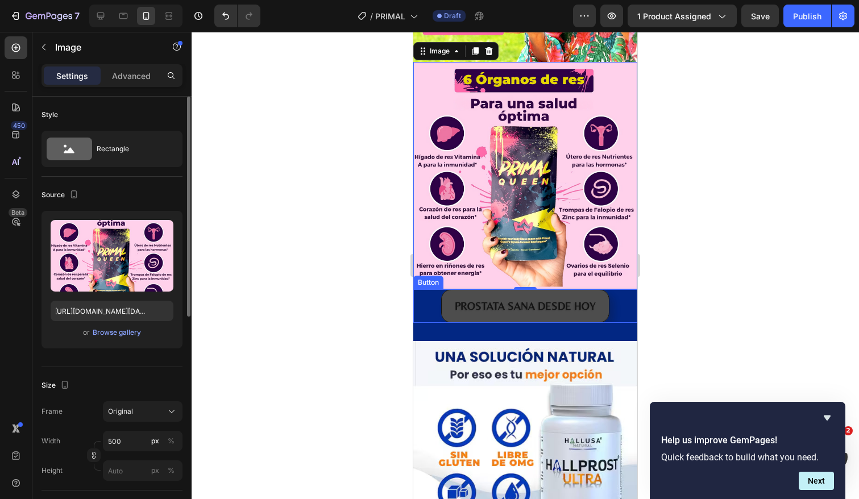
click at [604, 302] on button "PROSTATA SANA DESDE HOY" at bounding box center [525, 305] width 168 height 33
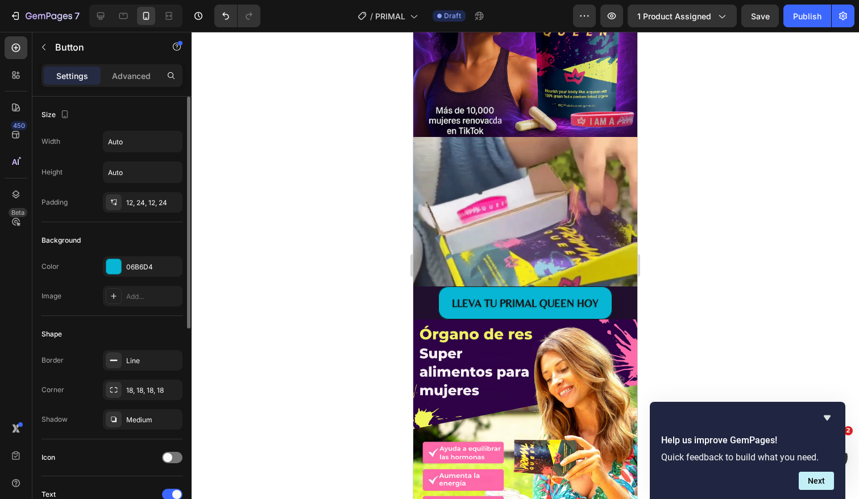
scroll to position [784, 0]
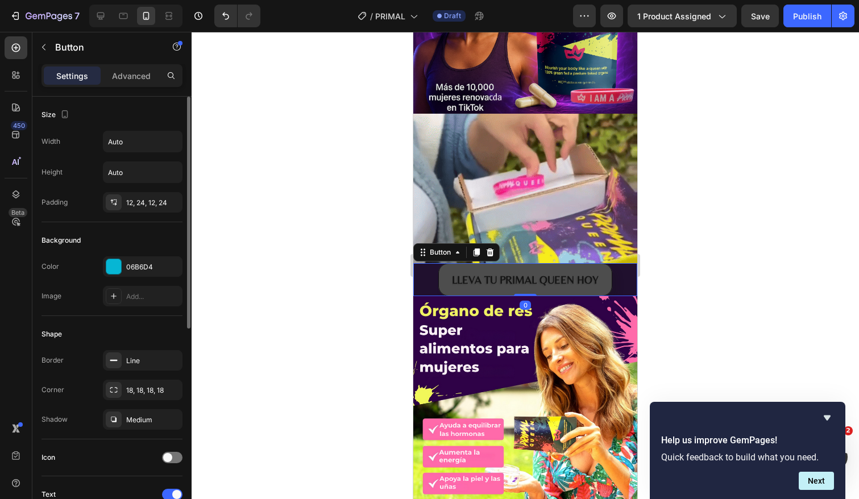
click at [609, 279] on button "LLEVA TU PRIMAL QUEEN HOY" at bounding box center [525, 279] width 174 height 33
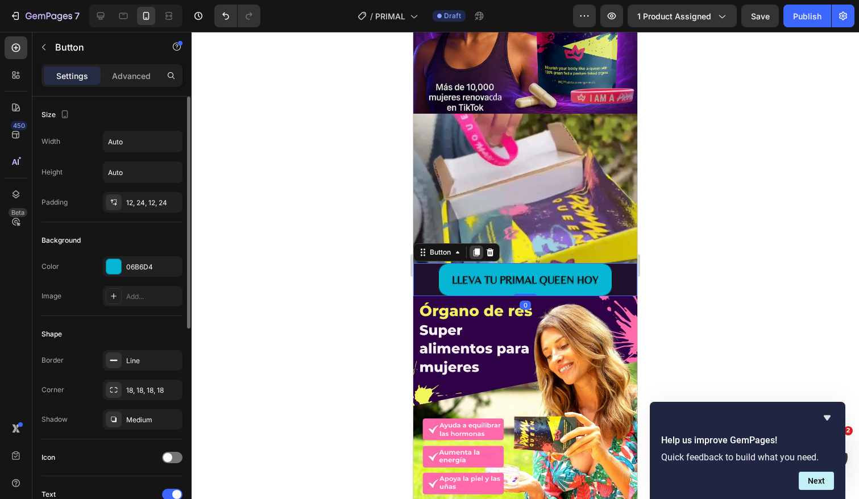
click at [479, 252] on icon at bounding box center [477, 253] width 6 height 8
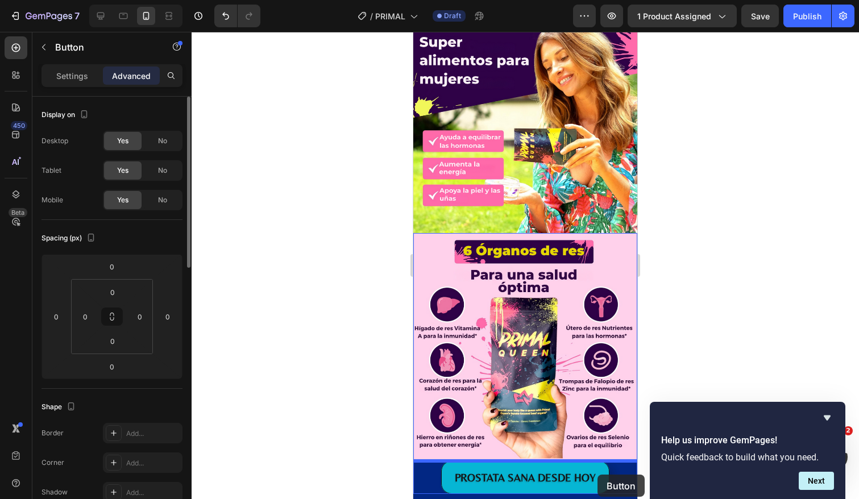
scroll to position [1116, 0]
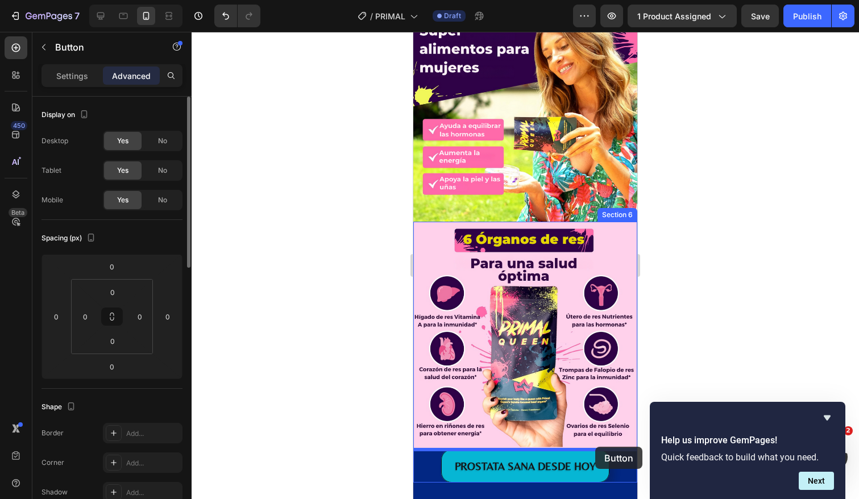
drag, startPoint x: 615, startPoint y: 312, endPoint x: 595, endPoint y: 447, distance: 136.8
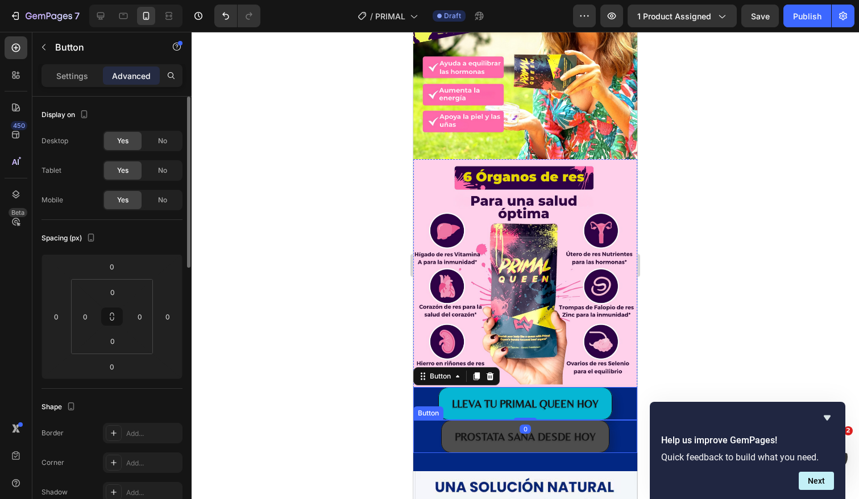
scroll to position [1180, 0]
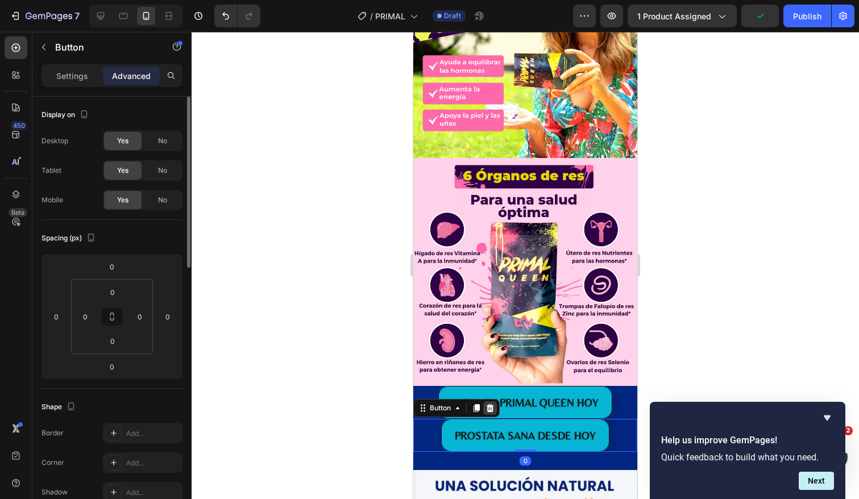
click at [492, 409] on icon at bounding box center [490, 408] width 7 height 8
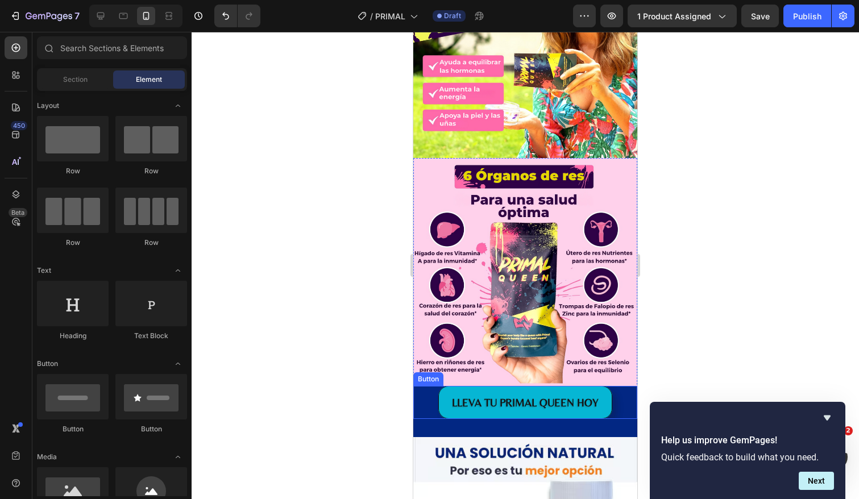
click at [621, 397] on div "LLEVA TU PRIMAL QUEEN HOY Button" at bounding box center [525, 402] width 224 height 33
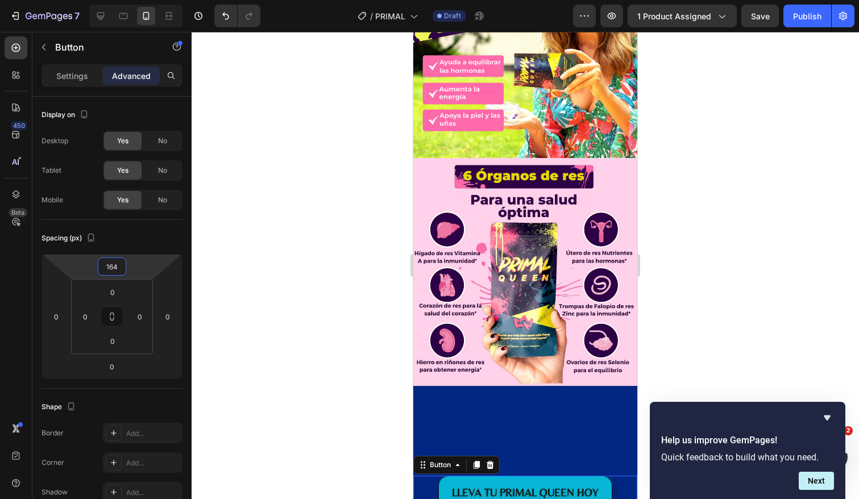
type input "166"
drag, startPoint x: 134, startPoint y: 258, endPoint x: 125, endPoint y: 211, distance: 48.1
click at [125, 0] on html "7 Version history / PRIMAL Draft Preview 1 product assigned Save Publish 450 Be…" at bounding box center [429, 0] width 859 height 0
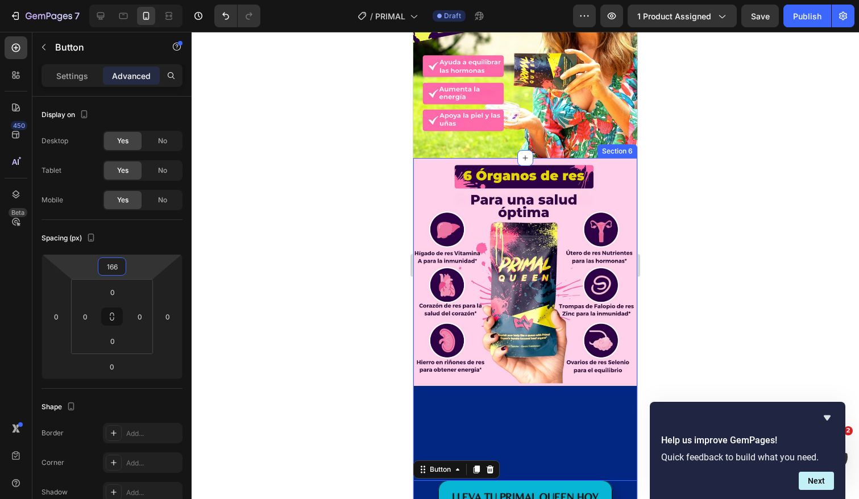
click at [504, 404] on div "LLEVA TU PRIMAL QUEEN HOY Button 0" at bounding box center [525, 449] width 224 height 127
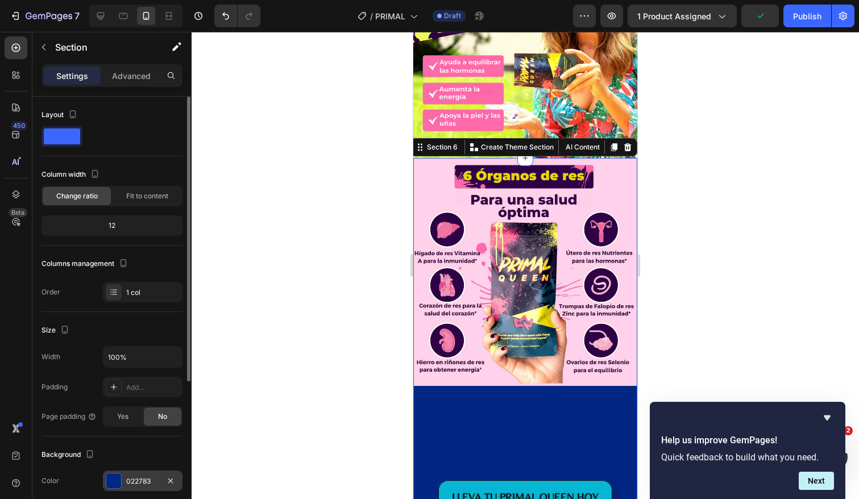
click at [117, 479] on div at bounding box center [113, 481] width 15 height 15
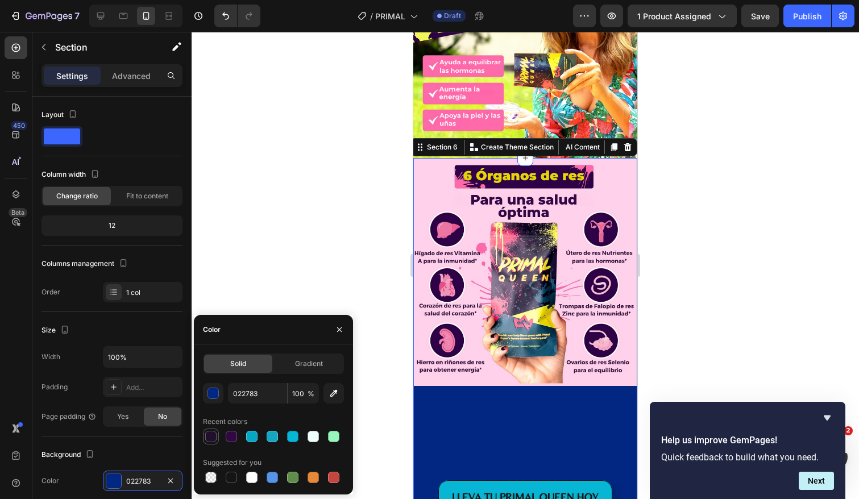
click at [212, 440] on div at bounding box center [210, 436] width 11 height 11
type input "20102E"
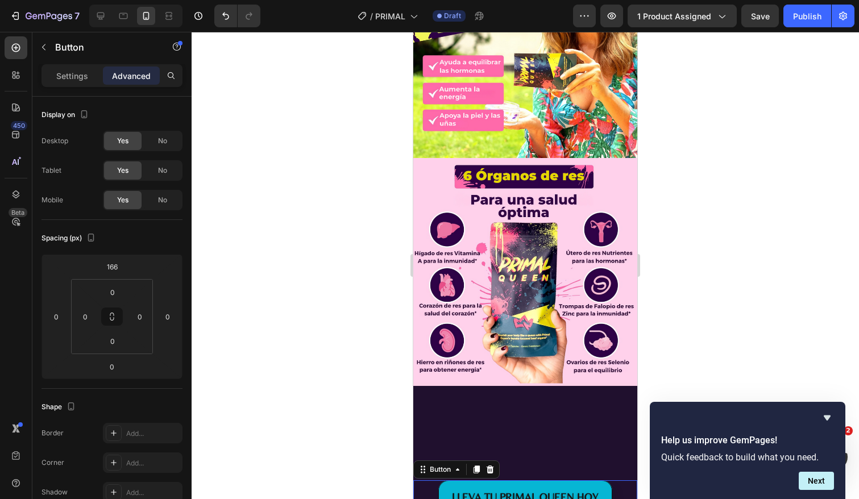
click at [434, 488] on div "LLEVA TU PRIMAL QUEEN HOY Button 0" at bounding box center [525, 497] width 224 height 33
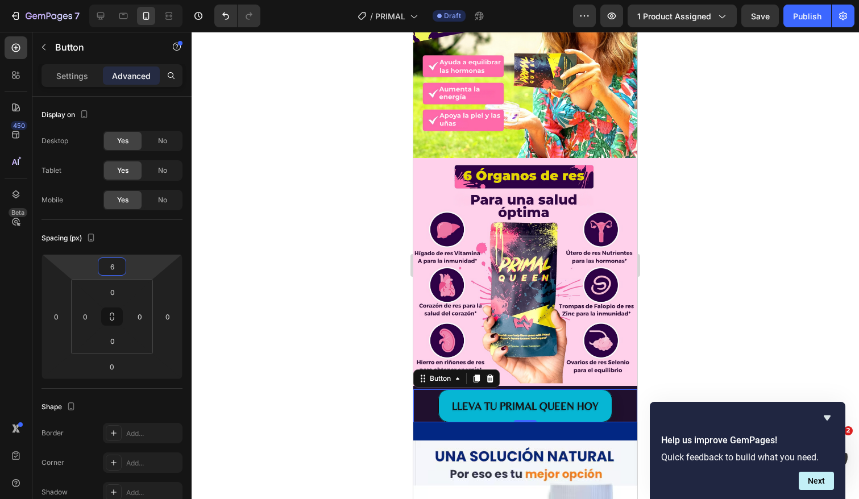
type input "4"
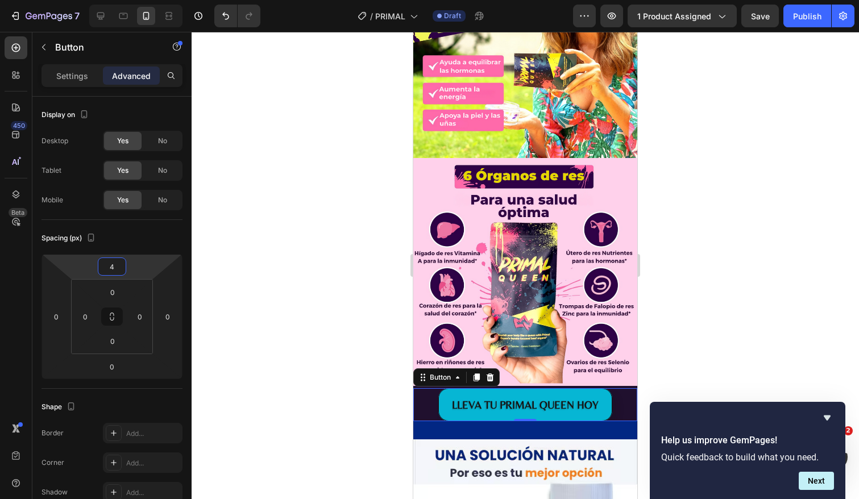
drag, startPoint x: 131, startPoint y: 263, endPoint x: 141, endPoint y: 309, distance: 47.1
click at [141, 0] on html "7 Version history / PRIMAL Draft Preview 1 product assigned Save Publish 450 Be…" at bounding box center [429, 0] width 859 height 0
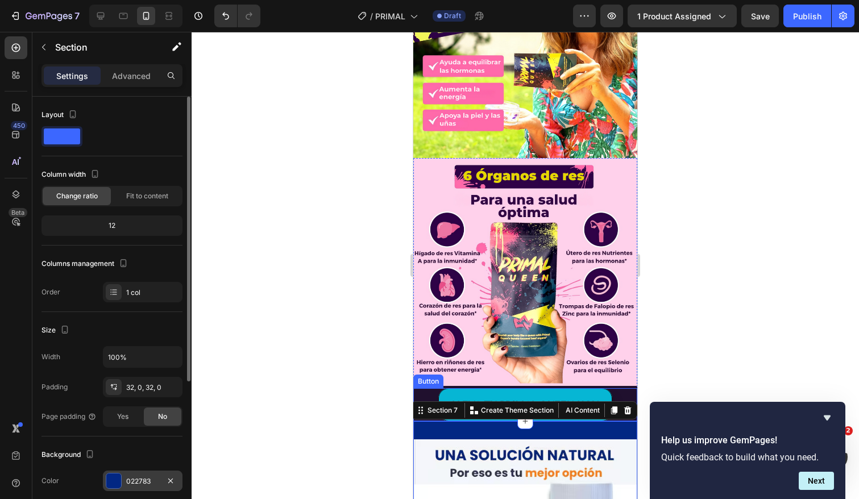
click at [113, 480] on div at bounding box center [113, 481] width 15 height 15
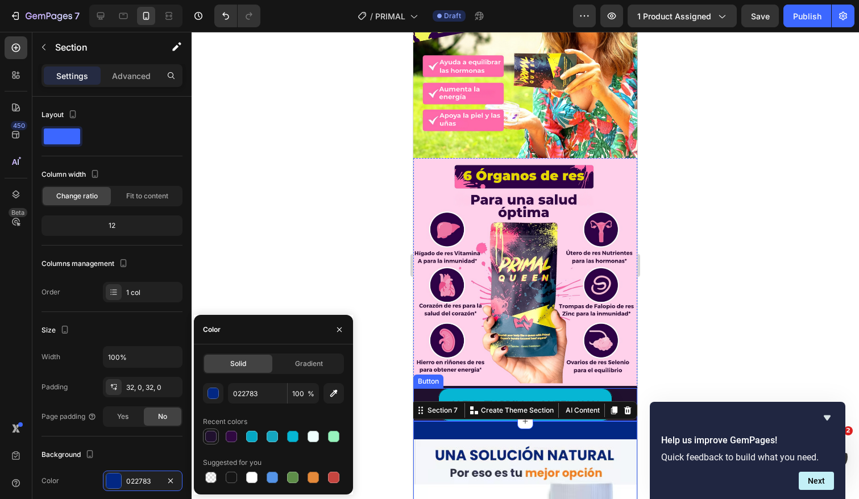
click at [214, 438] on div at bounding box center [210, 436] width 11 height 11
type input "20102E"
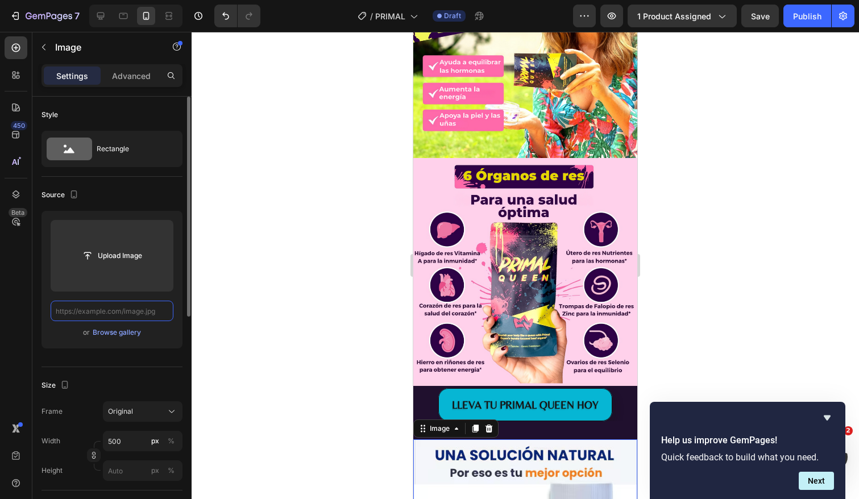
scroll to position [0, 0]
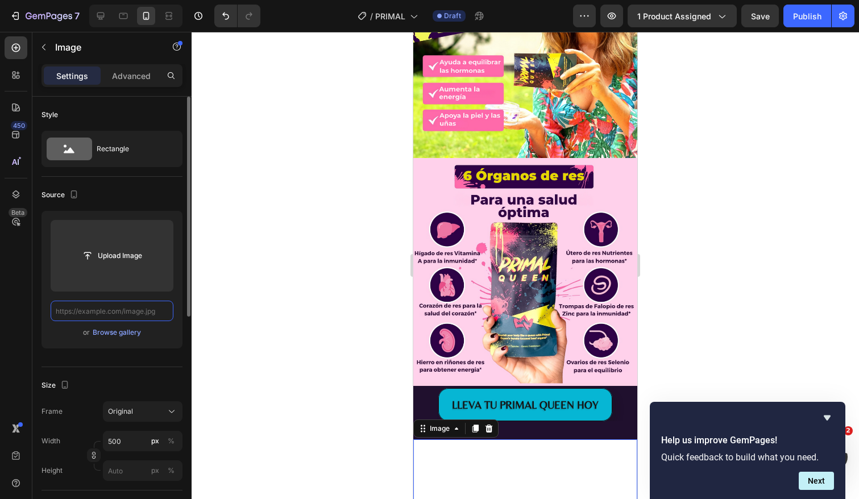
paste input "[URL][DOMAIN_NAME][DATE]"
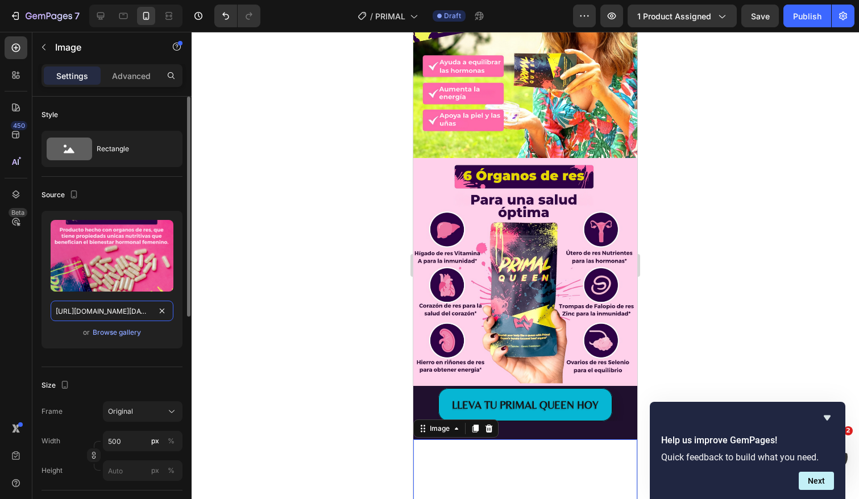
scroll to position [0, 312]
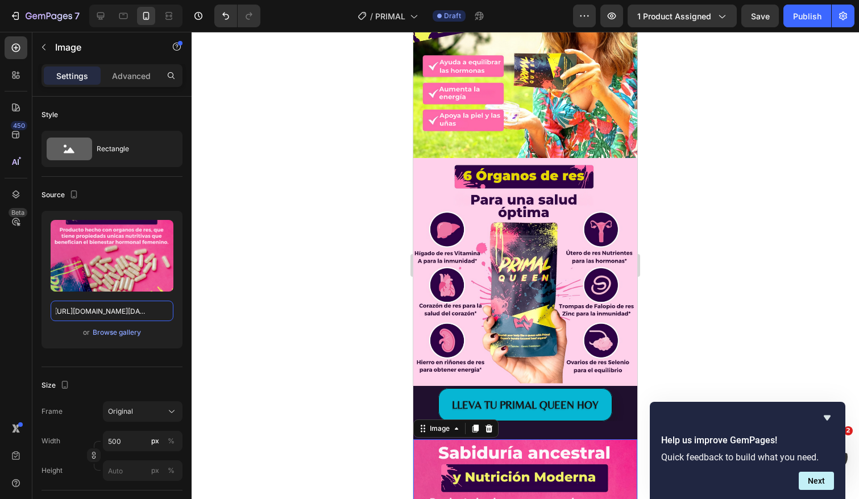
type input "[URL][DOMAIN_NAME][DATE]"
click at [129, 82] on div "Advanced" at bounding box center [131, 76] width 57 height 18
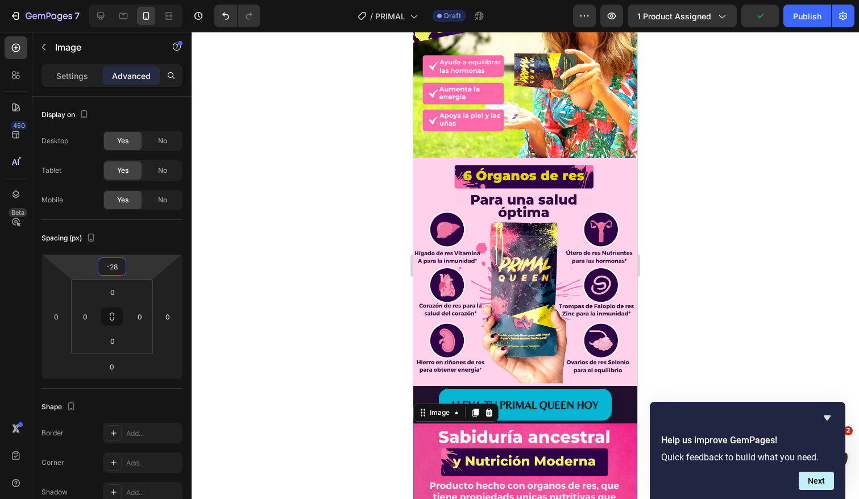
type input "-30"
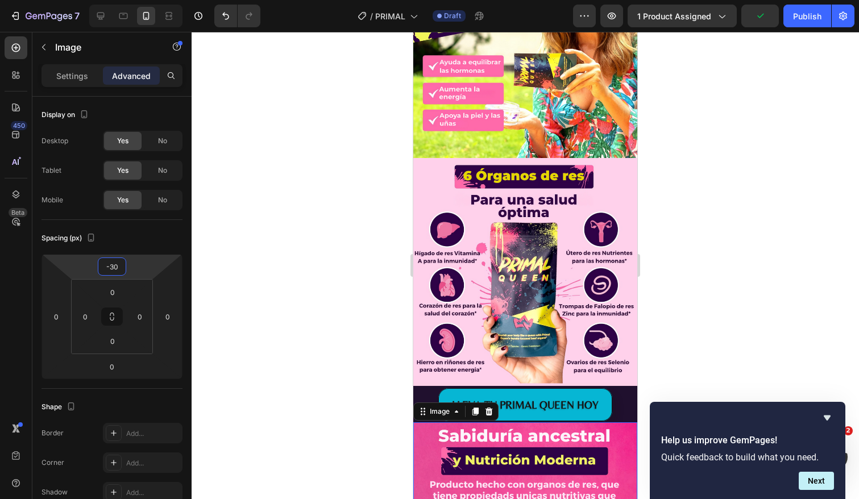
drag, startPoint x: 140, startPoint y: 263, endPoint x: 142, endPoint y: 272, distance: 8.7
click at [142, 0] on html "7 Version history / PRIMAL Draft Preview 1 product assigned Publish 450 Beta Se…" at bounding box center [429, 0] width 859 height 0
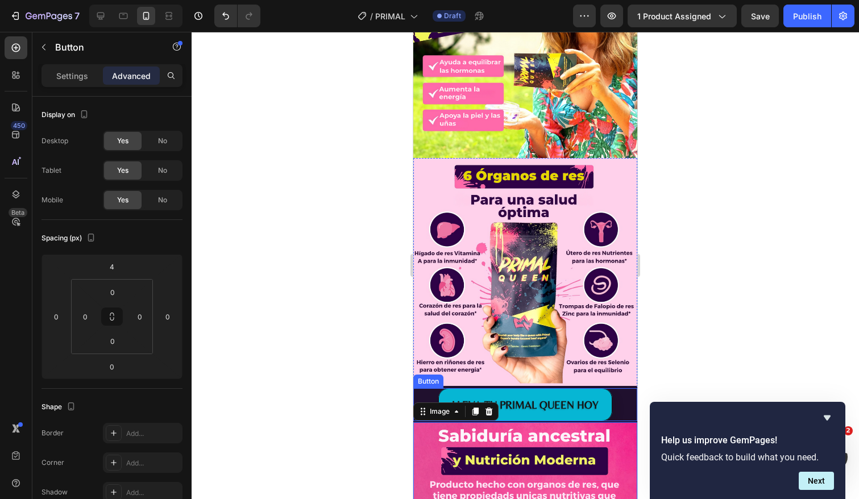
click at [621, 399] on div "LLEVA TU PRIMAL QUEEN HOY Button" at bounding box center [525, 404] width 224 height 33
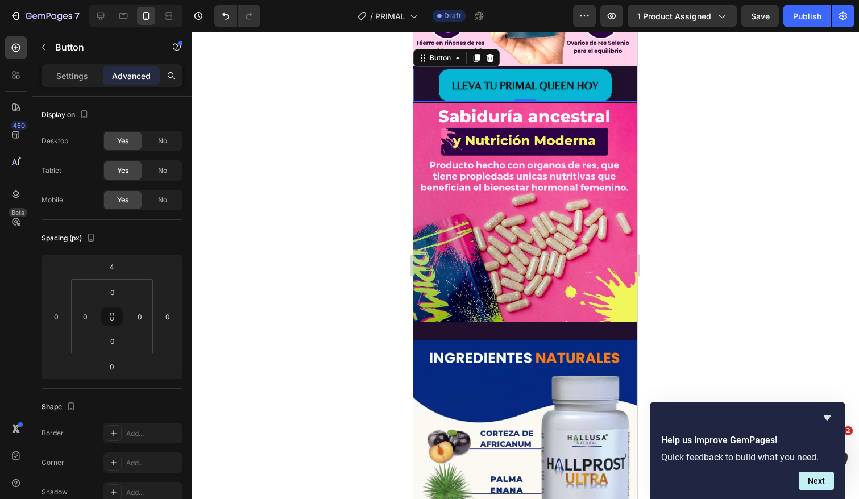
scroll to position [1506, 0]
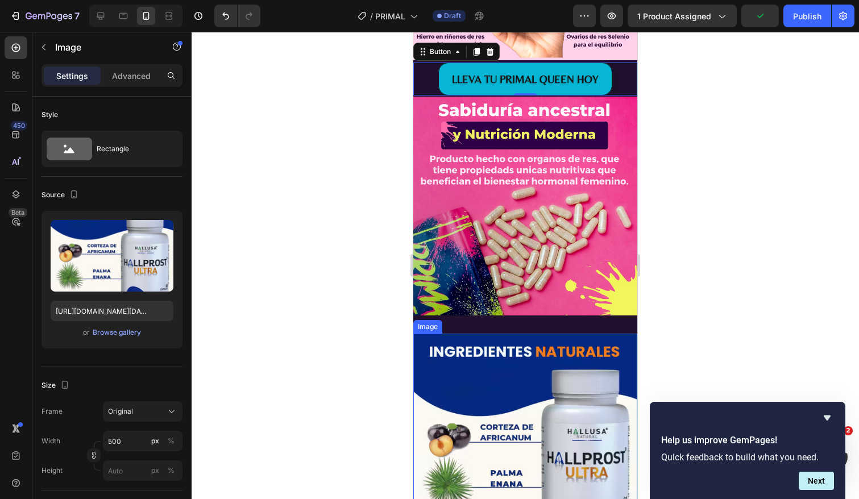
click at [564, 397] on img at bounding box center [525, 445] width 224 height 223
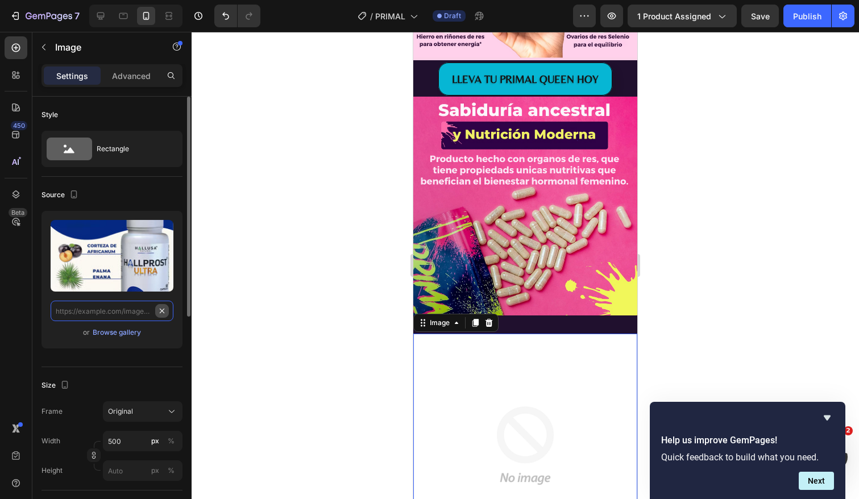
scroll to position [0, 0]
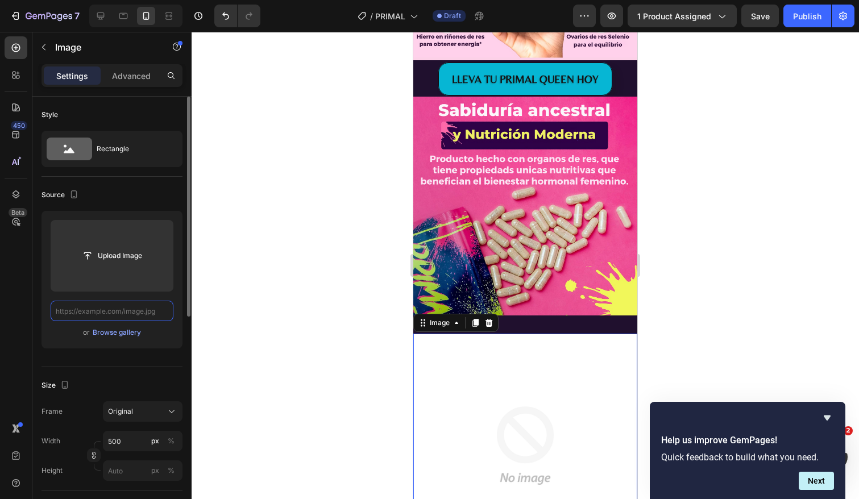
paste input "[URL][DOMAIN_NAME][DATE]"
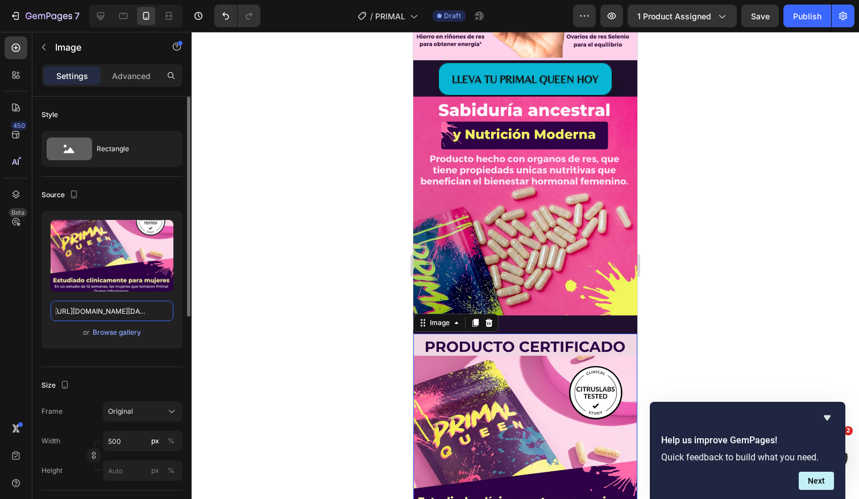
type input "[URL][DOMAIN_NAME][DATE]"
click at [138, 78] on p "Advanced" at bounding box center [131, 76] width 39 height 12
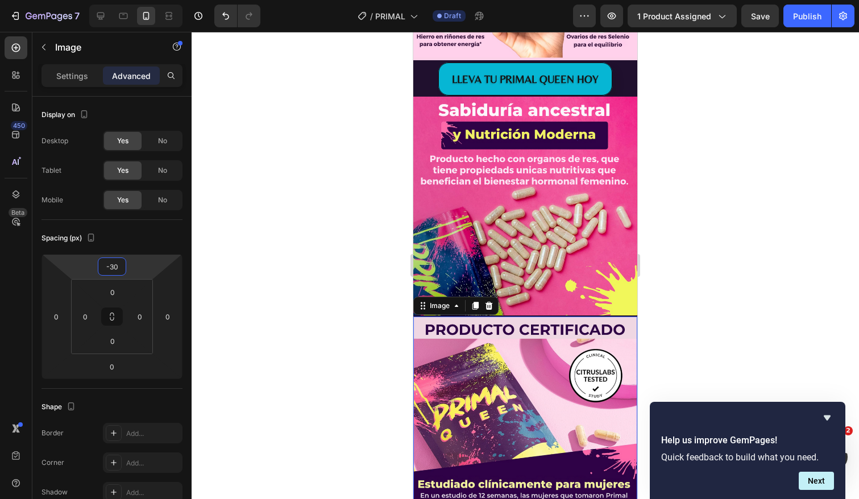
type input "-32"
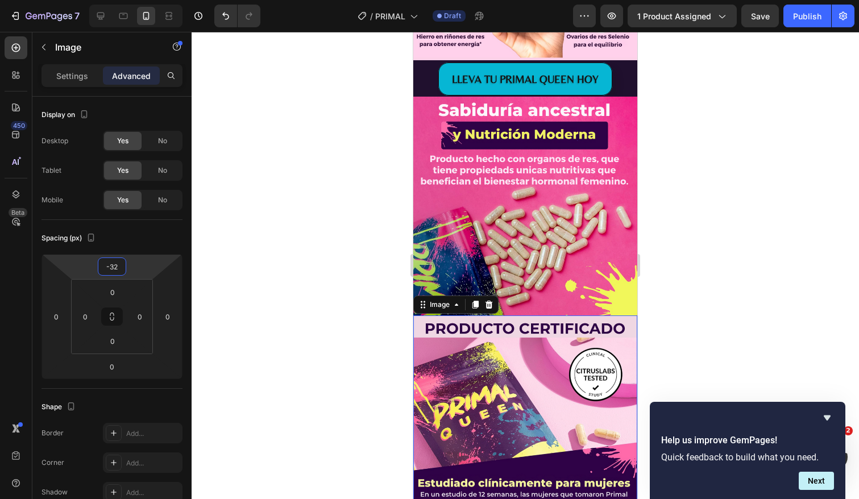
drag, startPoint x: 139, startPoint y: 266, endPoint x: 139, endPoint y: 275, distance: 9.1
click at [139, 0] on html "7 Version history / PRIMAL Draft Preview 1 product assigned Save Publish 450 Be…" at bounding box center [429, 0] width 859 height 0
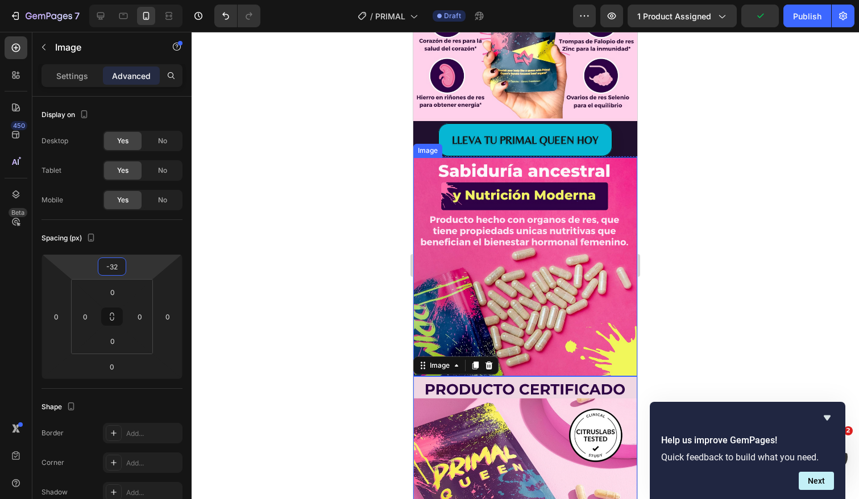
scroll to position [1440, 0]
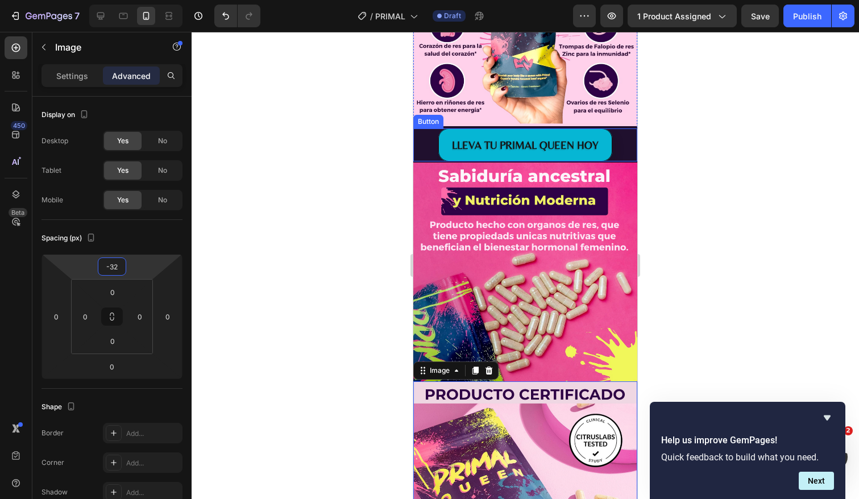
click at [623, 139] on div "LLEVA TU PRIMAL QUEEN HOY Button 0" at bounding box center [525, 145] width 224 height 33
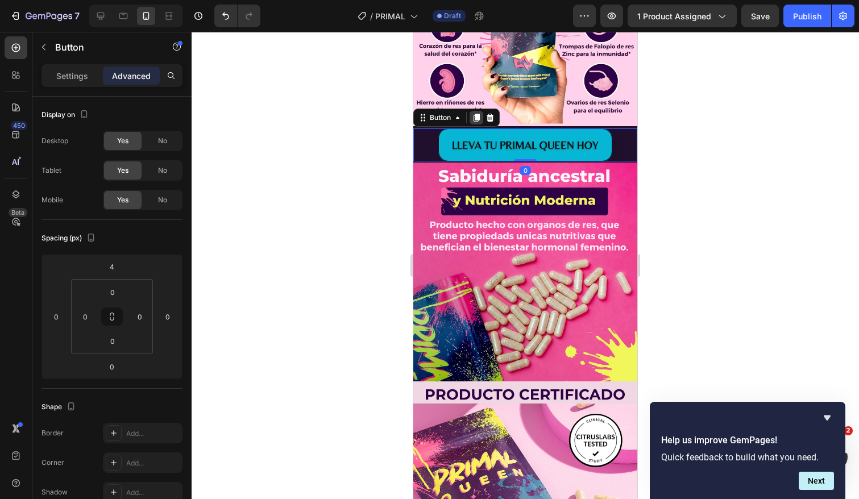
click at [479, 117] on icon at bounding box center [477, 118] width 6 height 8
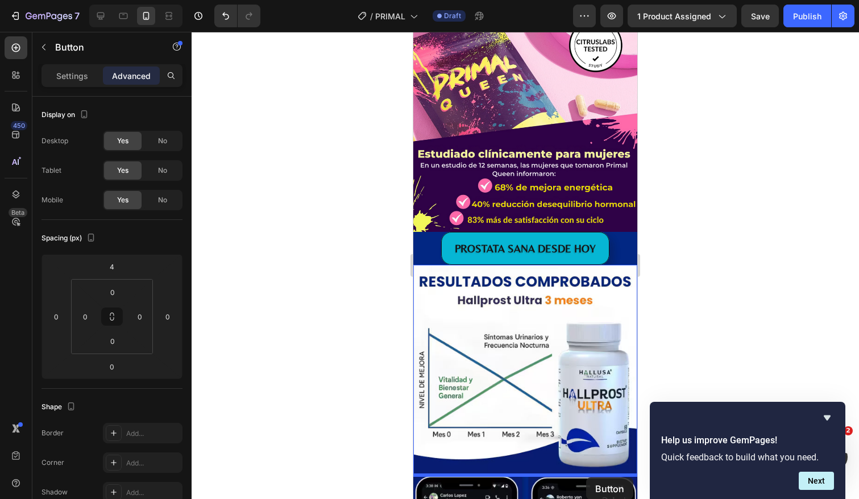
scroll to position [1887, 0]
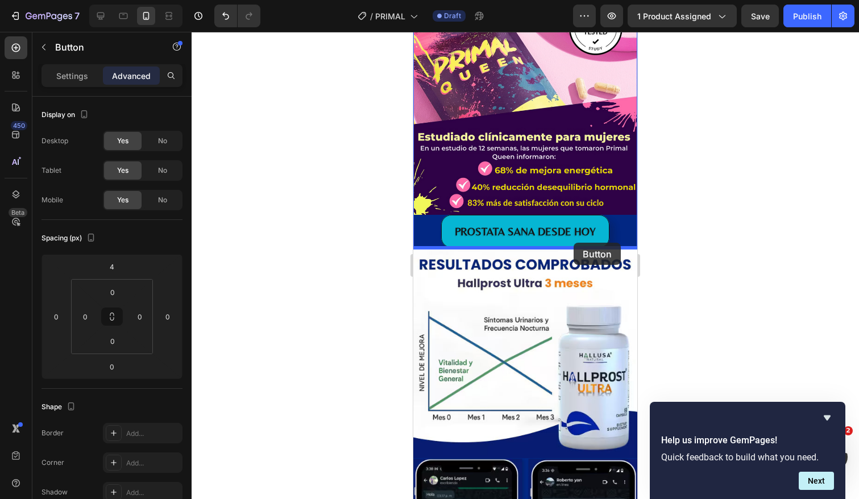
drag, startPoint x: 622, startPoint y: 180, endPoint x: 574, endPoint y: 243, distance: 79.2
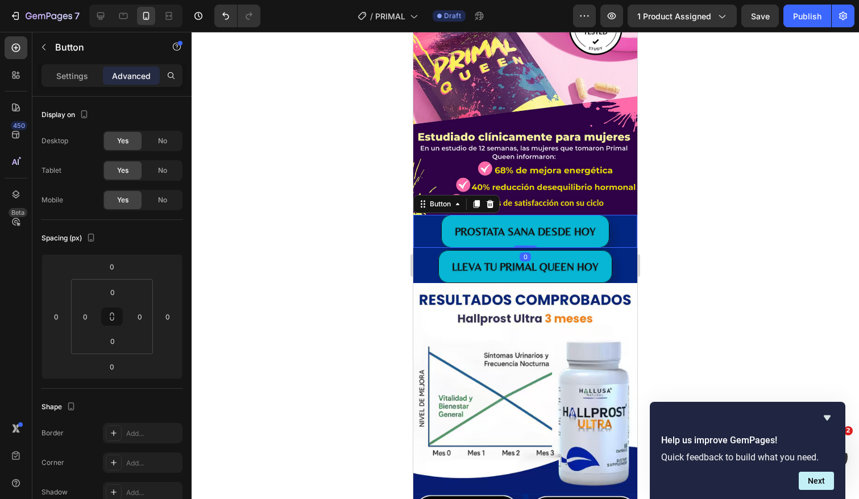
click at [615, 237] on div "PROSTATA SANA DESDE HOY Button 0" at bounding box center [525, 231] width 224 height 33
click at [492, 204] on icon at bounding box center [490, 204] width 7 height 8
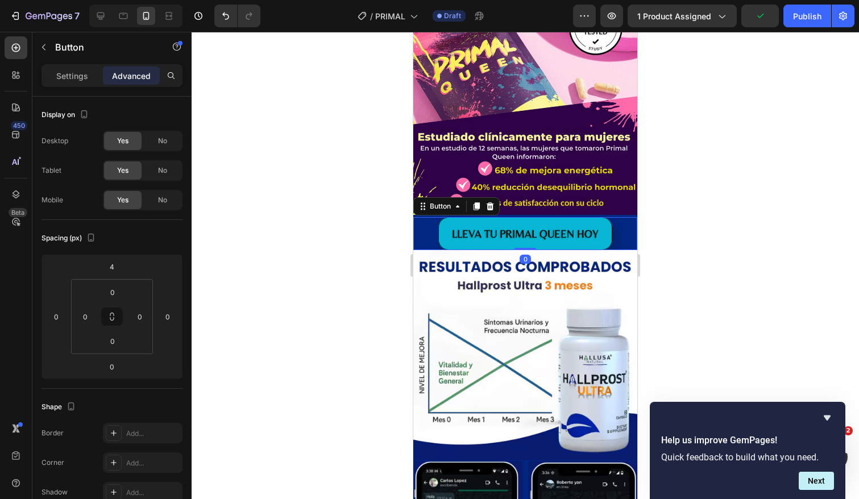
click at [628, 230] on div "LLEVA TU PRIMAL QUEEN HOY Button 0" at bounding box center [525, 233] width 224 height 33
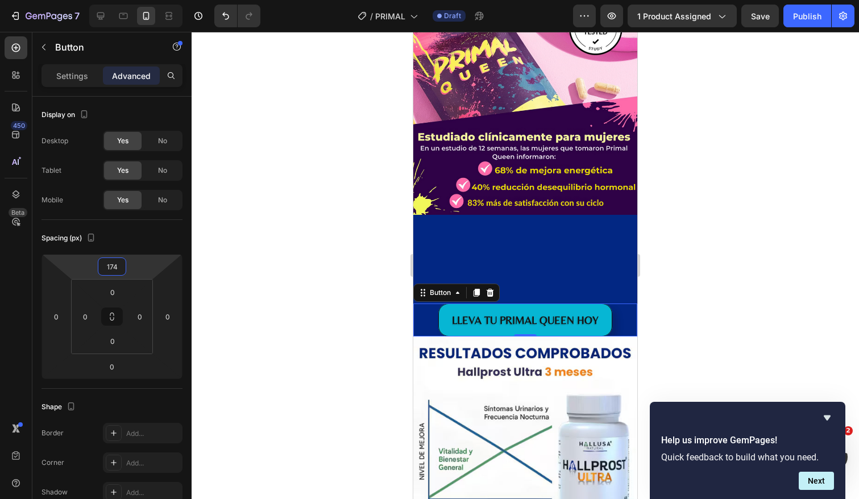
type input "176"
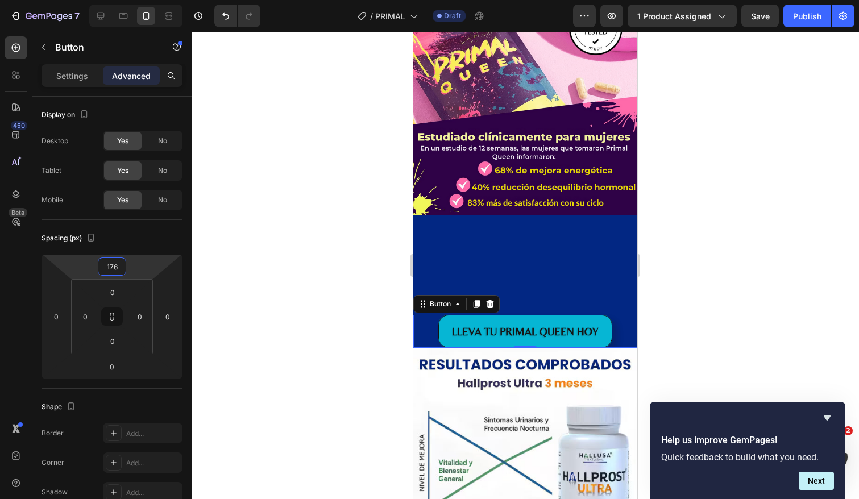
drag, startPoint x: 135, startPoint y: 259, endPoint x: 126, endPoint y: 210, distance: 49.7
click at [126, 0] on html "7 Version history / PRIMAL Draft Preview 1 product assigned Save Publish 450 Be…" at bounding box center [429, 0] width 859 height 0
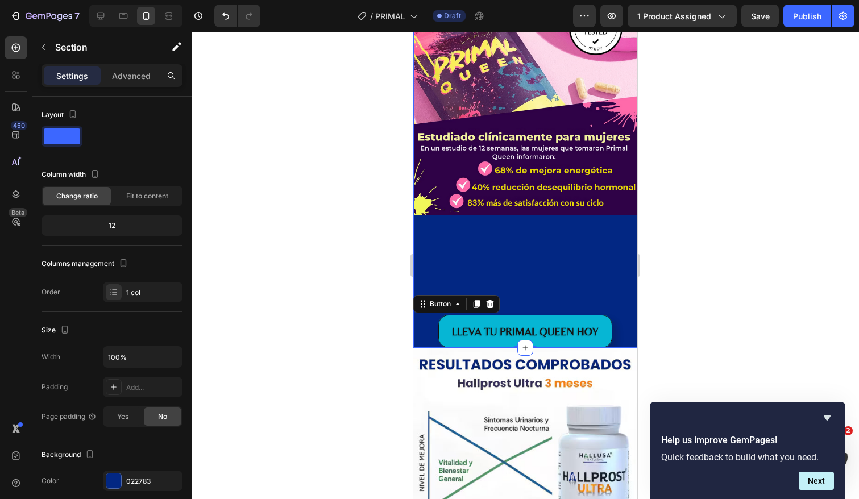
click at [471, 245] on div "LLEVA TU PRIMAL QUEEN HOY Button 0" at bounding box center [525, 281] width 224 height 133
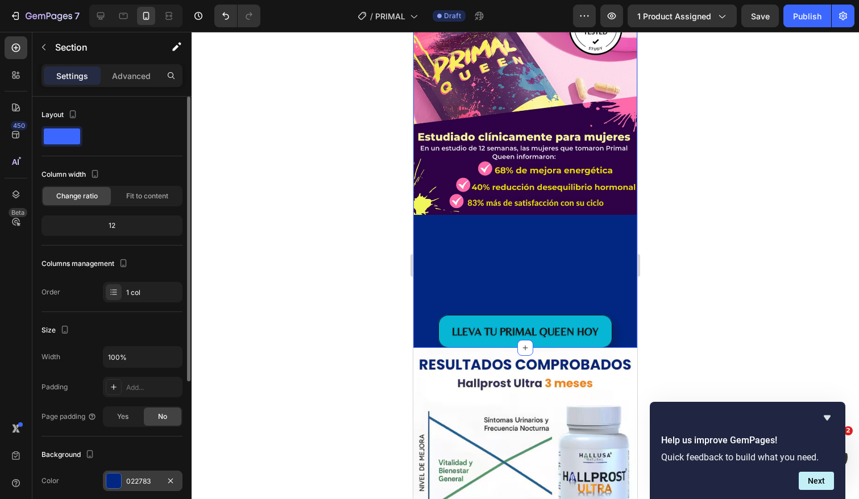
click at [114, 477] on div at bounding box center [113, 481] width 15 height 15
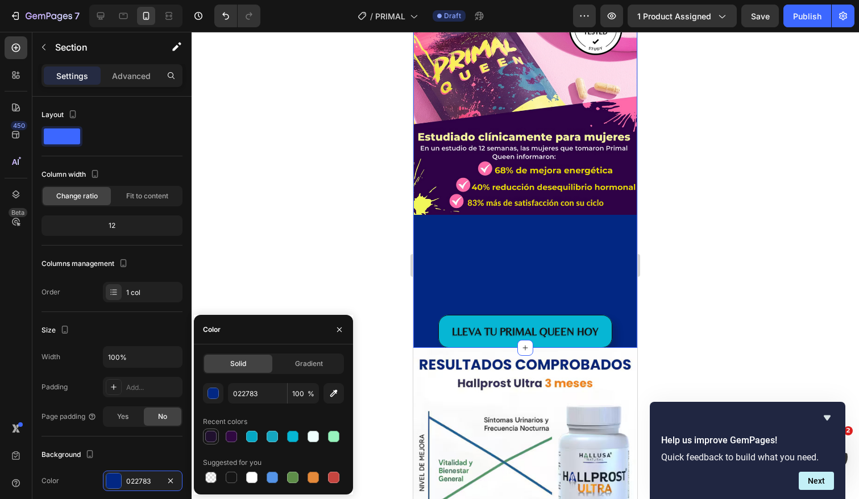
click at [210, 436] on div at bounding box center [210, 436] width 11 height 11
type input "20102E"
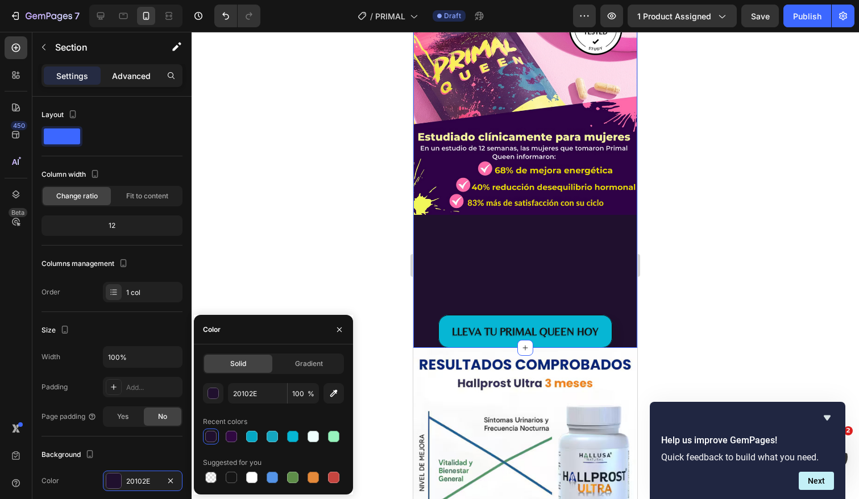
click at [123, 76] on p "Advanced" at bounding box center [131, 76] width 39 height 12
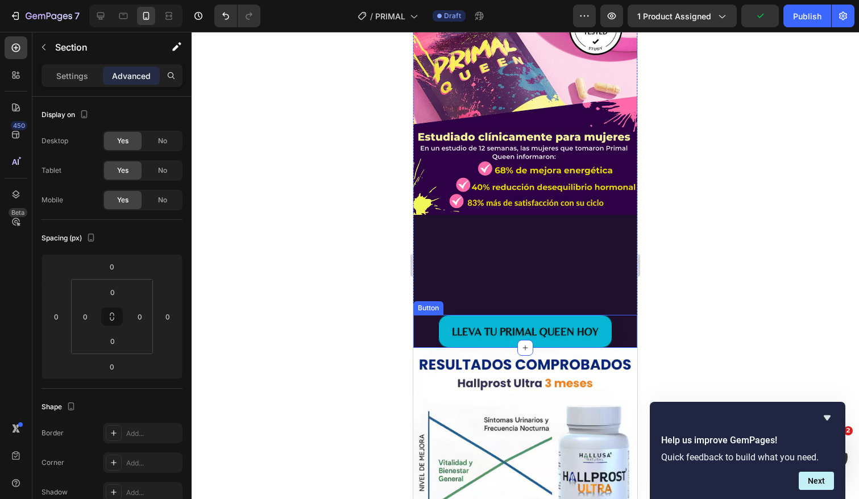
click at [428, 326] on div "LLEVA TU PRIMAL QUEEN HOY Button" at bounding box center [525, 331] width 224 height 33
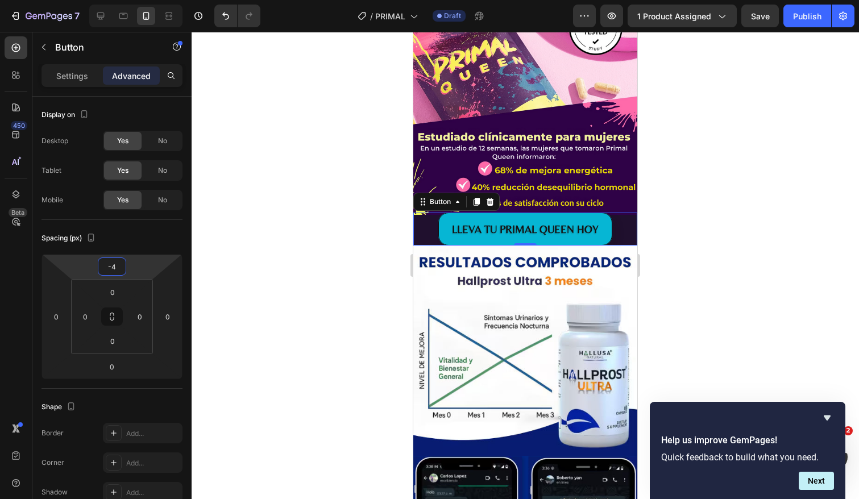
type input "-6"
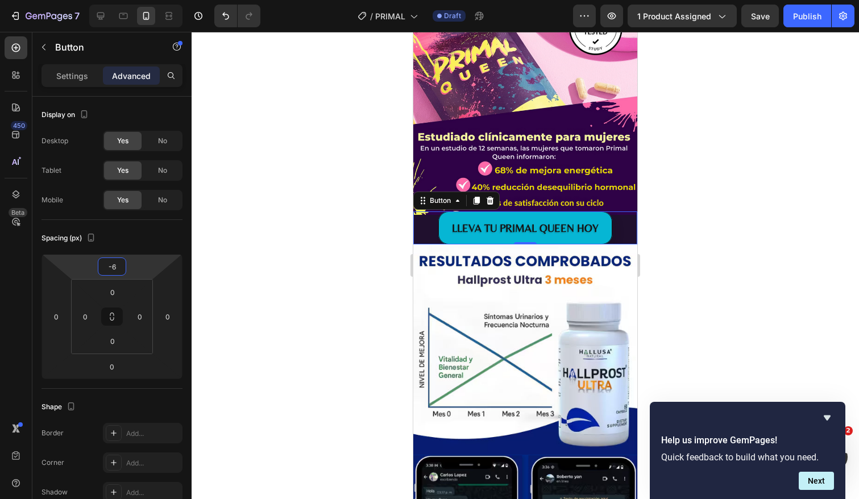
drag, startPoint x: 146, startPoint y: 259, endPoint x: 156, endPoint y: 311, distance: 52.8
click at [156, 0] on html "7 Version history / PRIMAL Draft Preview 1 product assigned Save Publish 450 Be…" at bounding box center [429, 0] width 859 height 0
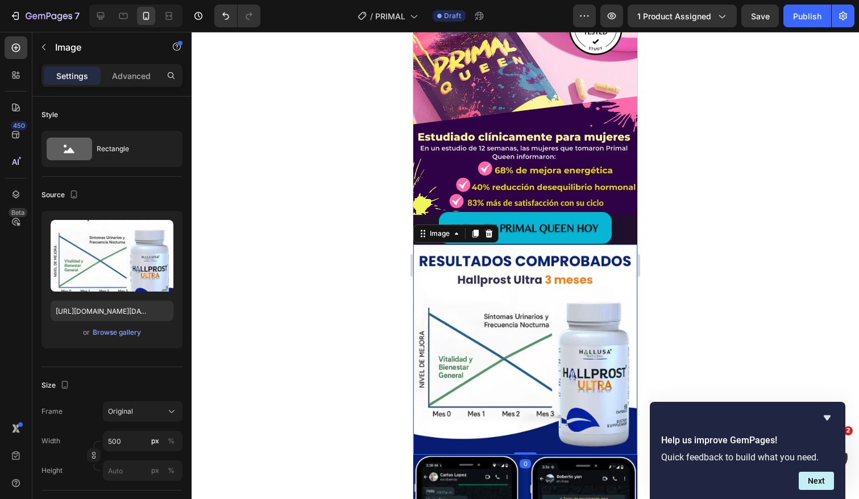
click at [531, 295] on img at bounding box center [525, 350] width 224 height 210
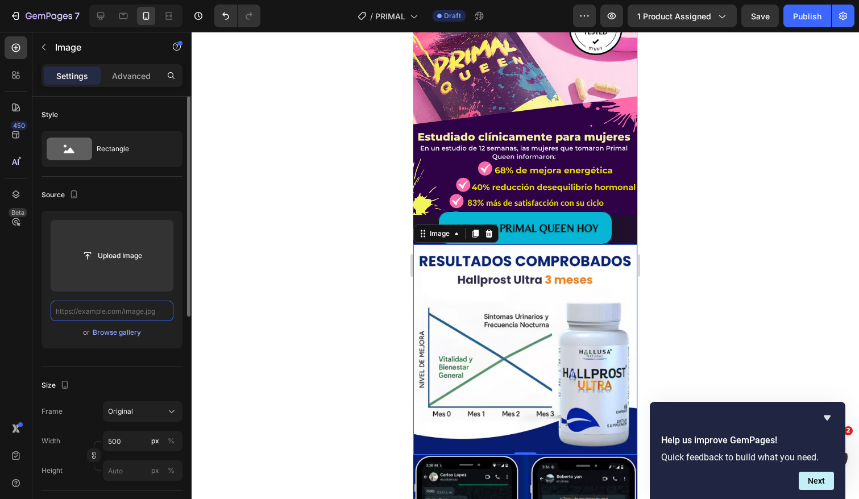
scroll to position [0, 0]
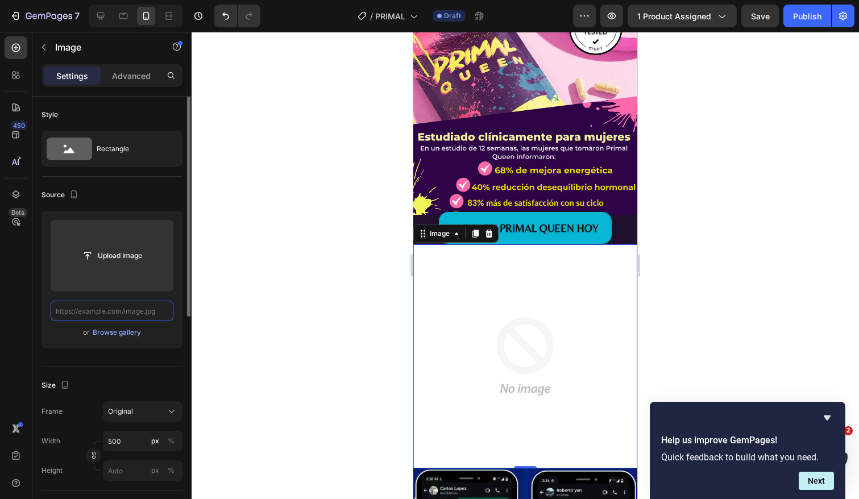
paste input "[URL][DOMAIN_NAME][DATE]"
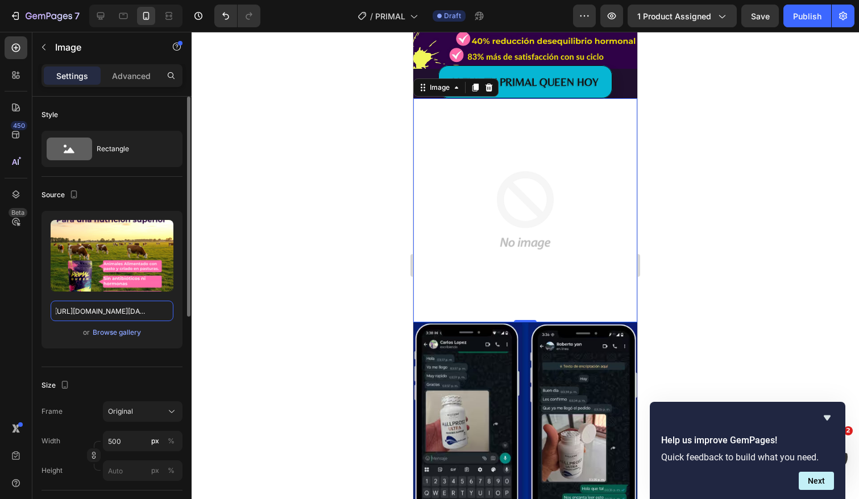
scroll to position [2057, 0]
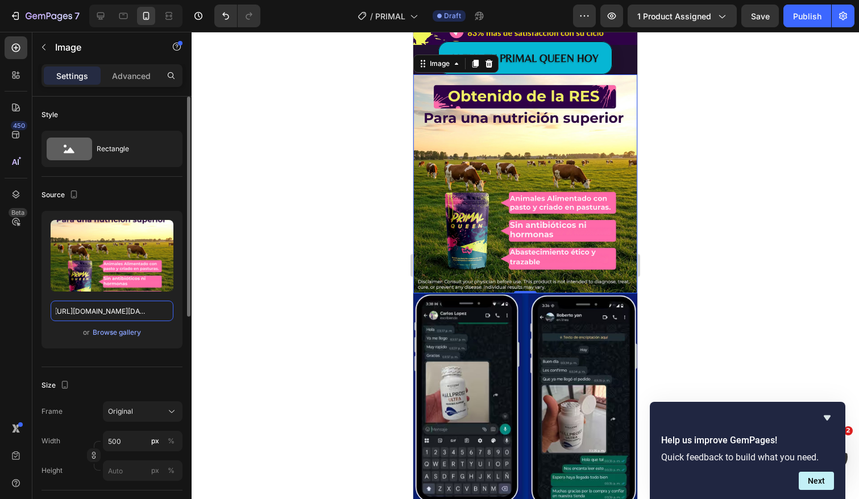
type input "[URL][DOMAIN_NAME][DATE]"
click at [525, 301] on div "0" at bounding box center [525, 302] width 11 height 9
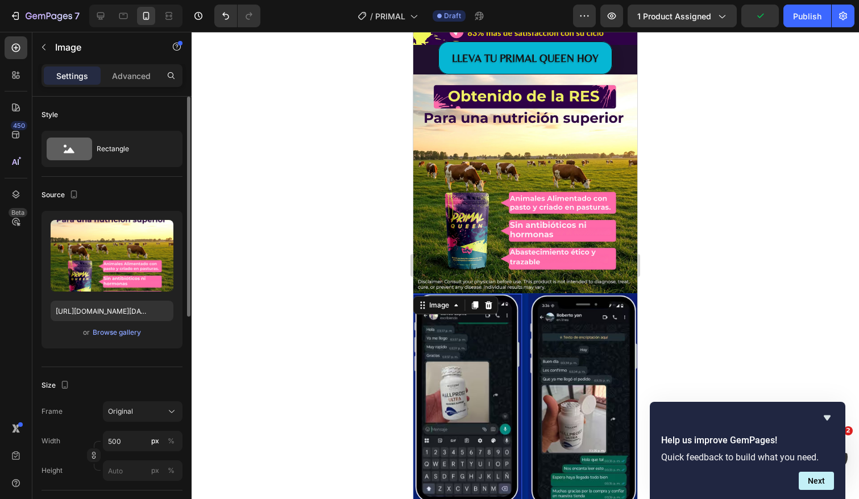
click at [475, 351] on img at bounding box center [468, 399] width 110 height 210
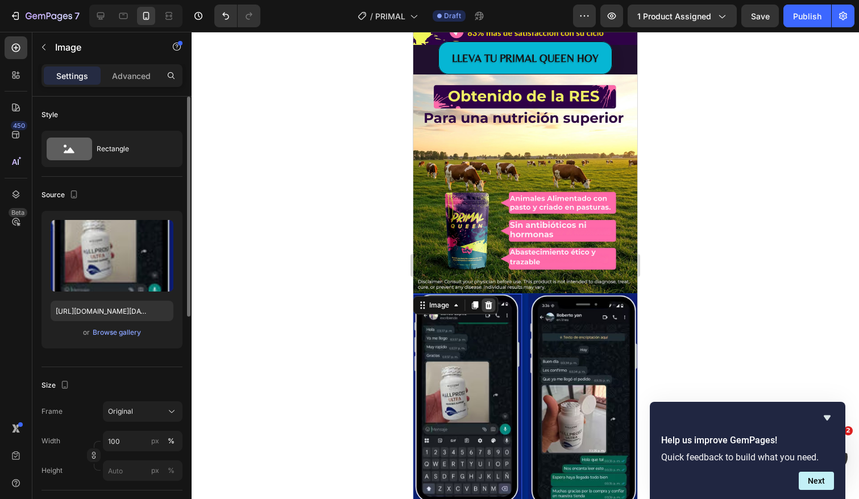
click at [487, 305] on icon at bounding box center [488, 305] width 9 height 9
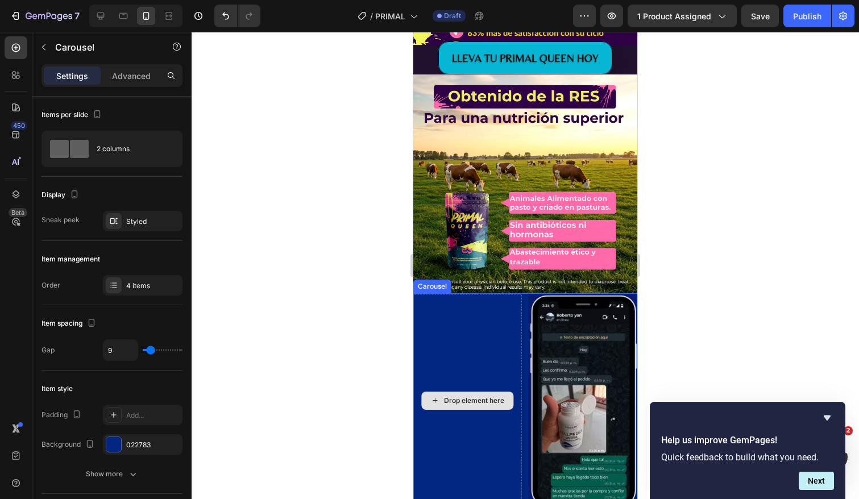
click at [477, 323] on div "Drop element here" at bounding box center [468, 400] width 110 height 213
click at [498, 281] on icon at bounding box center [498, 283] width 7 height 8
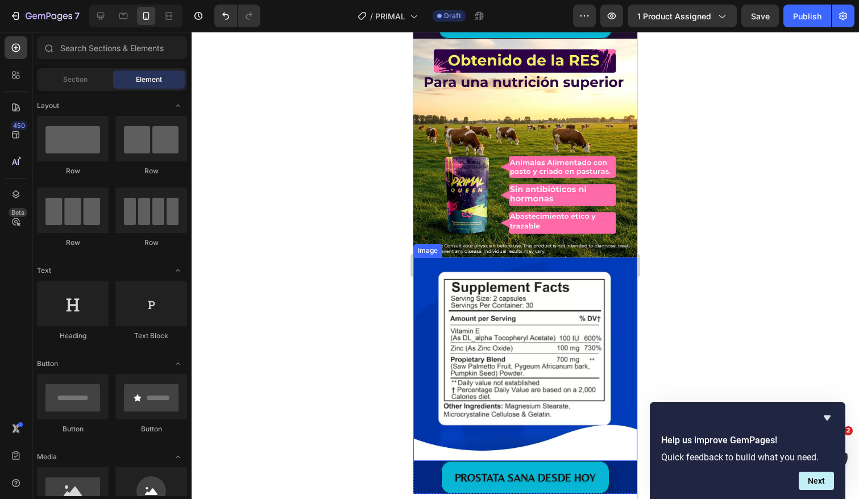
scroll to position [2092, 0]
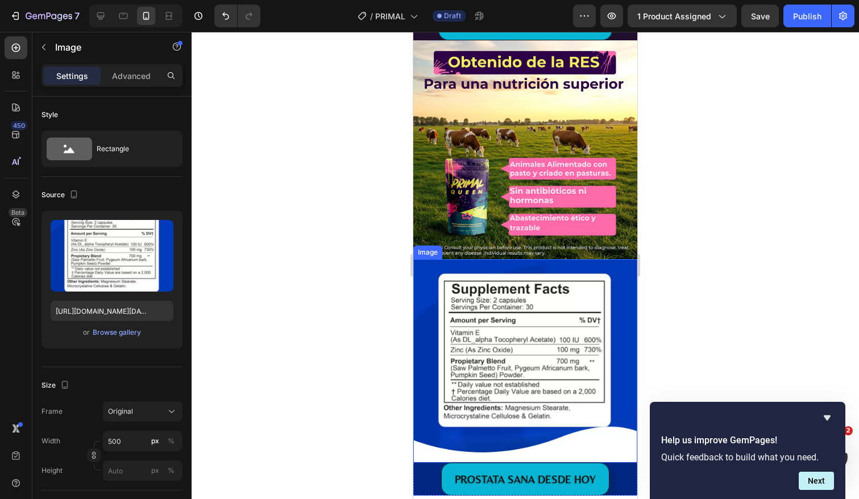
click at [520, 358] on img at bounding box center [525, 361] width 224 height 204
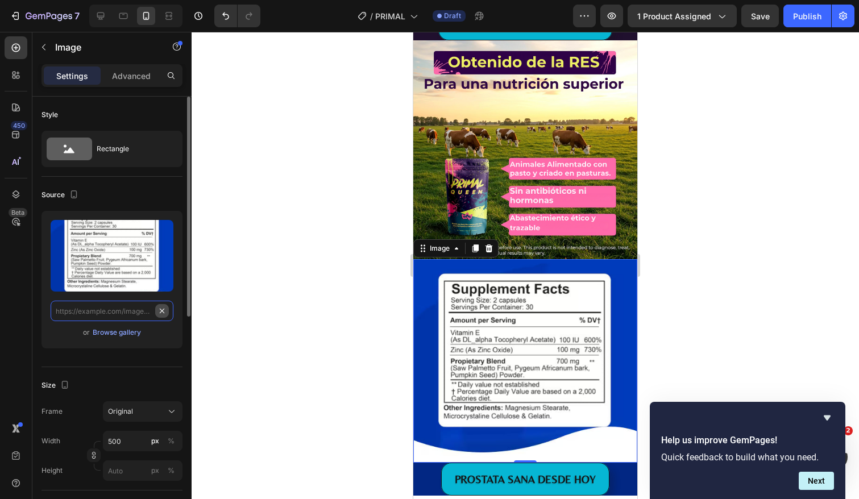
scroll to position [0, 0]
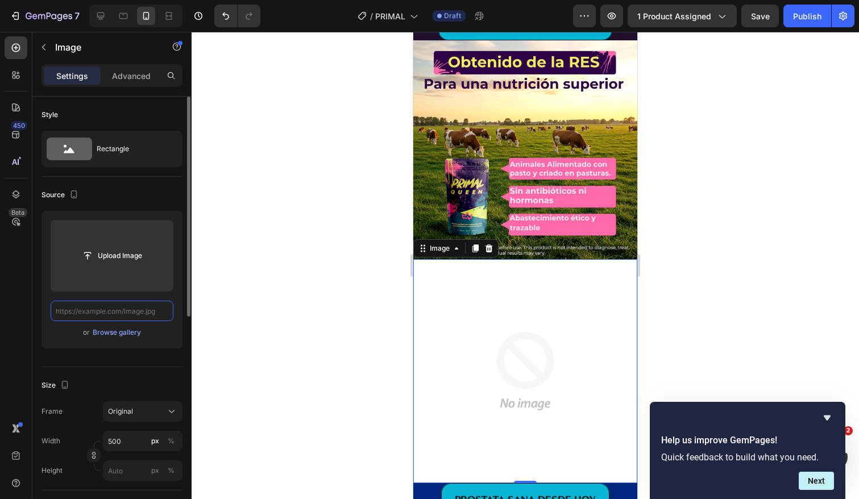
paste input "[URL][DOMAIN_NAME][DATE]"
type input "[URL][DOMAIN_NAME][DATE]"
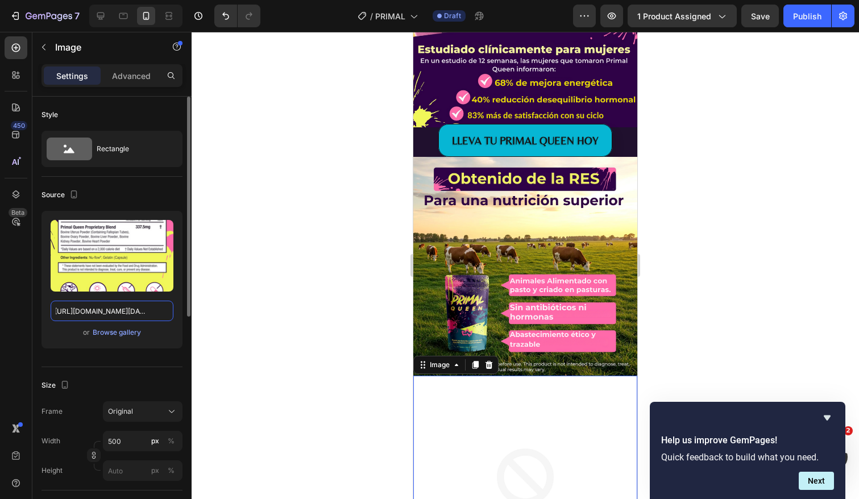
scroll to position [1972, 0]
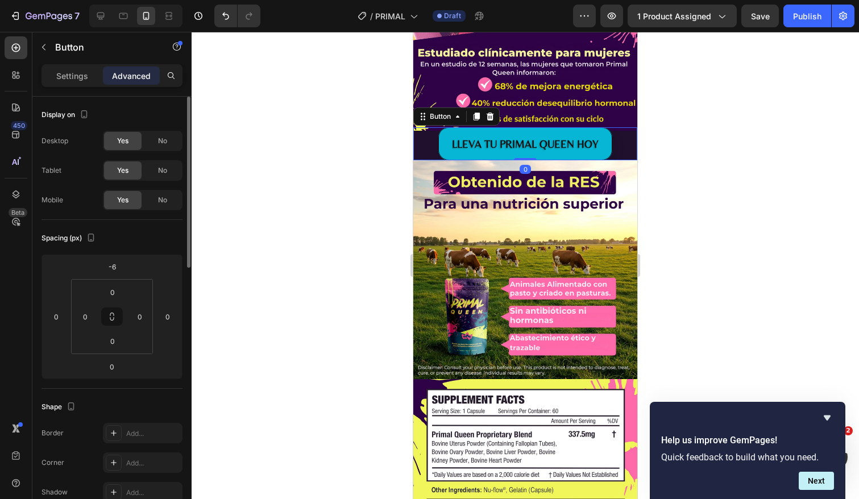
click at [619, 143] on div "LLEVA TU PRIMAL QUEEN HOY Button 0" at bounding box center [525, 143] width 224 height 33
click at [475, 117] on icon at bounding box center [476, 116] width 9 height 9
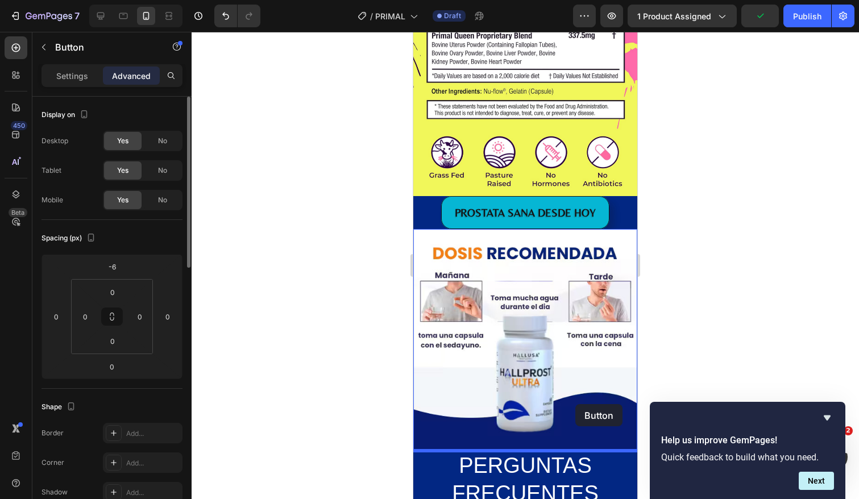
scroll to position [2503, 0]
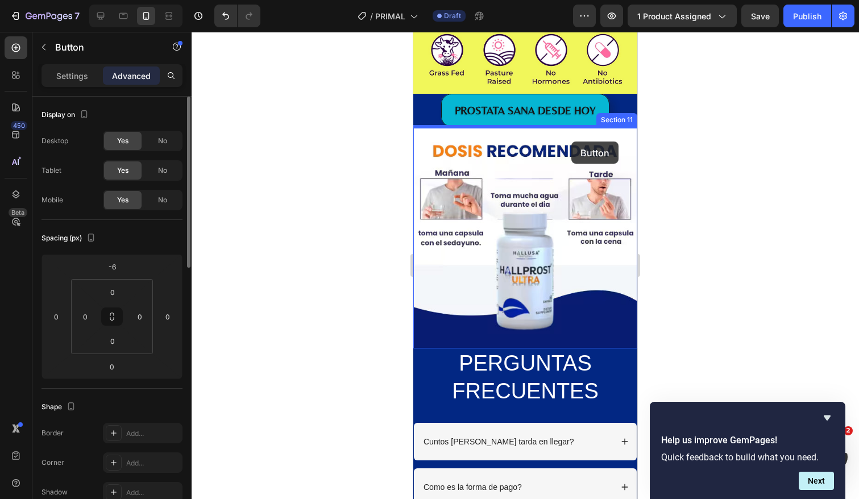
drag, startPoint x: 624, startPoint y: 175, endPoint x: 572, endPoint y: 142, distance: 61.8
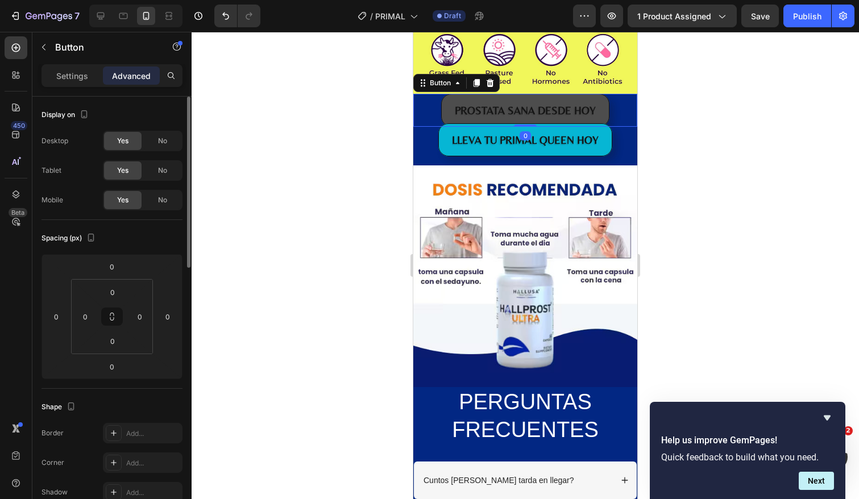
click at [603, 110] on button "PROSTATA SANA DESDE HOY" at bounding box center [525, 110] width 168 height 33
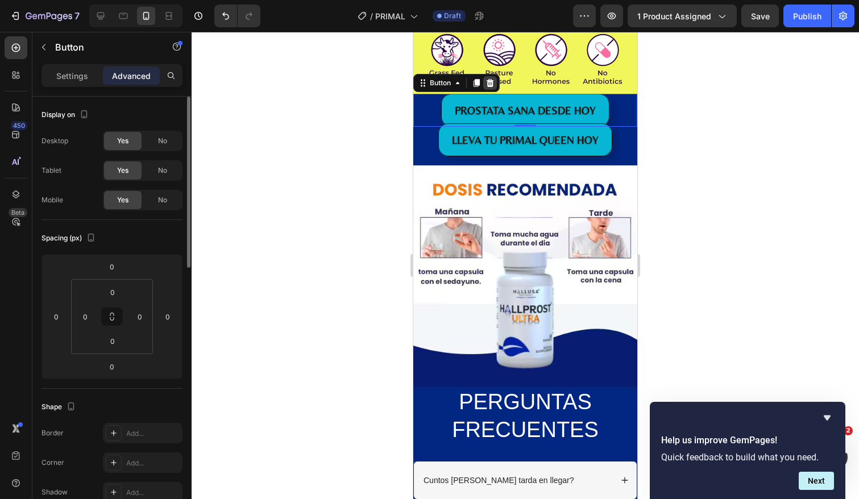
click at [491, 81] on icon at bounding box center [490, 82] width 7 height 8
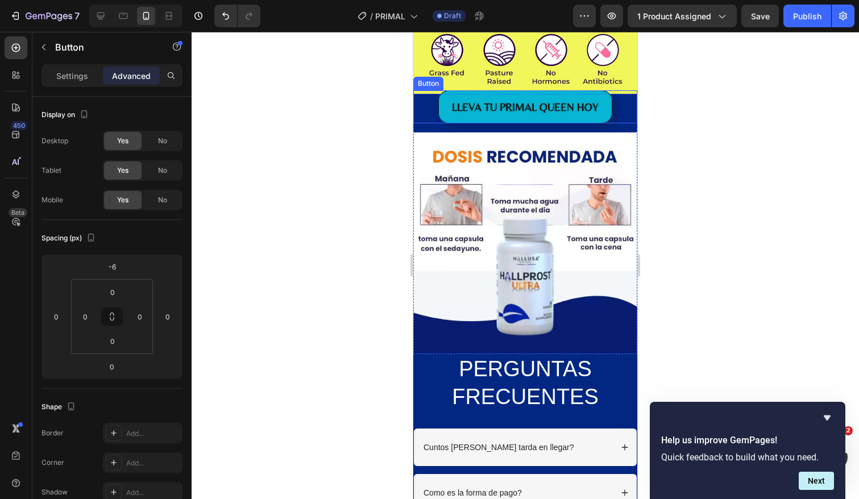
click at [622, 106] on div "LLEVA TU PRIMAL QUEEN HOY Button" at bounding box center [525, 106] width 224 height 33
click at [140, 74] on p "Advanced" at bounding box center [131, 76] width 39 height 12
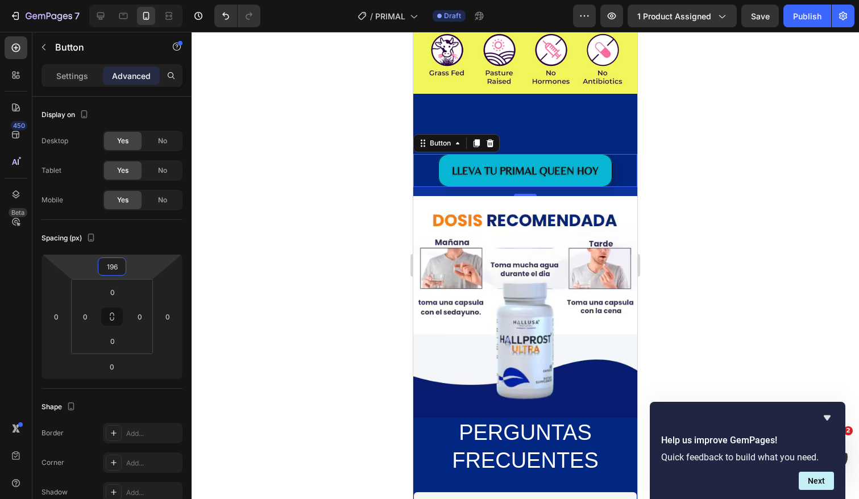
type input "200"
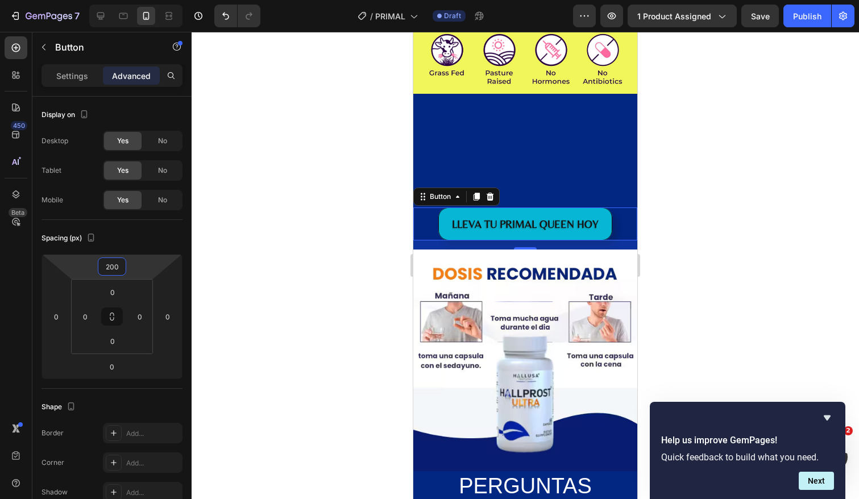
drag, startPoint x: 131, startPoint y: 265, endPoint x: 123, endPoint y: 206, distance: 59.0
click at [123, 0] on html "7 Version history / PRIMAL Draft Preview 1 product assigned Save Publish 450 Be…" at bounding box center [429, 0] width 859 height 0
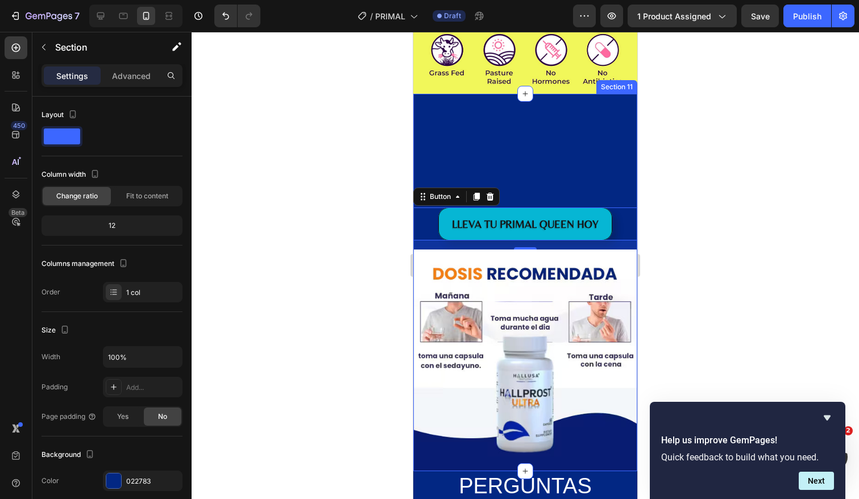
click at [519, 123] on div "LLEVA TU PRIMAL QUEEN HOY Button 16" at bounding box center [525, 172] width 224 height 156
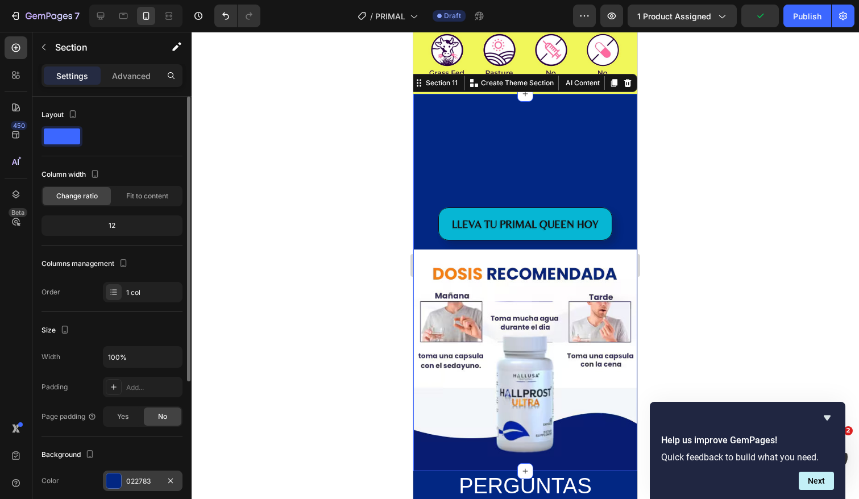
click at [117, 482] on div at bounding box center [113, 481] width 15 height 15
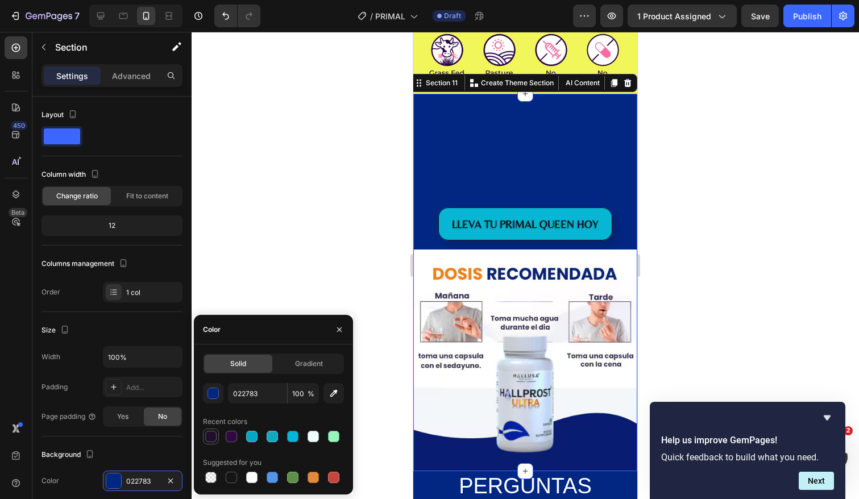
click at [209, 436] on div at bounding box center [210, 436] width 11 height 11
type input "20102E"
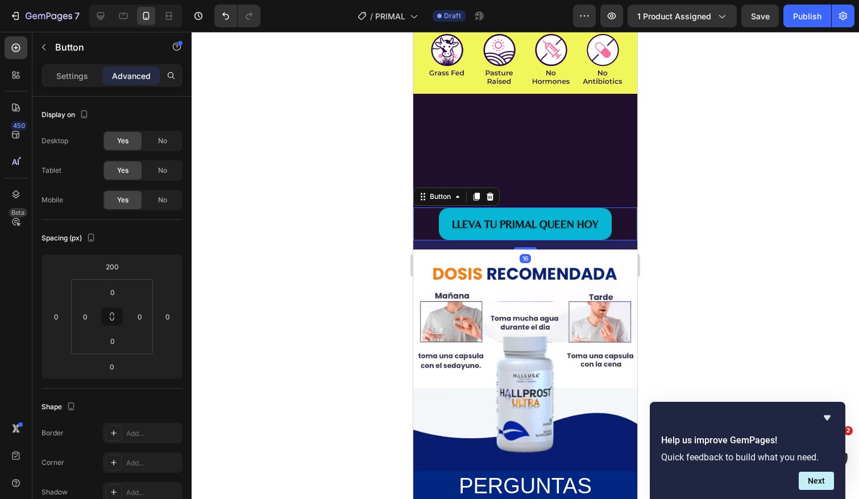
click at [430, 221] on div "LLEVA TU PRIMAL QUEEN HOY Button 16" at bounding box center [525, 224] width 224 height 33
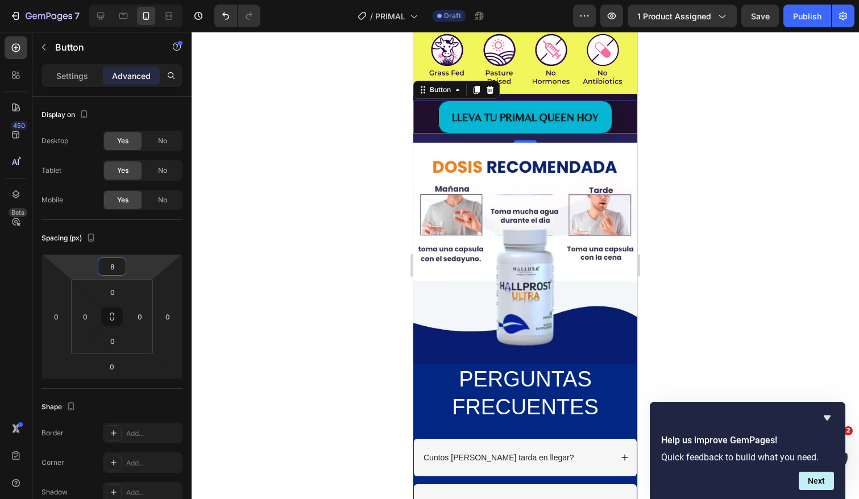
type input "6"
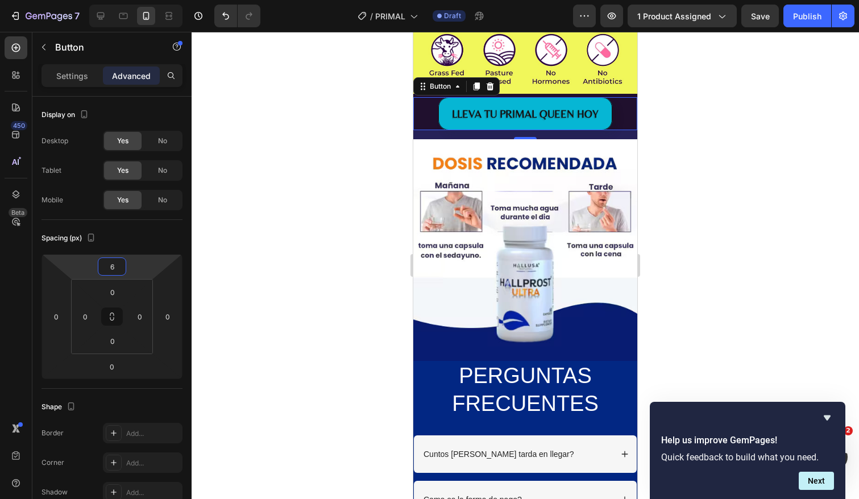
drag, startPoint x: 134, startPoint y: 260, endPoint x: 151, endPoint y: 315, distance: 57.9
click at [151, 0] on html "7 Version history / PRIMAL Draft Preview 1 product assigned Save Publish 450 Be…" at bounding box center [429, 0] width 859 height 0
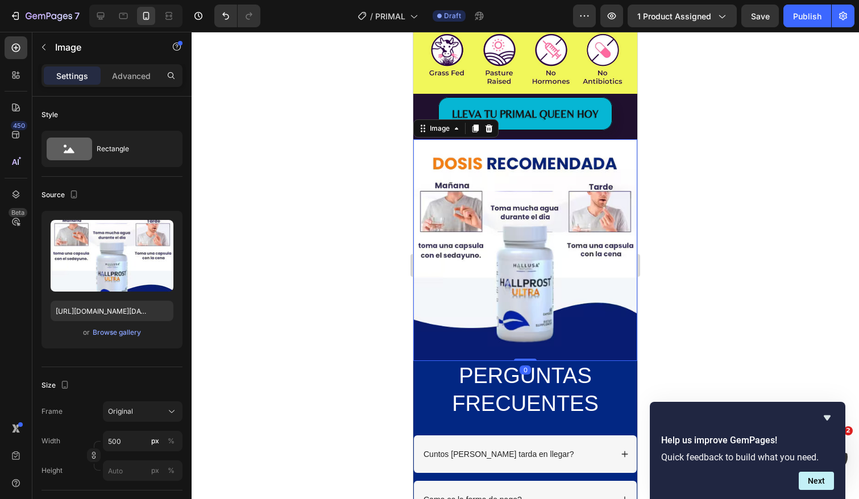
click at [619, 152] on img at bounding box center [525, 250] width 224 height 222
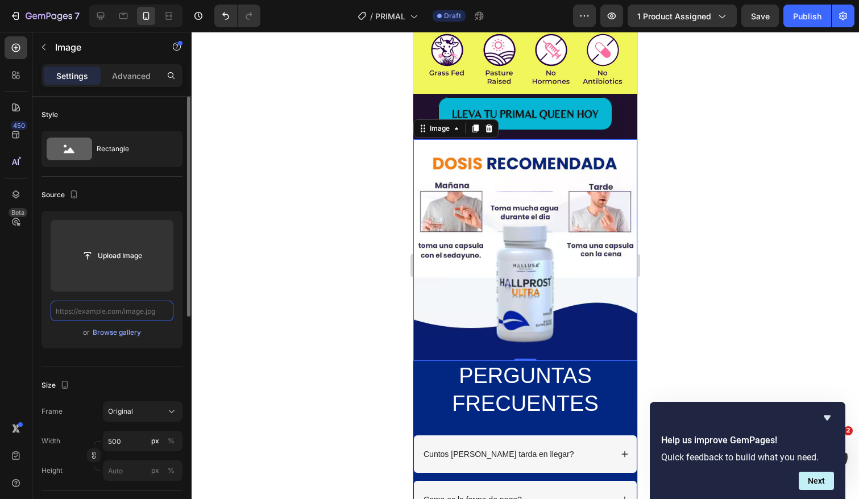
scroll to position [0, 0]
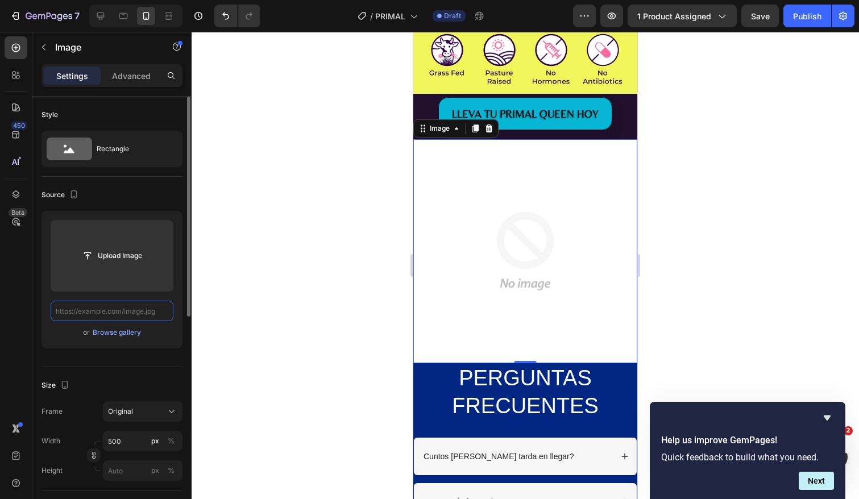
paste input "[URL][DOMAIN_NAME][DATE]"
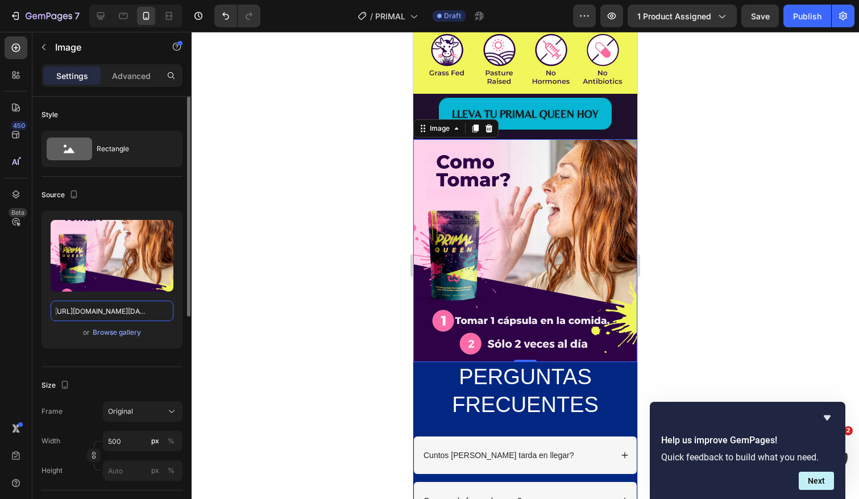
type input "[URL][DOMAIN_NAME][DATE]"
click at [548, 180] on img at bounding box center [525, 250] width 224 height 223
click at [127, 76] on p "Advanced" at bounding box center [131, 76] width 39 height 12
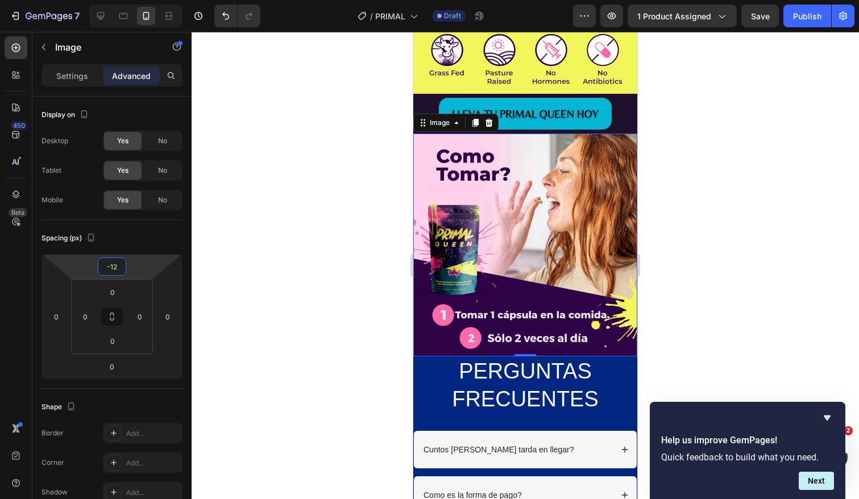
type input "-14"
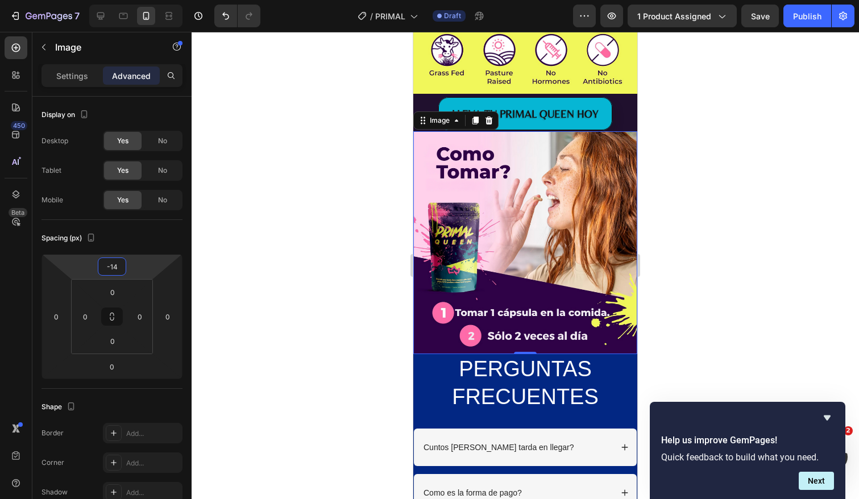
click at [132, 0] on html "7 Version history / PRIMAL Draft Preview 1 product assigned Save Publish 450 Be…" at bounding box center [429, 0] width 859 height 0
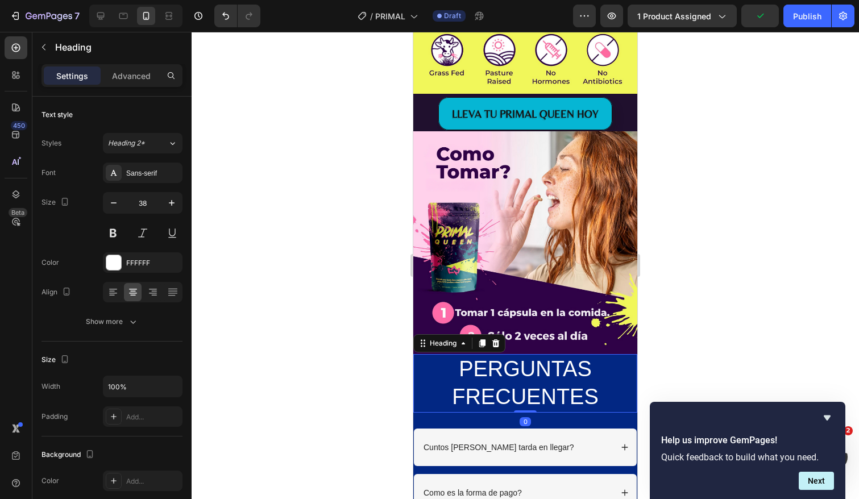
click at [616, 370] on h2 "PERGUNTAS FRECUENTES" at bounding box center [525, 383] width 224 height 59
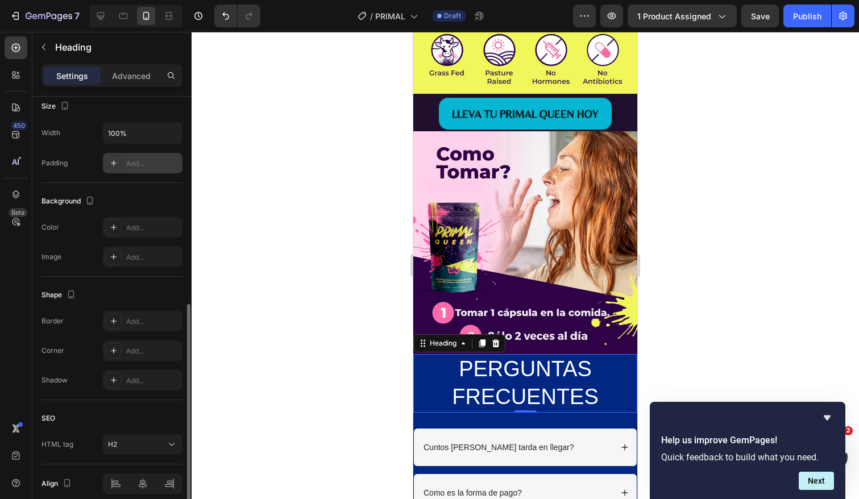
scroll to position [303, 0]
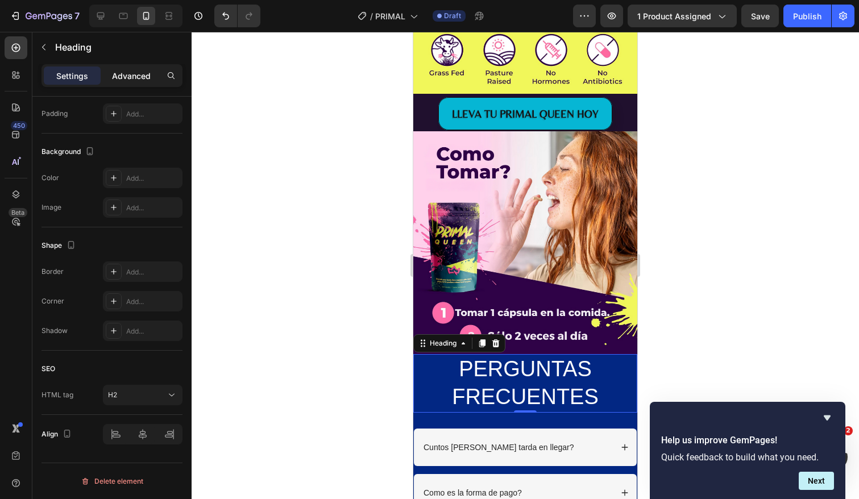
click at [132, 78] on p "Advanced" at bounding box center [131, 76] width 39 height 12
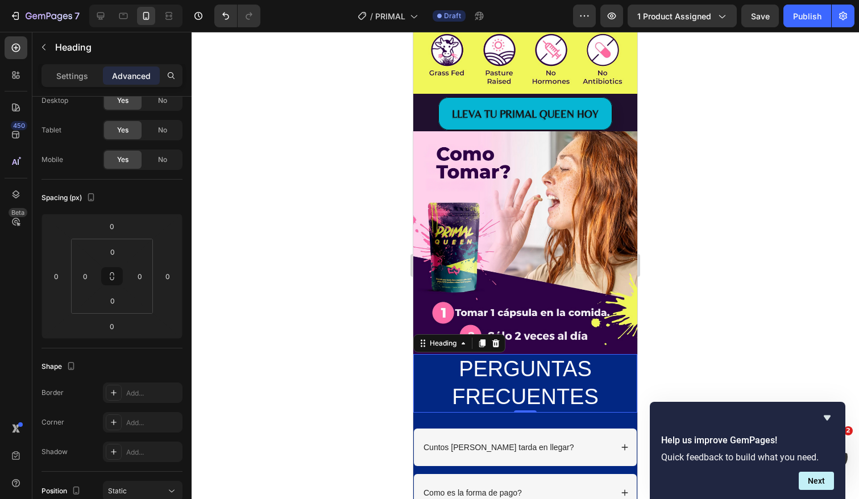
scroll to position [0, 0]
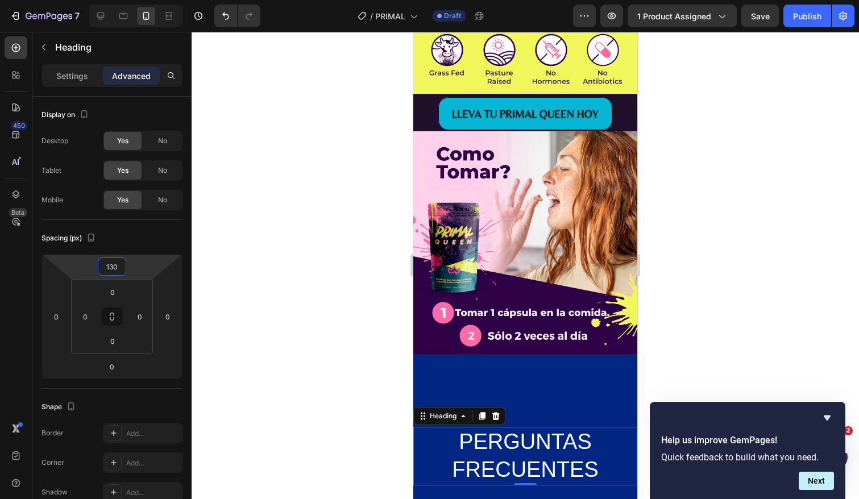
type input "132"
drag, startPoint x: 136, startPoint y: 264, endPoint x: 130, endPoint y: 227, distance: 38.0
click at [130, 0] on html "7 Version history / PRIMAL Draft Preview 1 product assigned Save Publish 450 Be…" at bounding box center [429, 0] width 859 height 0
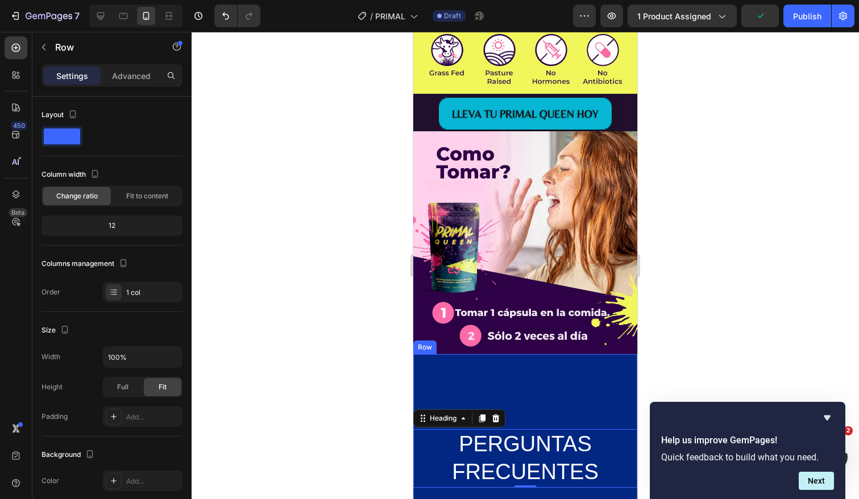
click at [492, 363] on div "PERGUNTAS FRECUENTES Heading 0" at bounding box center [525, 421] width 224 height 134
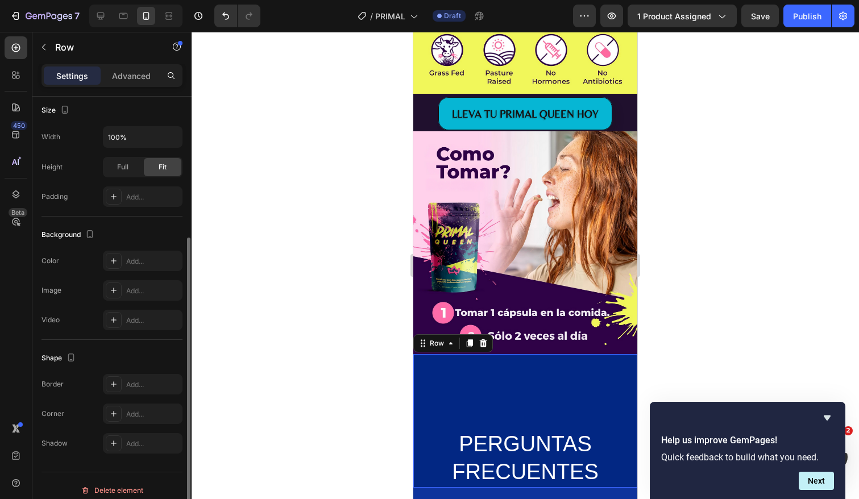
scroll to position [221, 0]
click at [136, 262] on div "Add..." at bounding box center [152, 260] width 53 height 10
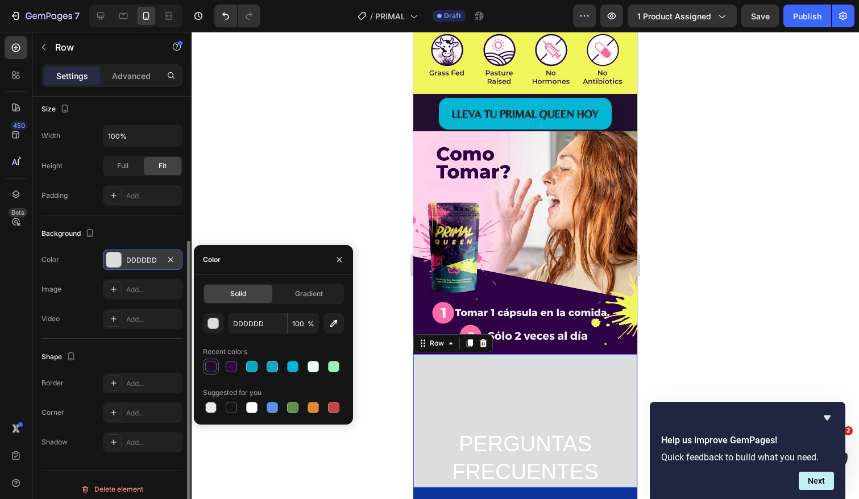
click at [210, 370] on div at bounding box center [210, 366] width 11 height 11
type input "20102E"
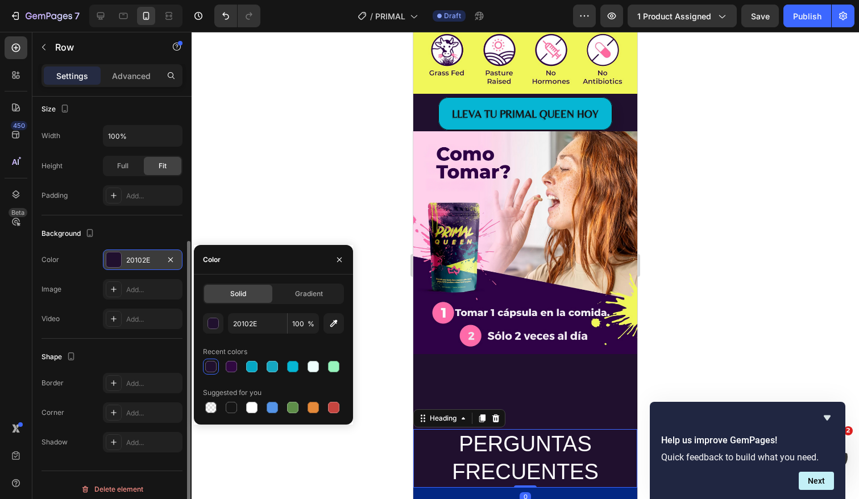
click at [435, 456] on h2 "PERGUNTAS FRECUENTES" at bounding box center [525, 458] width 224 height 59
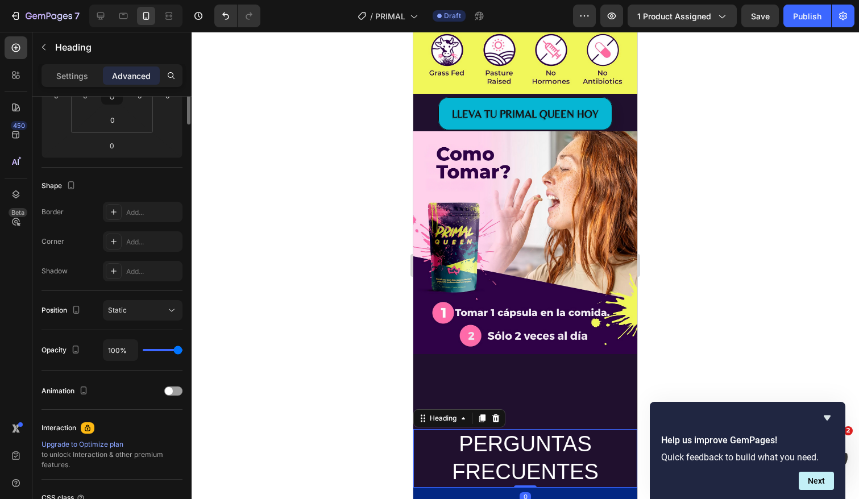
scroll to position [0, 0]
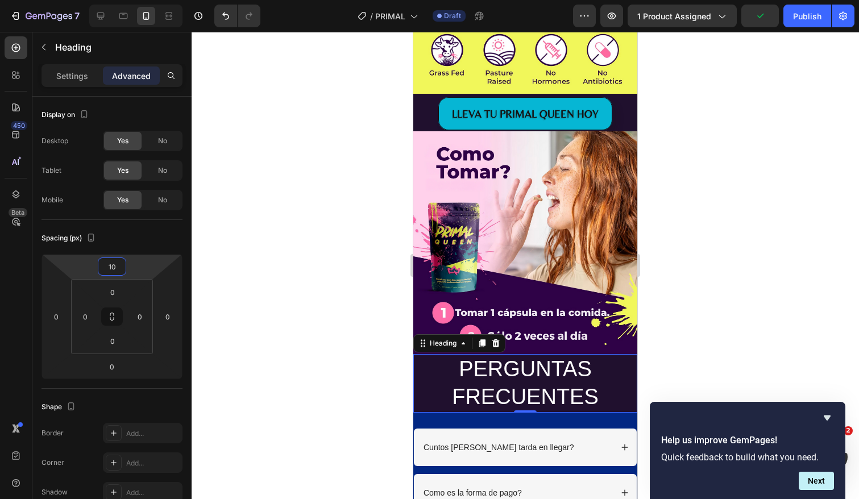
type input "12"
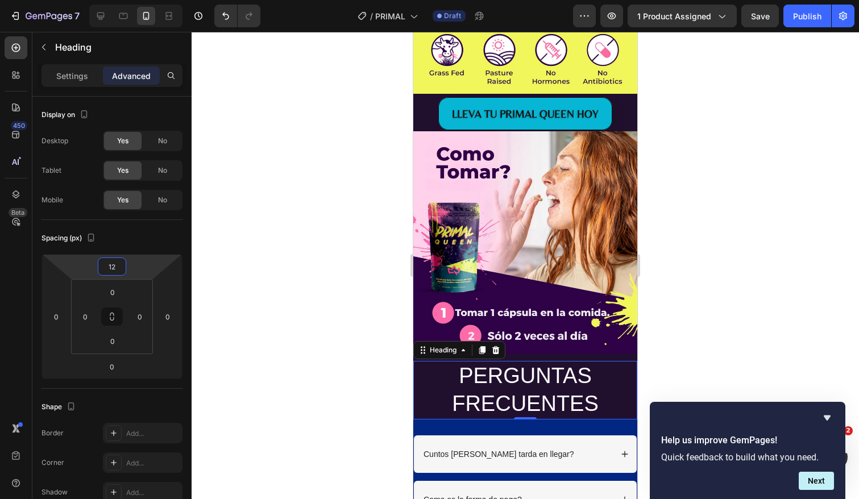
drag, startPoint x: 132, startPoint y: 260, endPoint x: 139, endPoint y: 294, distance: 34.7
click at [139, 0] on html "7 Version history / PRIMAL Draft Preview 1 product assigned Save Publish 450 Be…" at bounding box center [429, 0] width 859 height 0
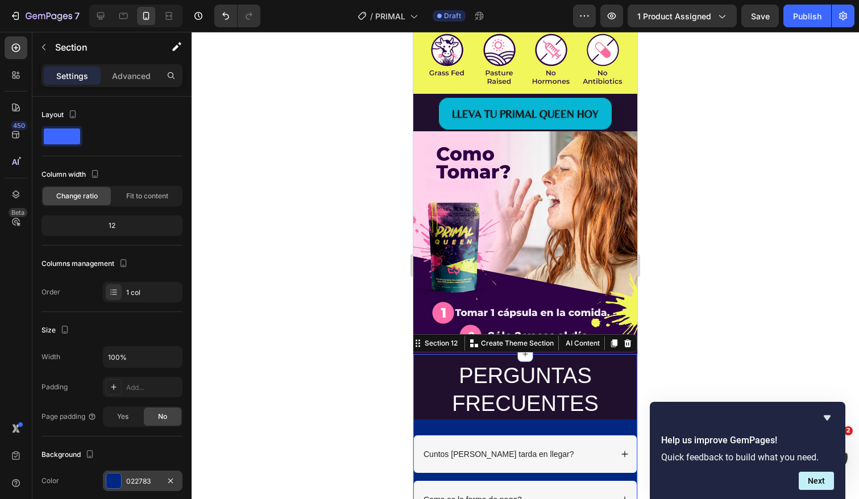
click at [114, 476] on div at bounding box center [113, 481] width 15 height 15
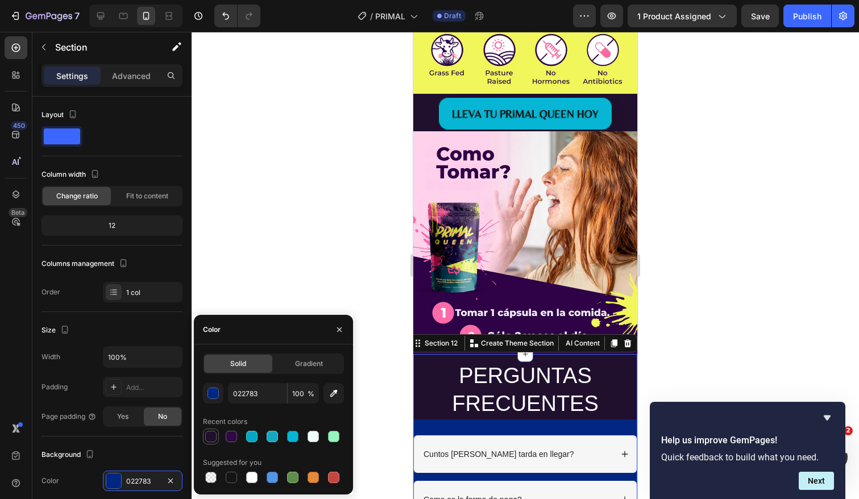
click at [210, 438] on div at bounding box center [210, 436] width 11 height 11
type input "20102E"
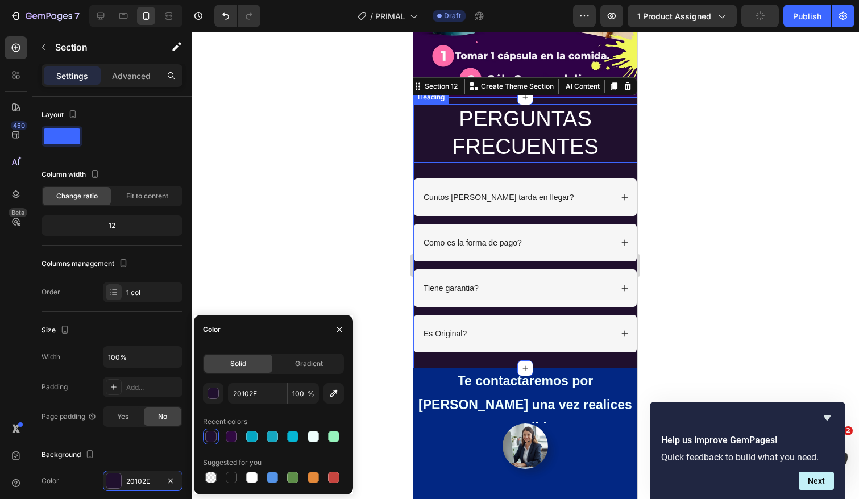
scroll to position [2770, 0]
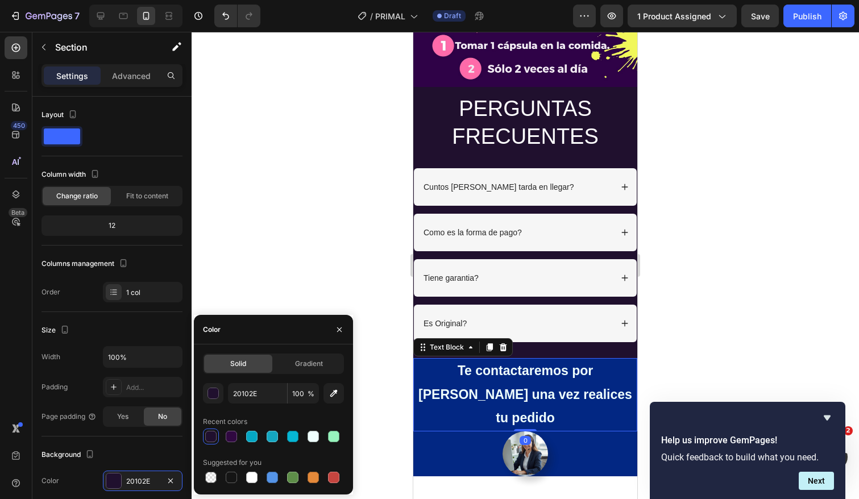
click at [431, 390] on p "Te contactaremos por [PERSON_NAME] una vez realices tu pedido" at bounding box center [526, 394] width 222 height 71
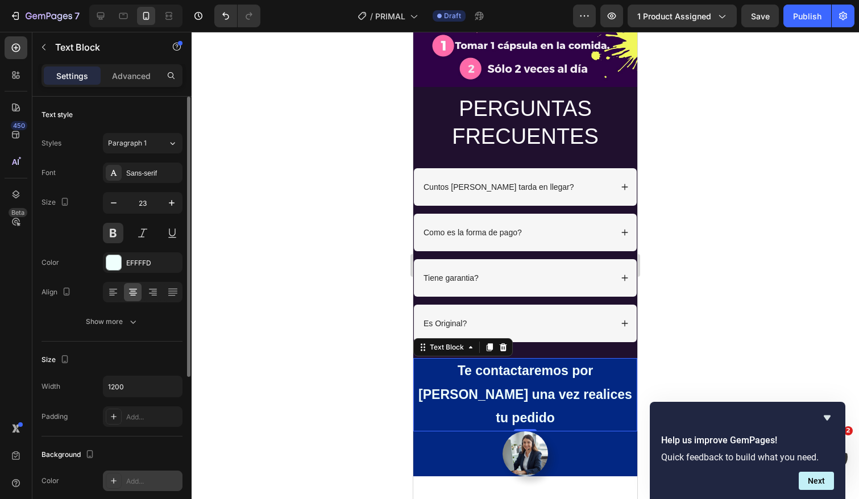
click at [140, 480] on div "Add..." at bounding box center [152, 482] width 53 height 10
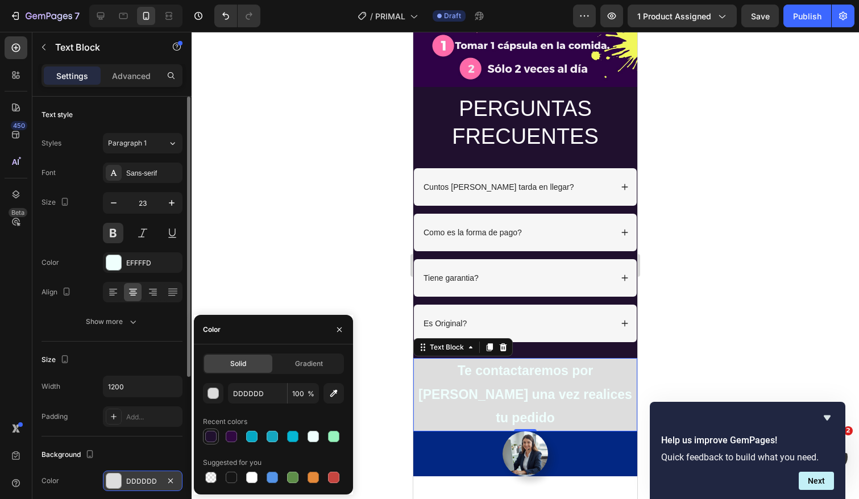
click at [211, 435] on div at bounding box center [210, 436] width 11 height 11
type input "20102E"
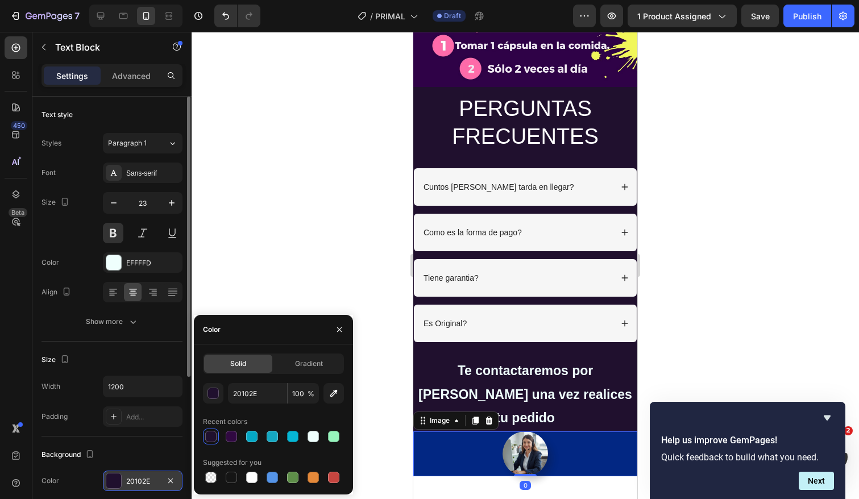
click at [443, 432] on div at bounding box center [525, 454] width 224 height 45
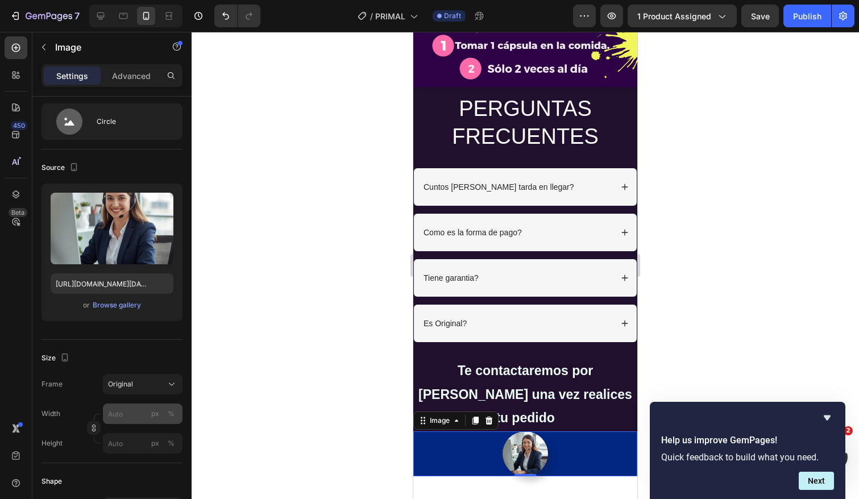
scroll to position [0, 0]
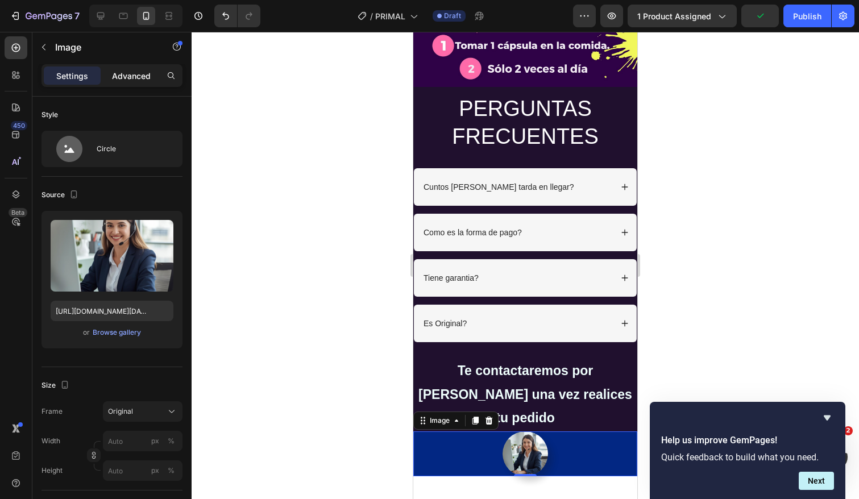
click at [132, 78] on p "Advanced" at bounding box center [131, 76] width 39 height 12
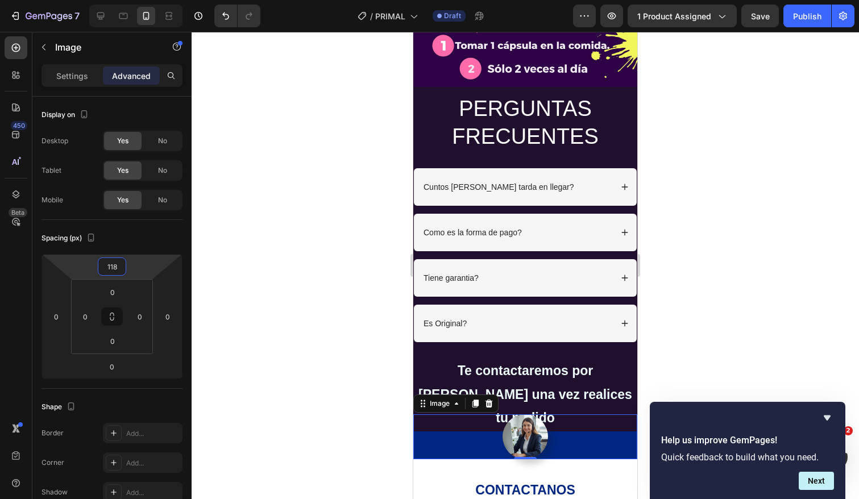
type input "126"
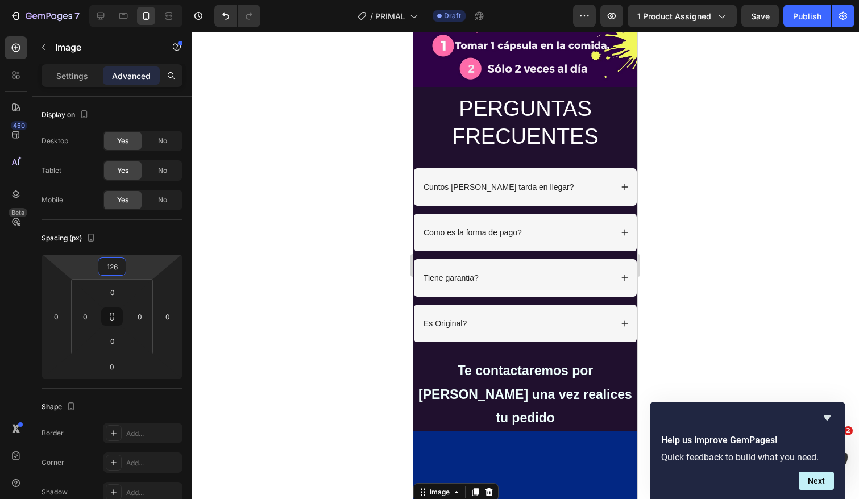
drag, startPoint x: 140, startPoint y: 266, endPoint x: 135, endPoint y: 230, distance: 36.3
click at [135, 0] on html "7 Version history / PRIMAL Draft Preview 1 product assigned Save Publish 450 Be…" at bounding box center [429, 0] width 859 height 0
click at [447, 432] on div "Image 0" at bounding box center [525, 490] width 224 height 117
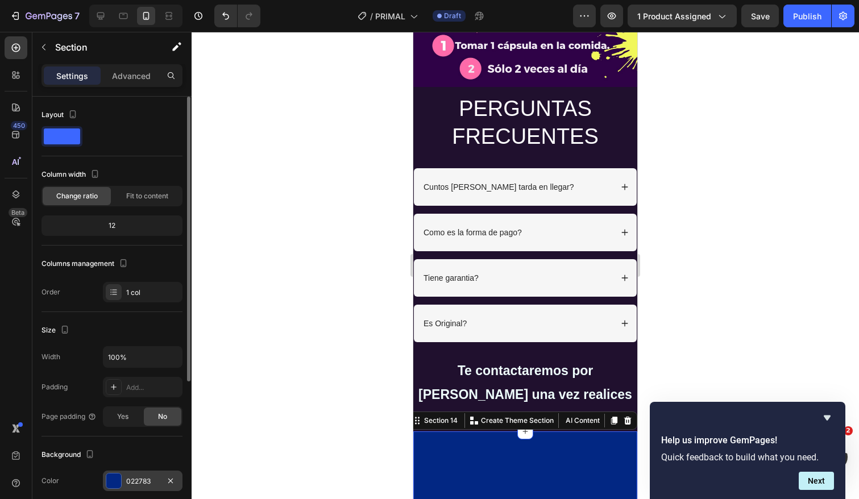
click at [115, 478] on div at bounding box center [113, 481] width 15 height 15
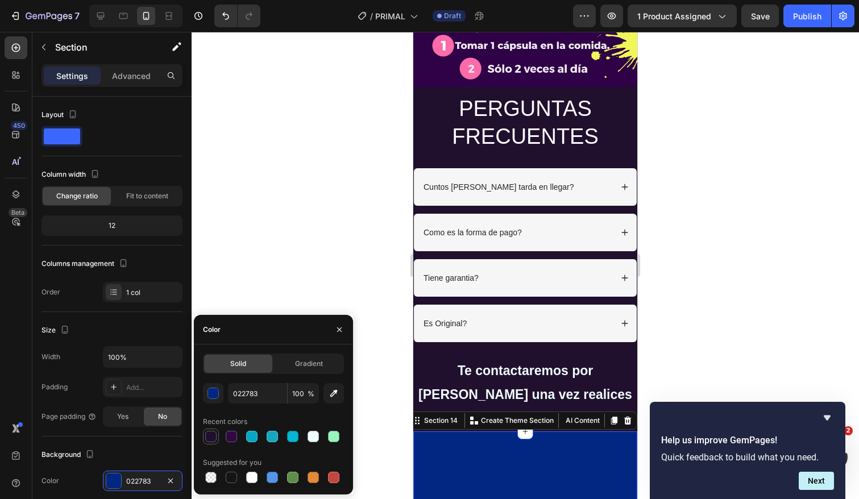
click at [213, 435] on div at bounding box center [210, 436] width 11 height 11
type input "20102E"
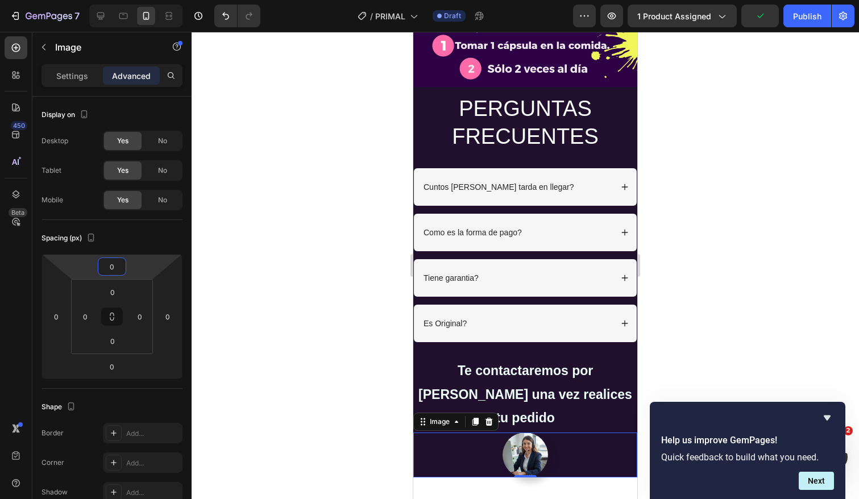
type input "-2"
drag, startPoint x: 138, startPoint y: 260, endPoint x: 146, endPoint y: 297, distance: 37.3
click at [146, 0] on html "7 Version history / PRIMAL Draft Preview 1 product assigned Publish 450 Beta Se…" at bounding box center [429, 0] width 859 height 0
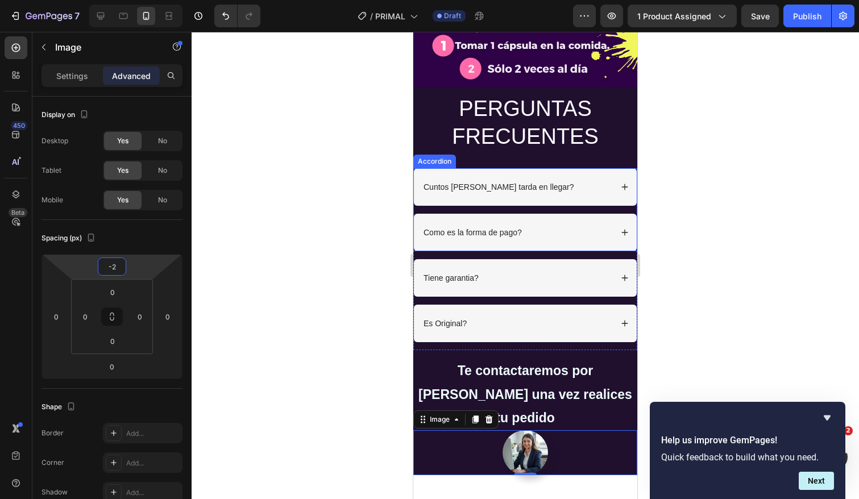
click at [721, 289] on div at bounding box center [526, 265] width 668 height 467
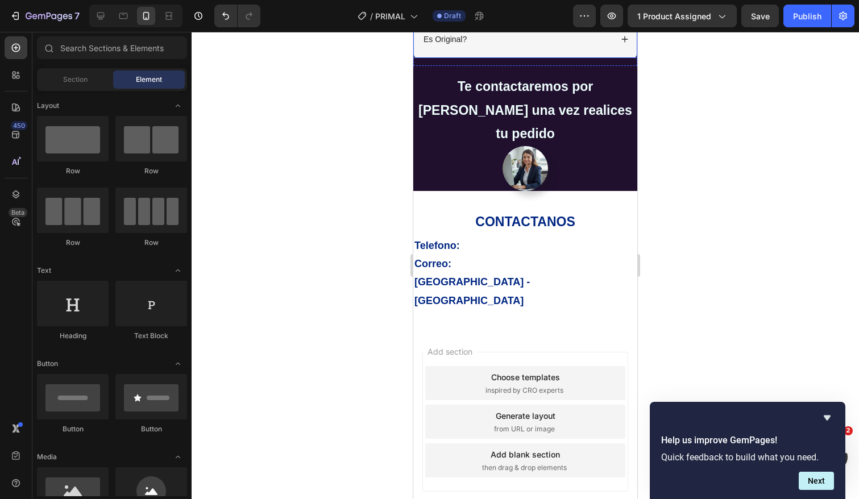
scroll to position [3056, 0]
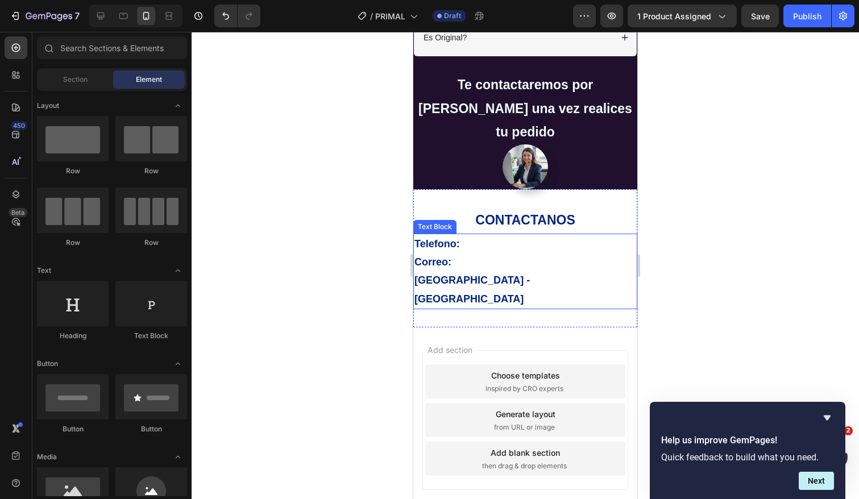
click at [469, 235] on p "Telefono:" at bounding box center [526, 244] width 222 height 18
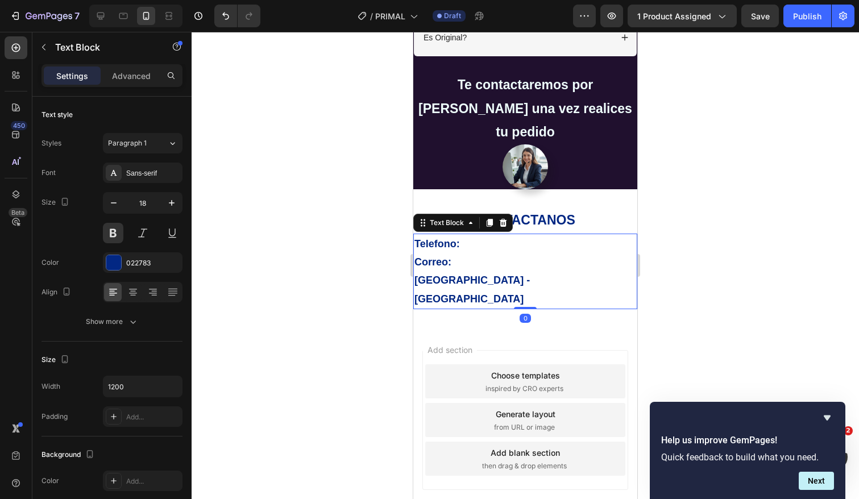
click at [469, 235] on p "Telefono:" at bounding box center [526, 244] width 222 height 18
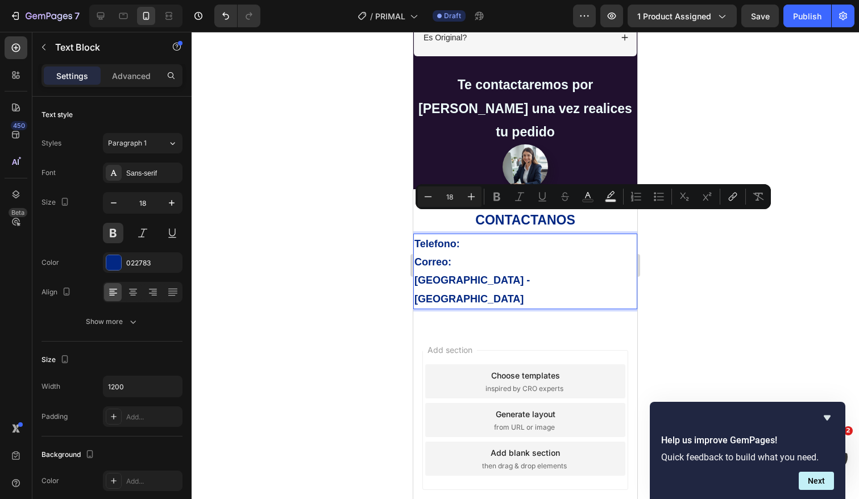
click at [469, 235] on p "Telefono:" at bounding box center [526, 244] width 222 height 18
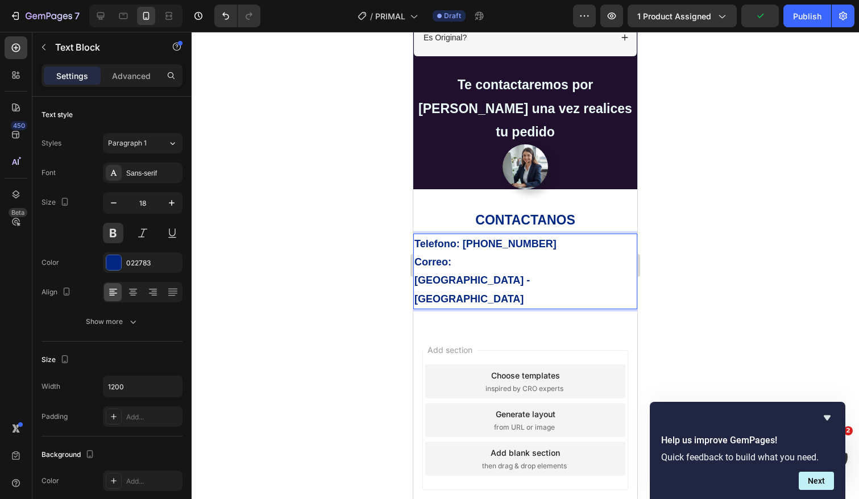
click at [460, 253] on p "Correo:" at bounding box center [526, 262] width 222 height 18
click at [537, 253] on p "Correo: [EMAIL_ADDRESS][DOMAIN_NAME]" at bounding box center [526, 262] width 222 height 18
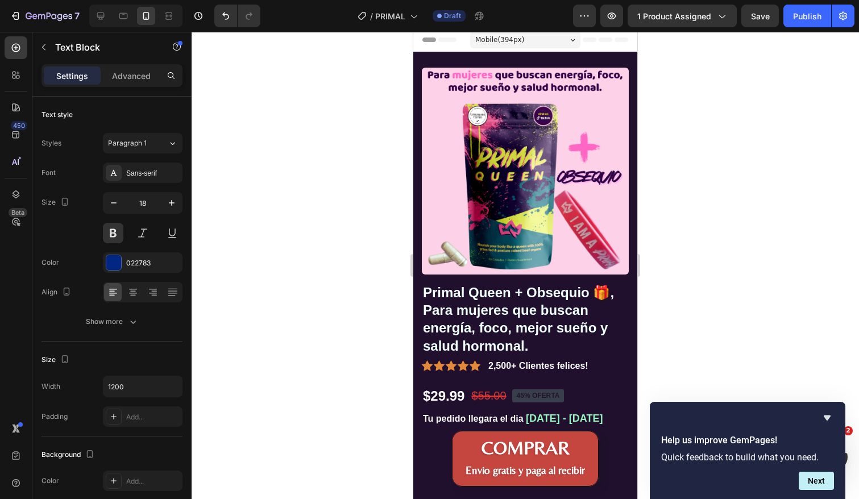
scroll to position [0, 0]
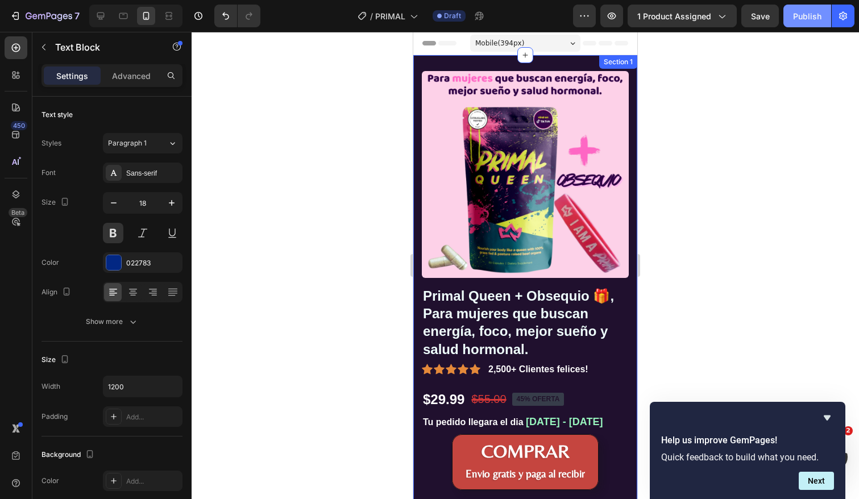
click at [804, 16] on div "Publish" at bounding box center [807, 16] width 28 height 12
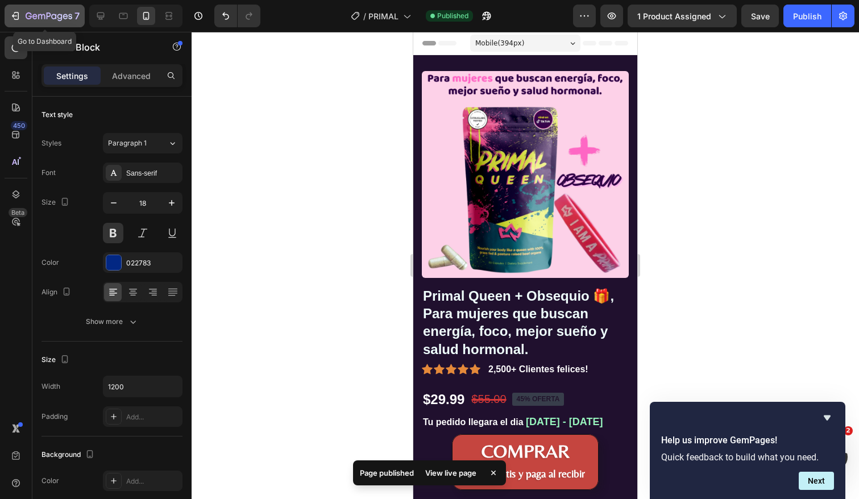
click at [39, 18] on icon "button" at bounding box center [41, 16] width 7 height 5
